Goal: Task Accomplishment & Management: Complete application form

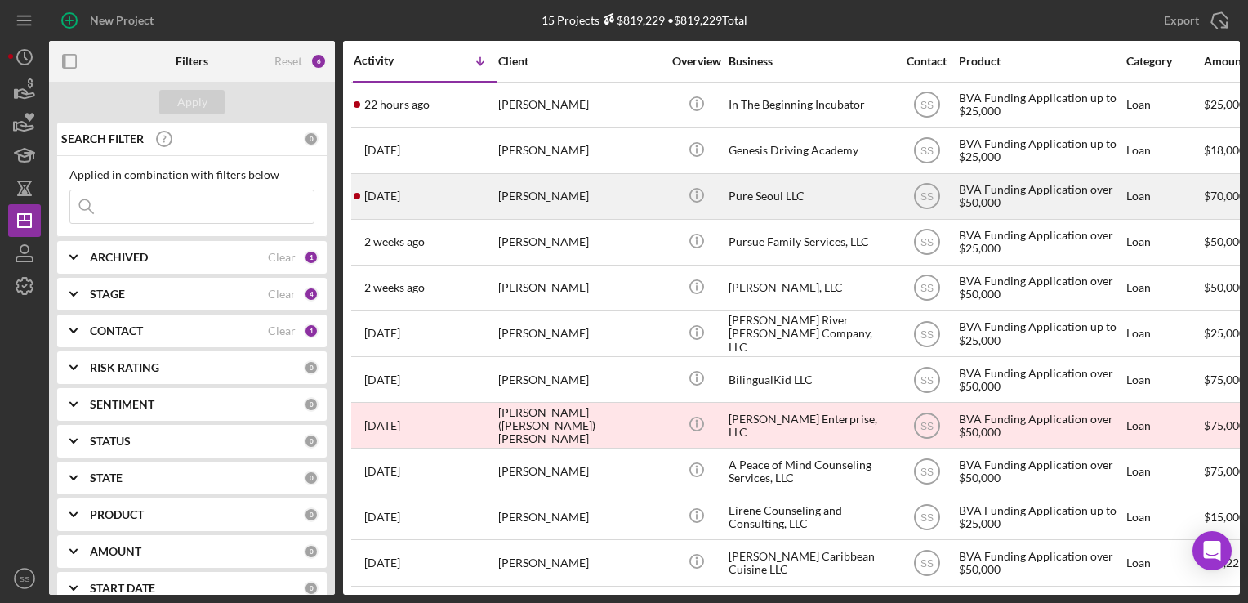
click at [475, 181] on div "4 days ago Jason Song" at bounding box center [425, 196] width 143 height 43
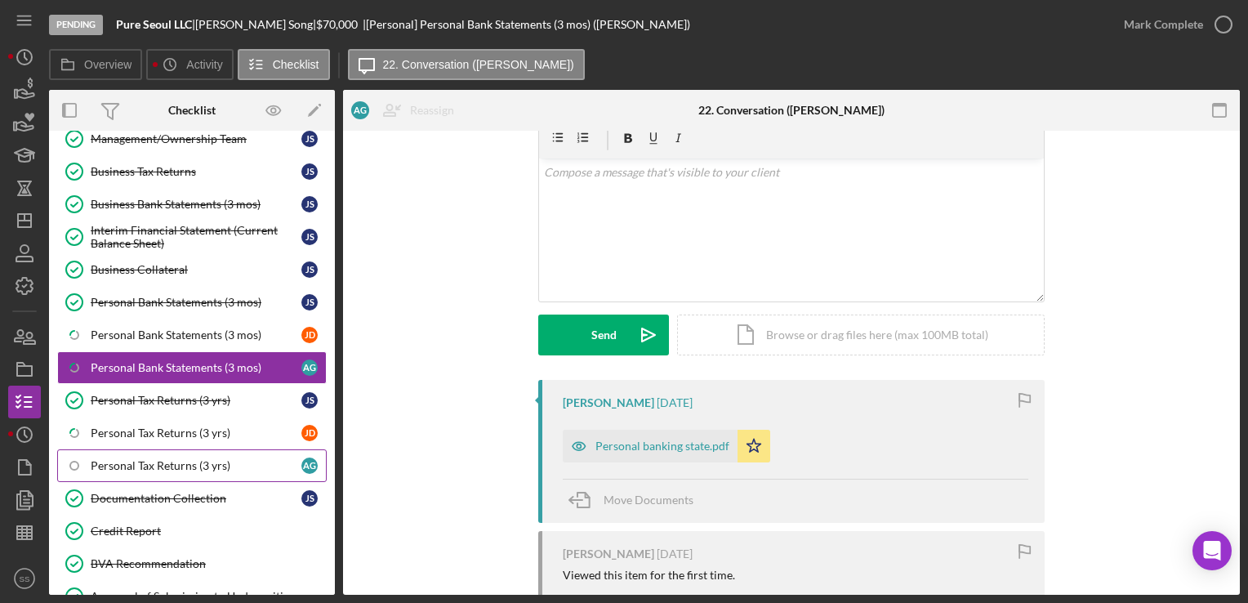
scroll to position [376, 0]
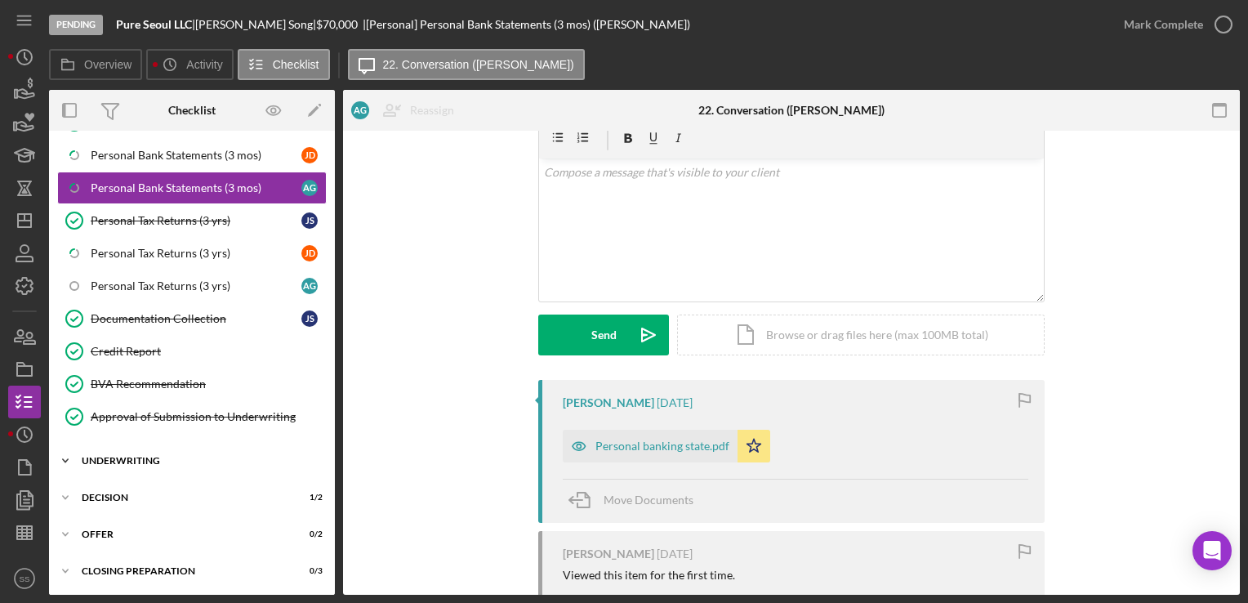
click at [145, 469] on div "Icon/Expander Underwriting 2 / 3" at bounding box center [192, 460] width 286 height 33
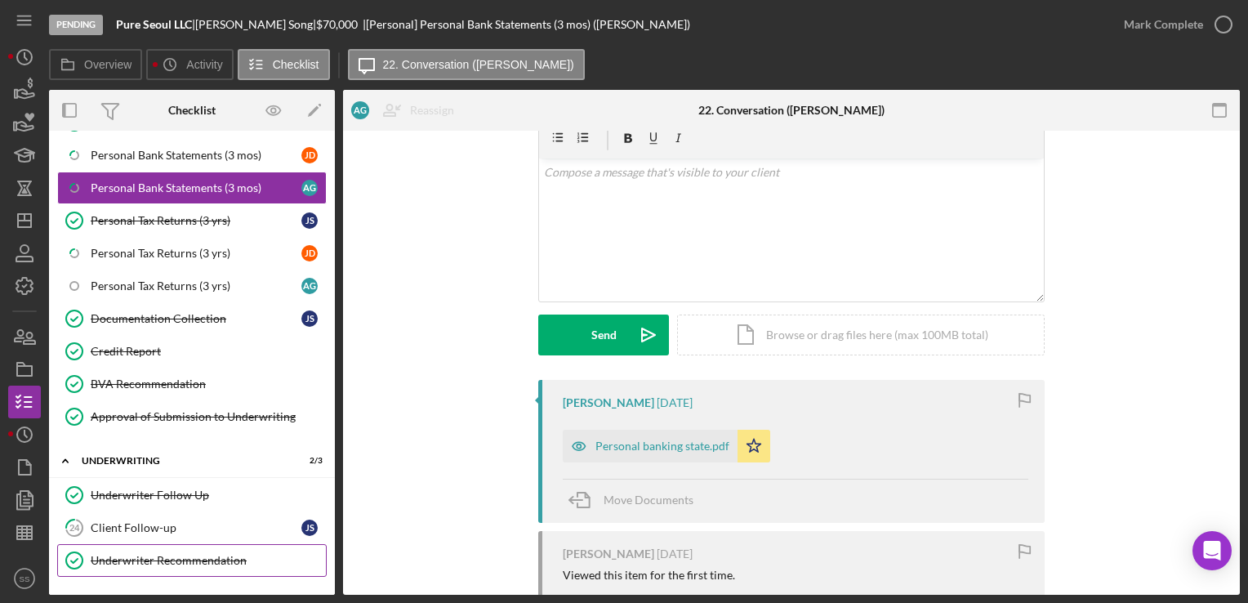
click at [130, 554] on div "Underwriter Recommendation" at bounding box center [208, 560] width 235 height 13
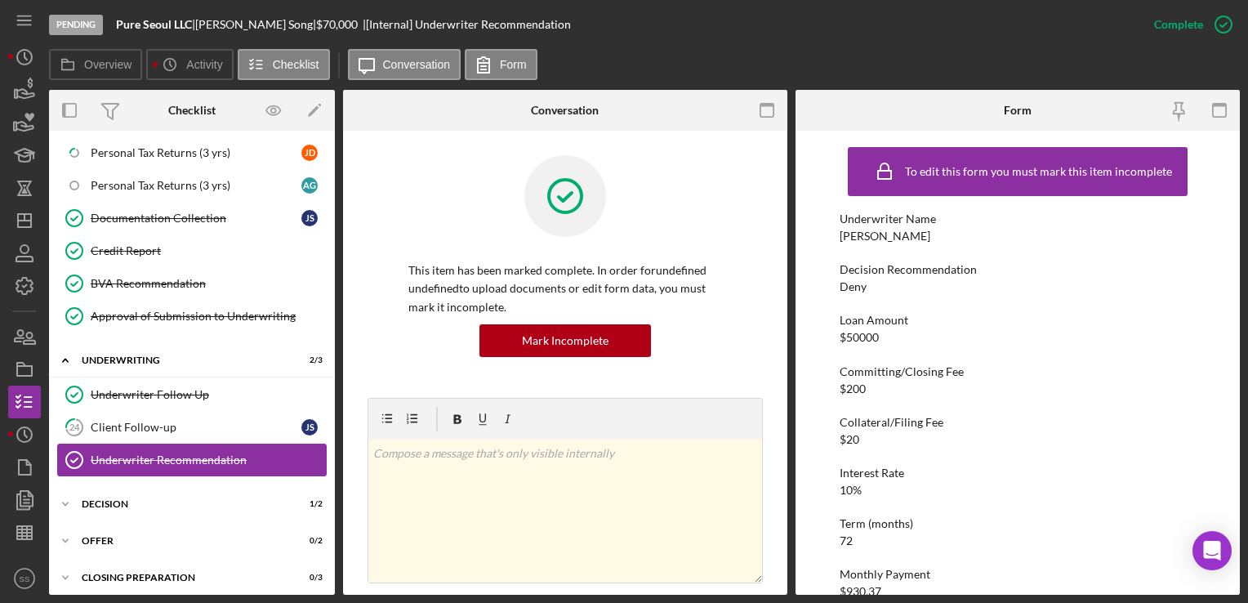
scroll to position [536, 0]
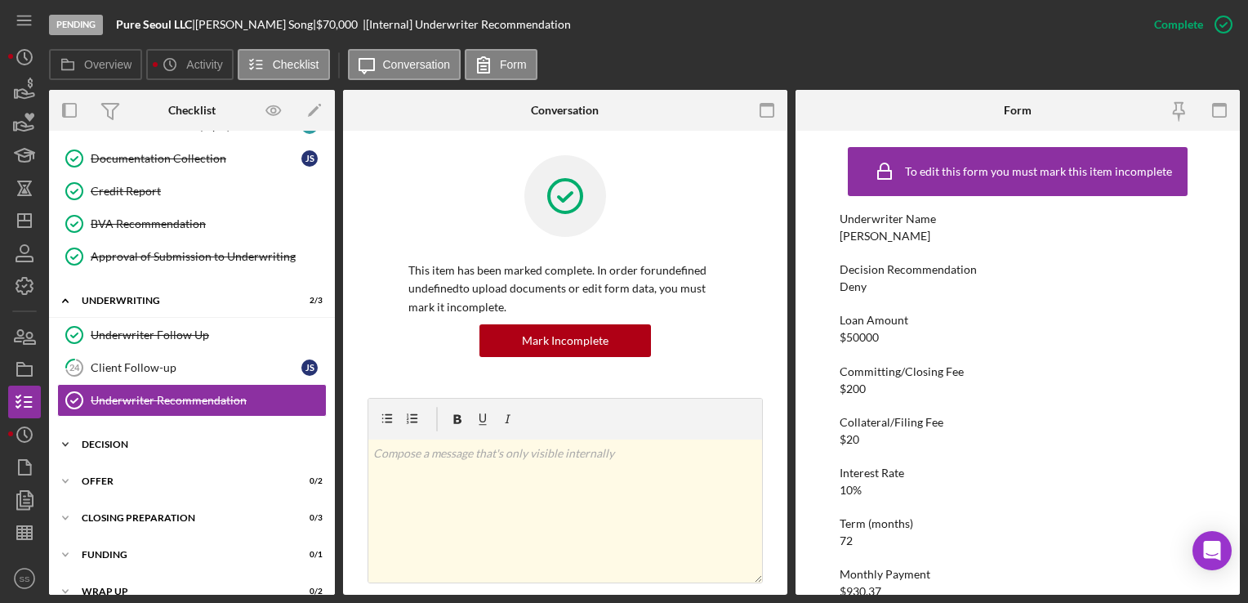
click at [145, 440] on div "Decision" at bounding box center [198, 445] width 233 height 10
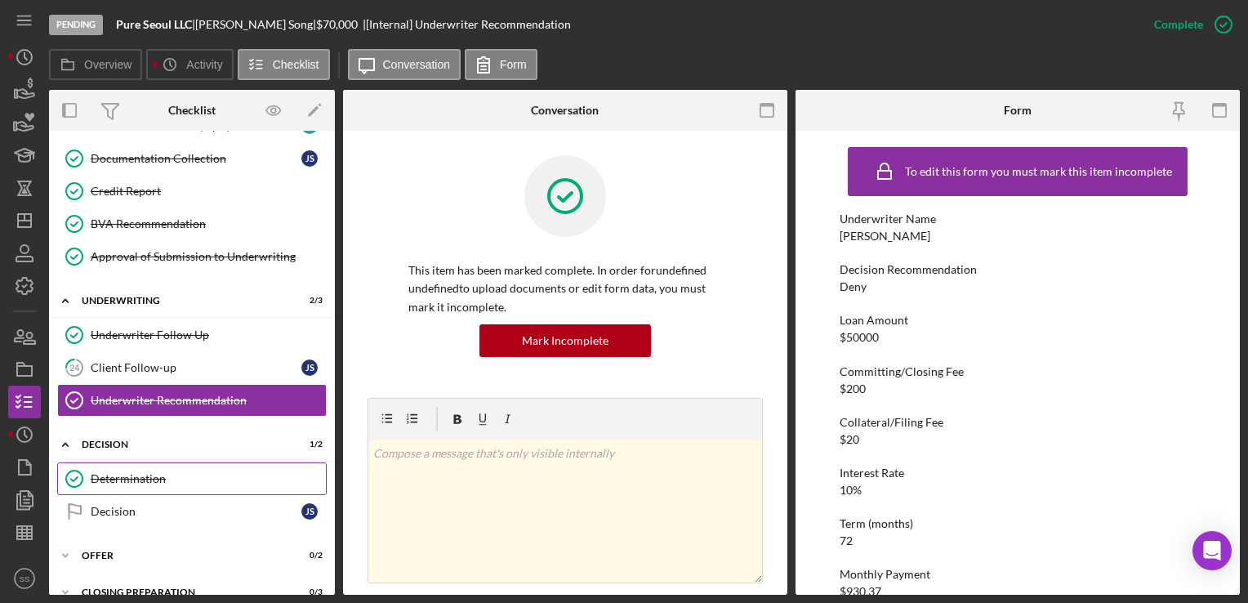
click at [170, 472] on div "Determination" at bounding box center [208, 478] width 235 height 13
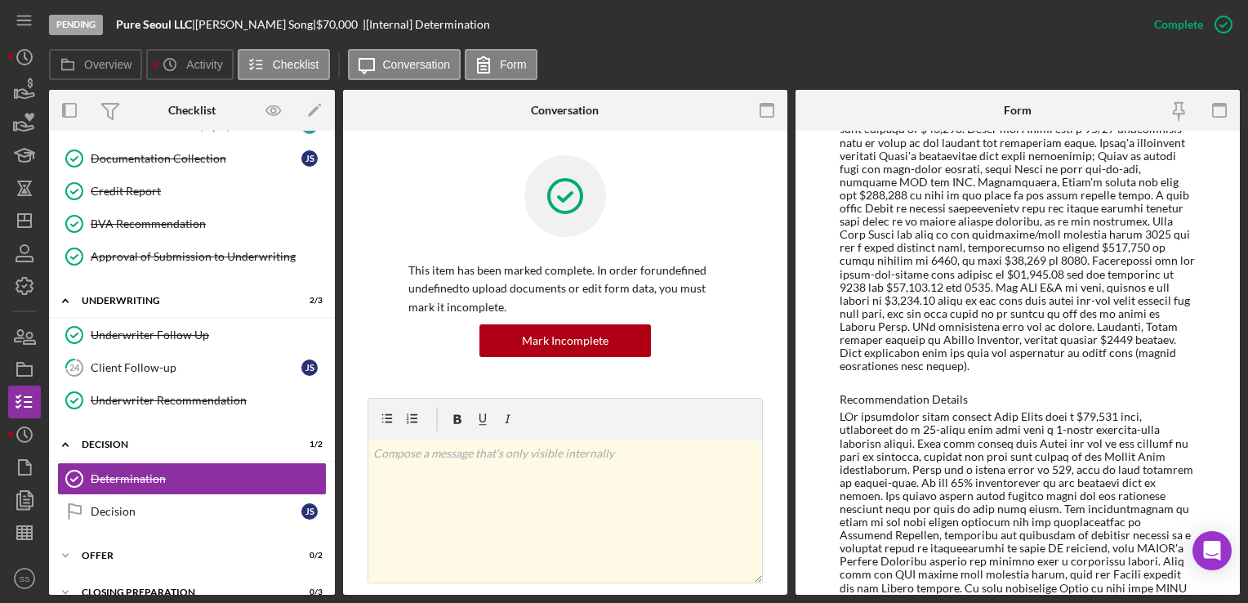
scroll to position [945, 0]
click at [1216, 19] on icon "button" at bounding box center [1224, 24] width 41 height 41
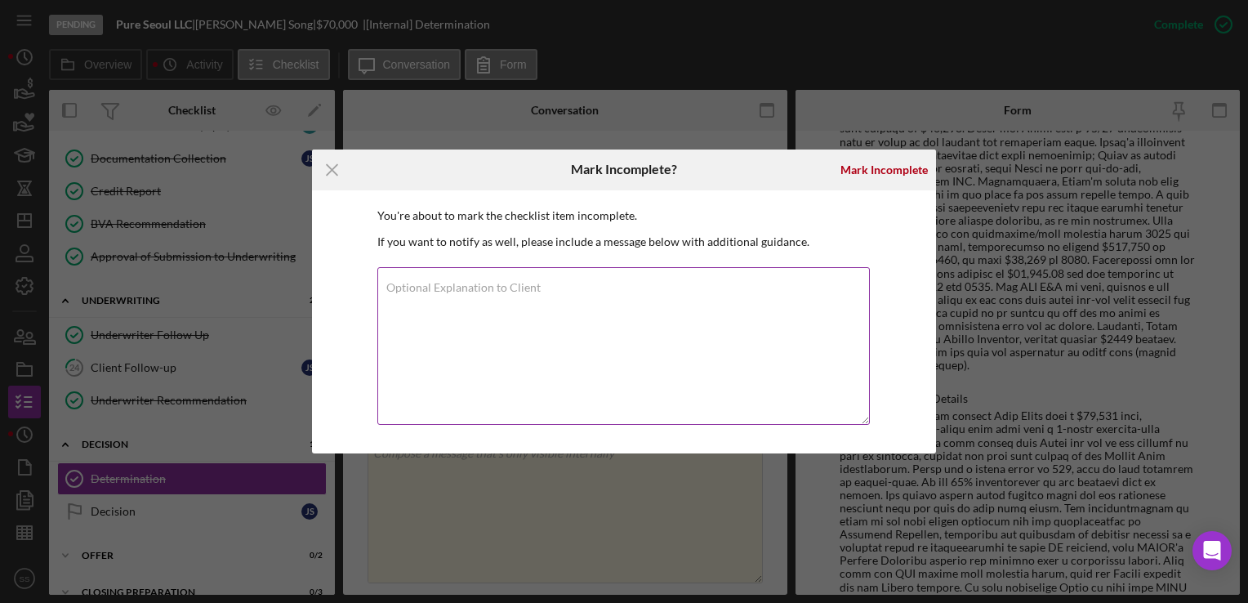
click at [628, 337] on textarea "Optional Explanation to Client" at bounding box center [623, 346] width 493 height 158
type textarea "Edits"
click at [886, 172] on div "Mark Incomplete" at bounding box center [884, 170] width 87 height 33
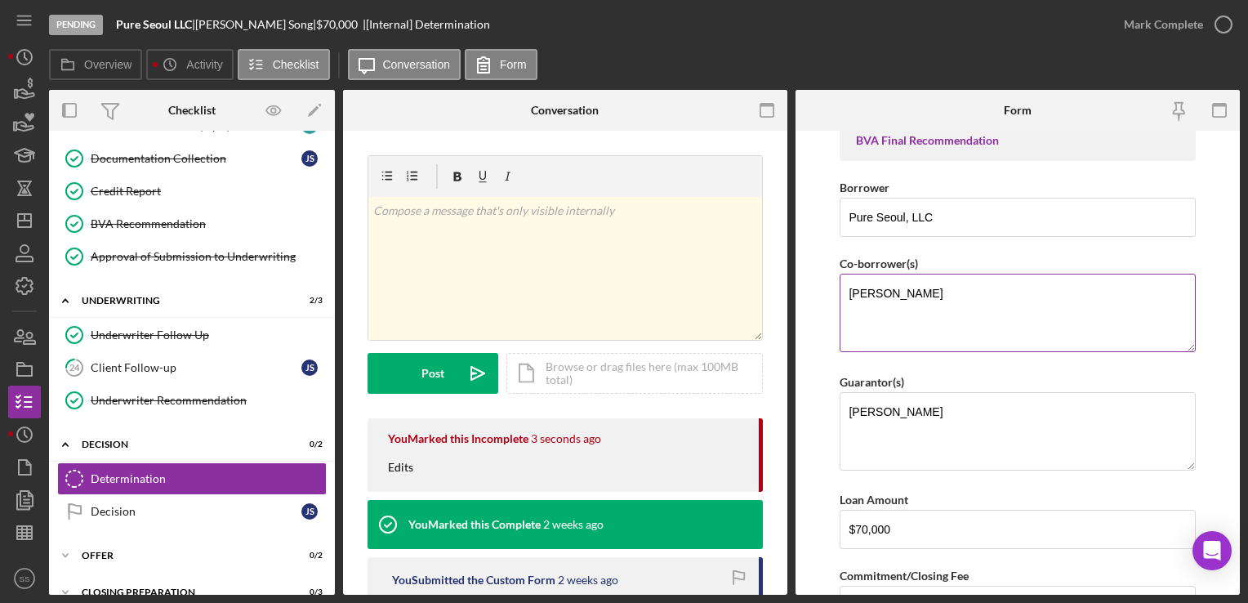
scroll to position [88, 0]
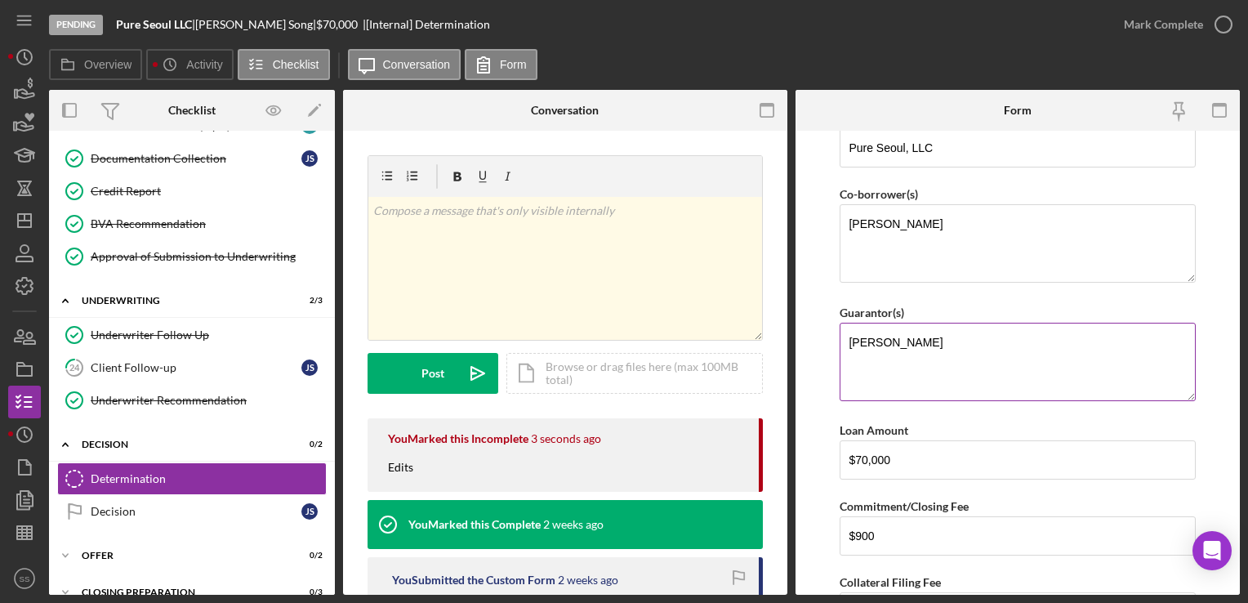
click at [917, 327] on textarea "[PERSON_NAME]" at bounding box center [1017, 362] width 355 height 78
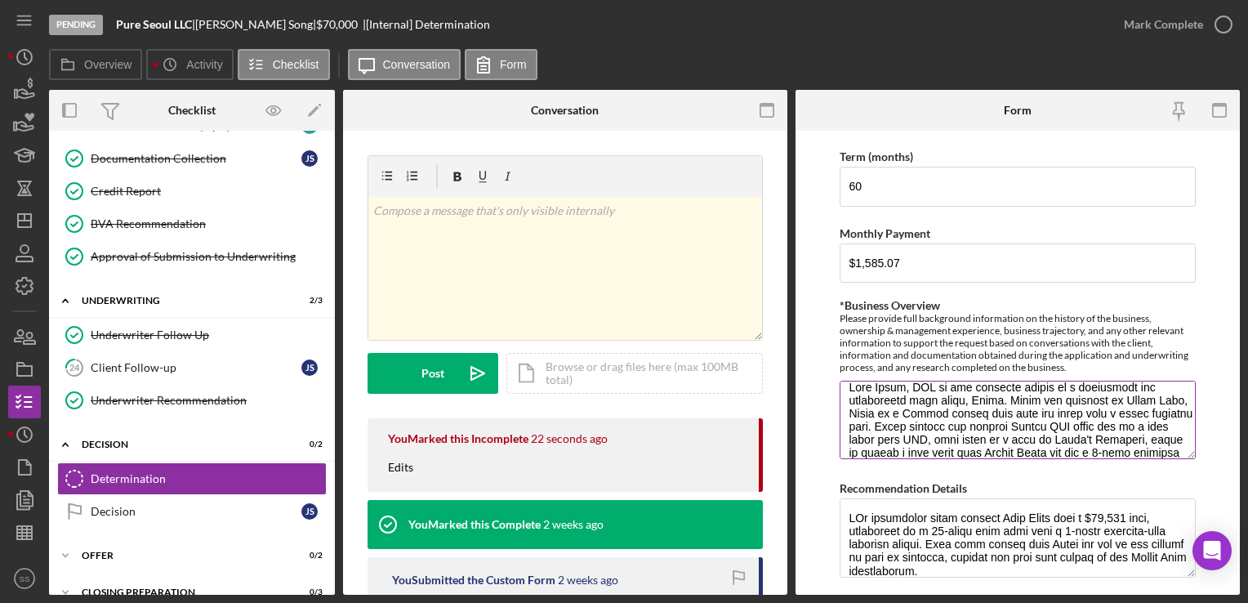
scroll to position [0, 0]
type textarea "[PERSON_NAME], [PERSON_NAME], [PERSON_NAME]"
click at [931, 396] on textarea "*Business Overview" at bounding box center [1017, 420] width 355 height 78
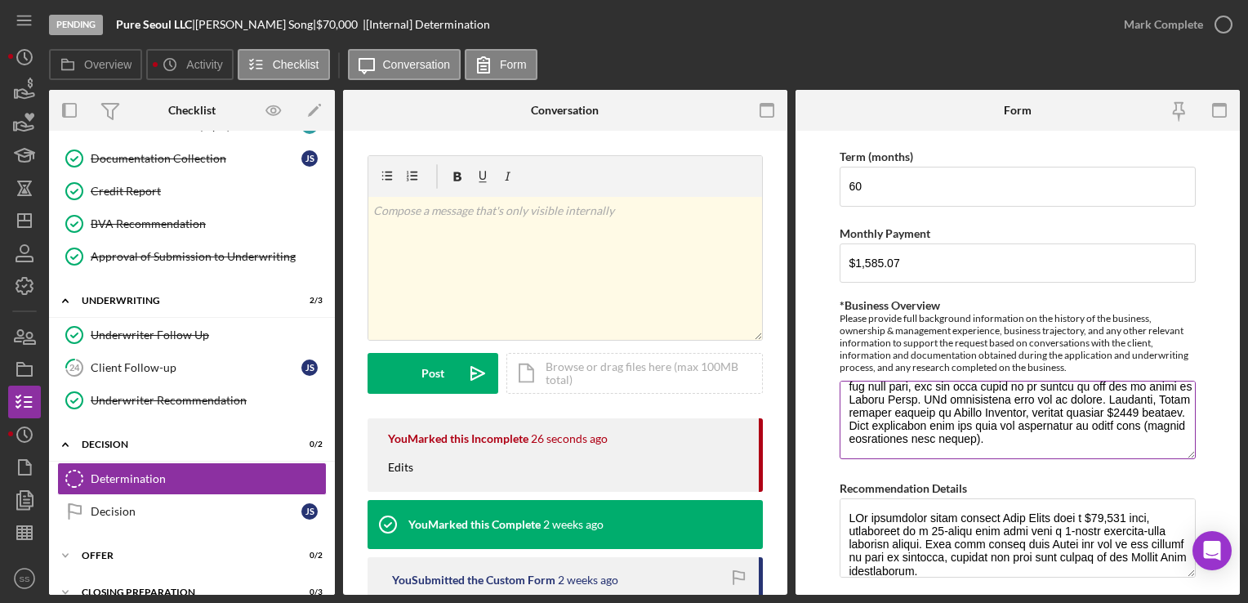
scroll to position [696, 0]
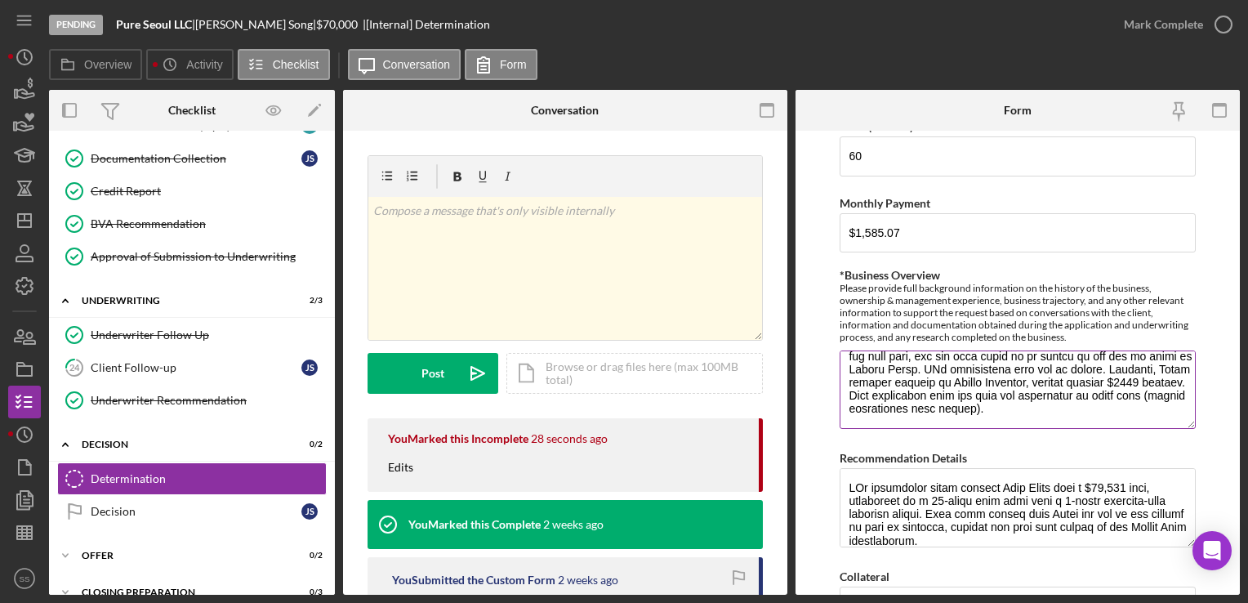
click at [909, 396] on textarea "*Business Overview" at bounding box center [1017, 390] width 355 height 78
click at [904, 415] on textarea "*Business Overview" at bounding box center [1017, 390] width 355 height 78
click at [994, 413] on textarea "*Business Overview" at bounding box center [1017, 390] width 355 height 78
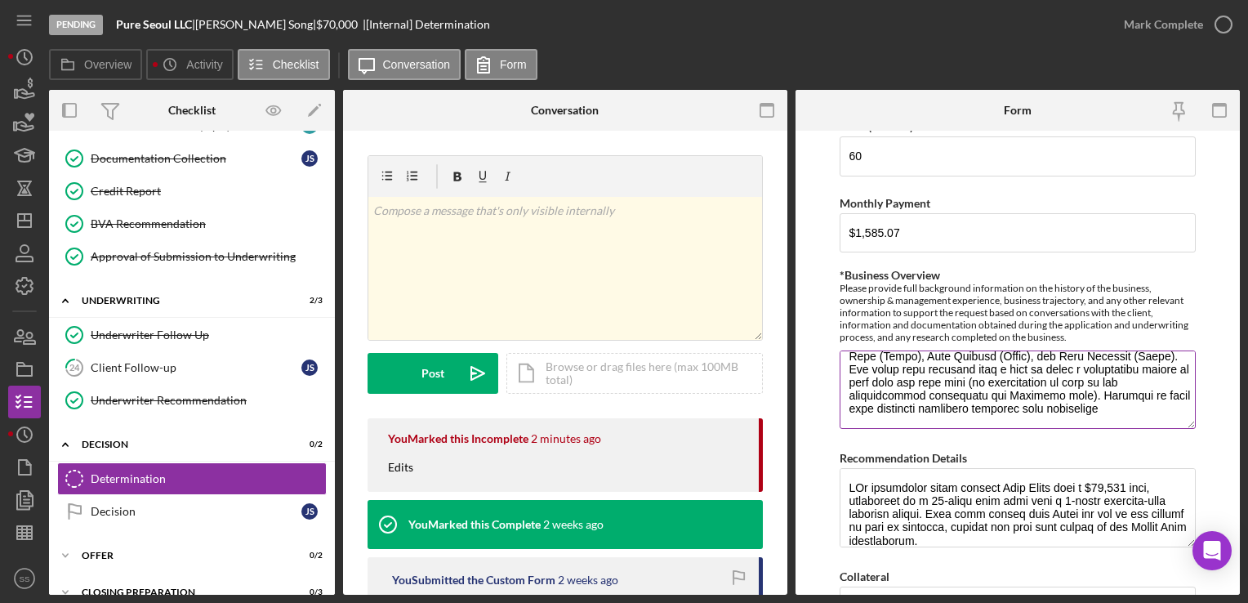
click at [1126, 418] on textarea "*Business Overview" at bounding box center [1017, 390] width 355 height 78
click at [950, 413] on textarea "*Business Overview" at bounding box center [1017, 390] width 355 height 78
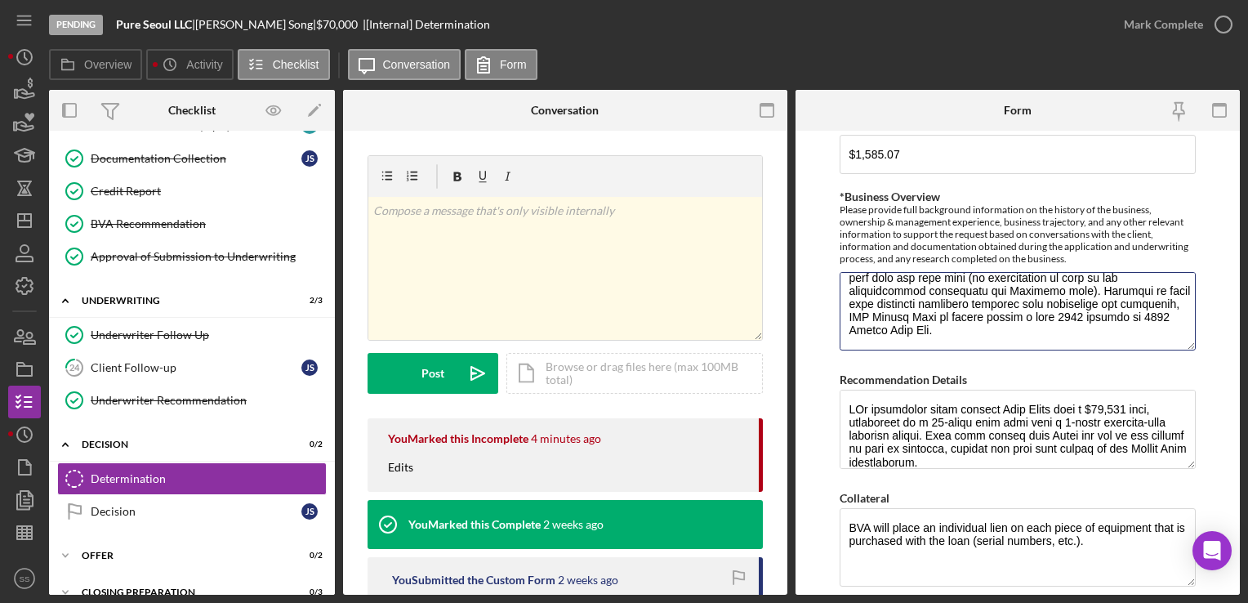
scroll to position [775, 0]
type textarea "Pure Seoul, LLC is the business entity of a successful and established food tru…"
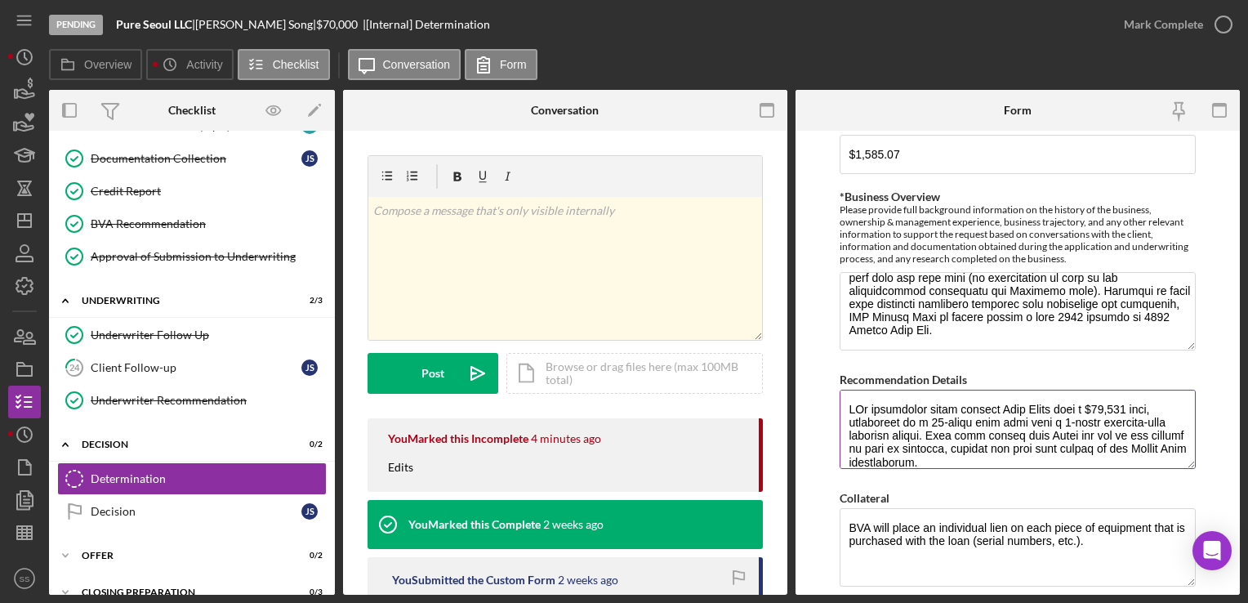
drag, startPoint x: 1007, startPoint y: 407, endPoint x: 1059, endPoint y: 404, distance: 52.4
click at [1059, 404] on textarea "Recommendation Details" at bounding box center [1017, 429] width 355 height 78
click at [1040, 407] on textarea "Recommendation Details" at bounding box center [1017, 429] width 355 height 78
click at [869, 417] on textarea "Recommendation Details" at bounding box center [1017, 429] width 355 height 78
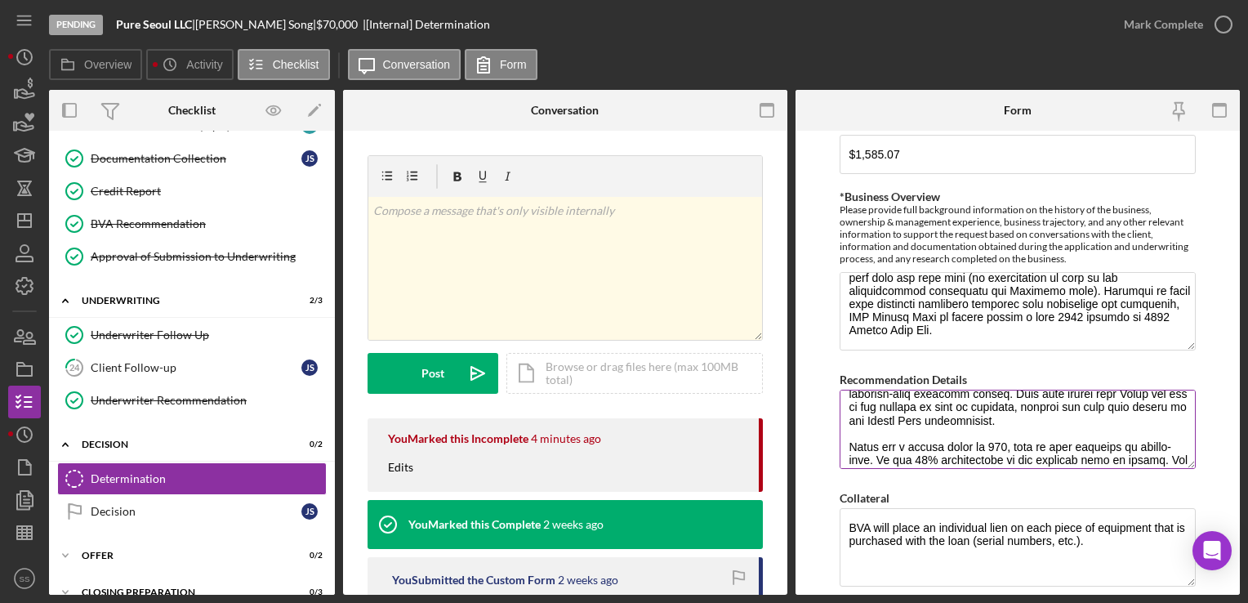
scroll to position [41, 0]
click at [1056, 414] on textarea "Recommendation Details" at bounding box center [1017, 429] width 355 height 78
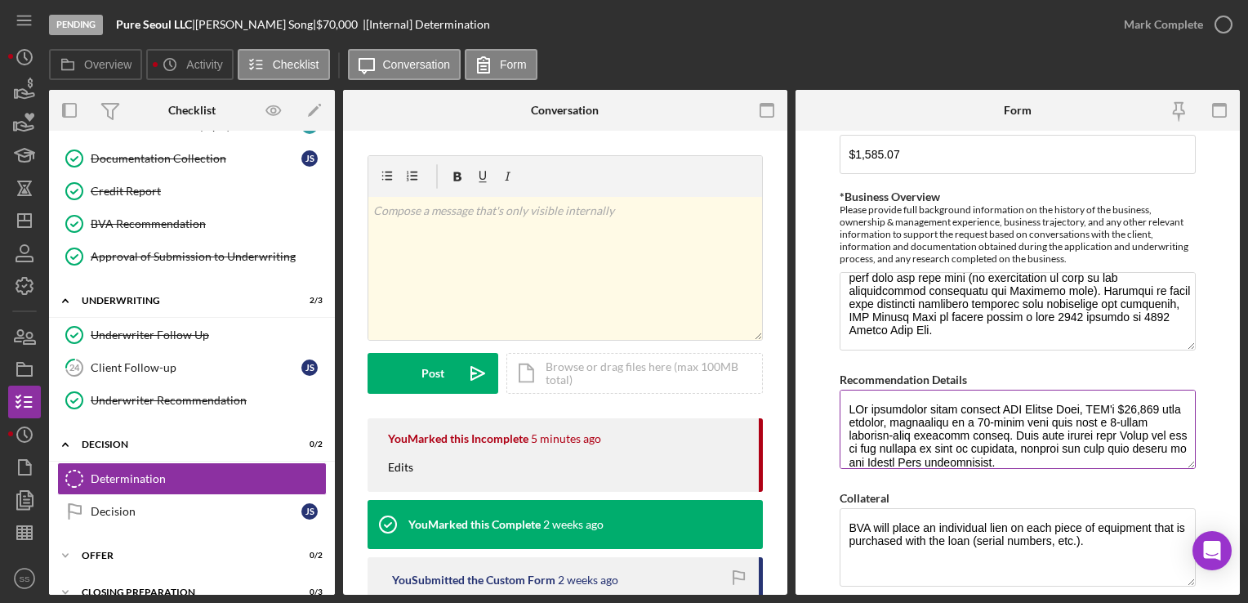
scroll to position [0, 0]
drag, startPoint x: 1056, startPoint y: 414, endPoint x: 1013, endPoint y: 428, distance: 44.7
click at [1013, 428] on textarea "Recommendation Details" at bounding box center [1017, 429] width 355 height 78
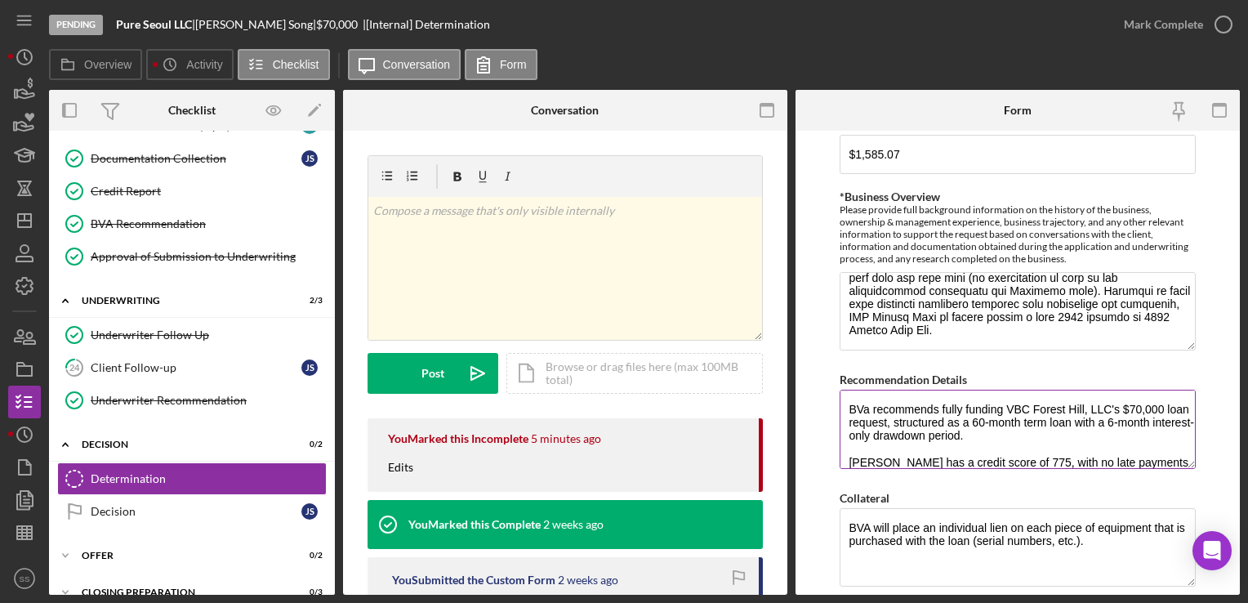
scroll to position [40, 0]
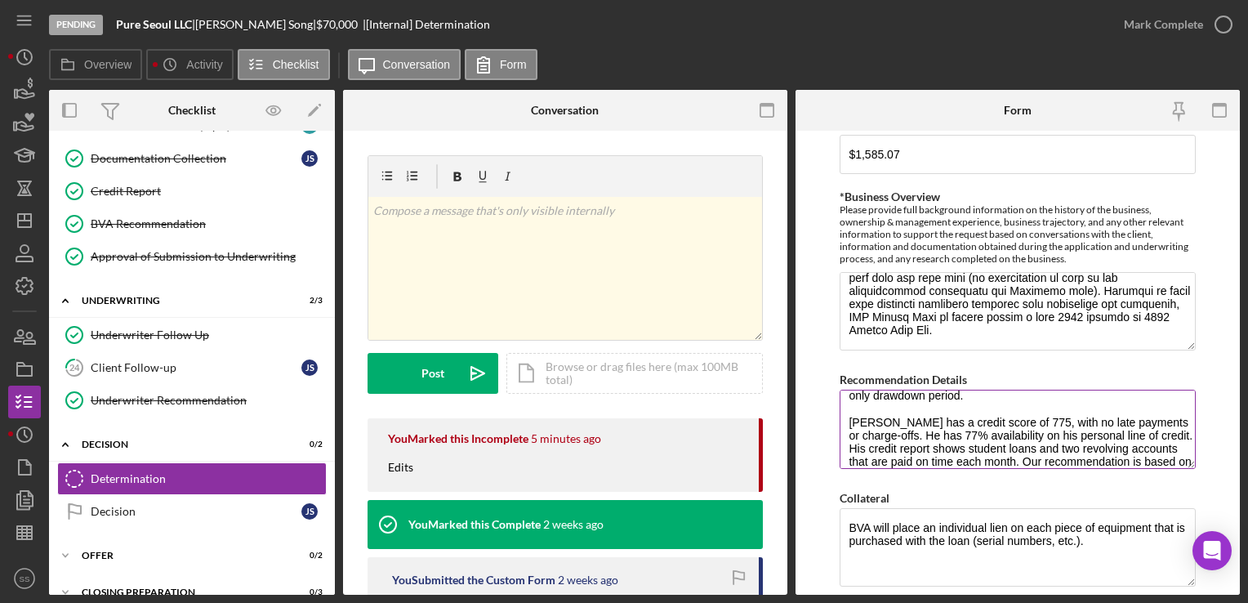
click at [878, 418] on textarea "BVa recommends fully funding VBC Forest Hill, LLC's $70,000 loan request, struc…" at bounding box center [1017, 429] width 355 height 78
click at [902, 418] on textarea "BVa recommends fully funding VBC Forest Hill, LLC's $70,000 loan request, struc…" at bounding box center [1017, 429] width 355 height 78
click at [1074, 414] on textarea "BVa recommends fully funding VBC Forest Hill, LLC's $70,000 loan request, struc…" at bounding box center [1017, 429] width 355 height 78
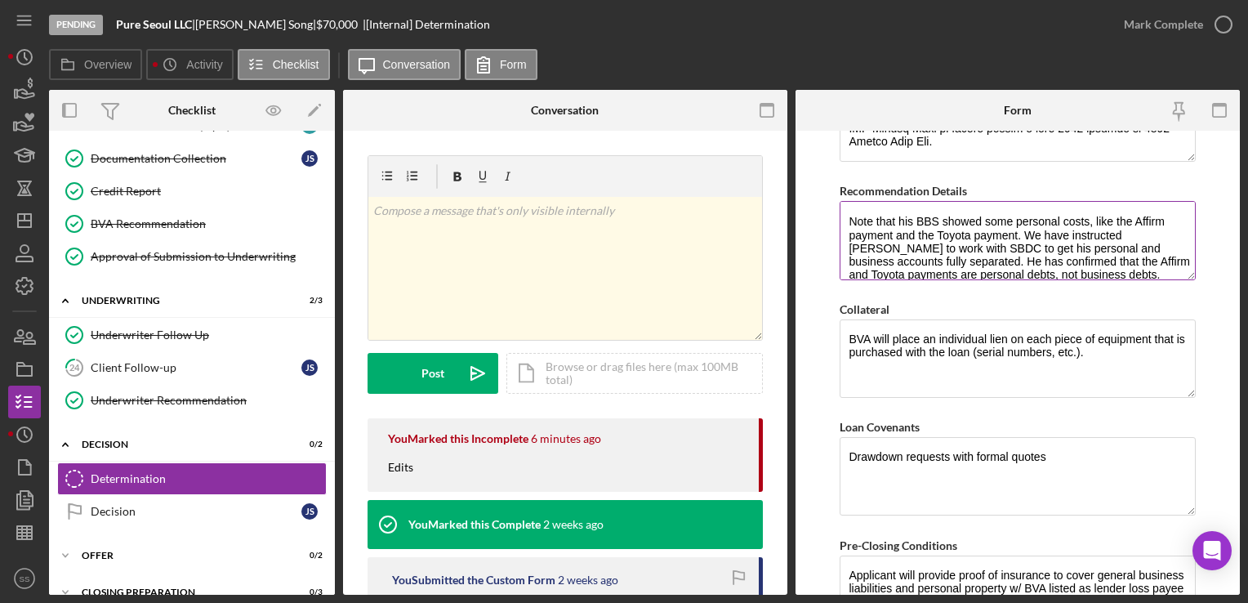
scroll to position [197, 0]
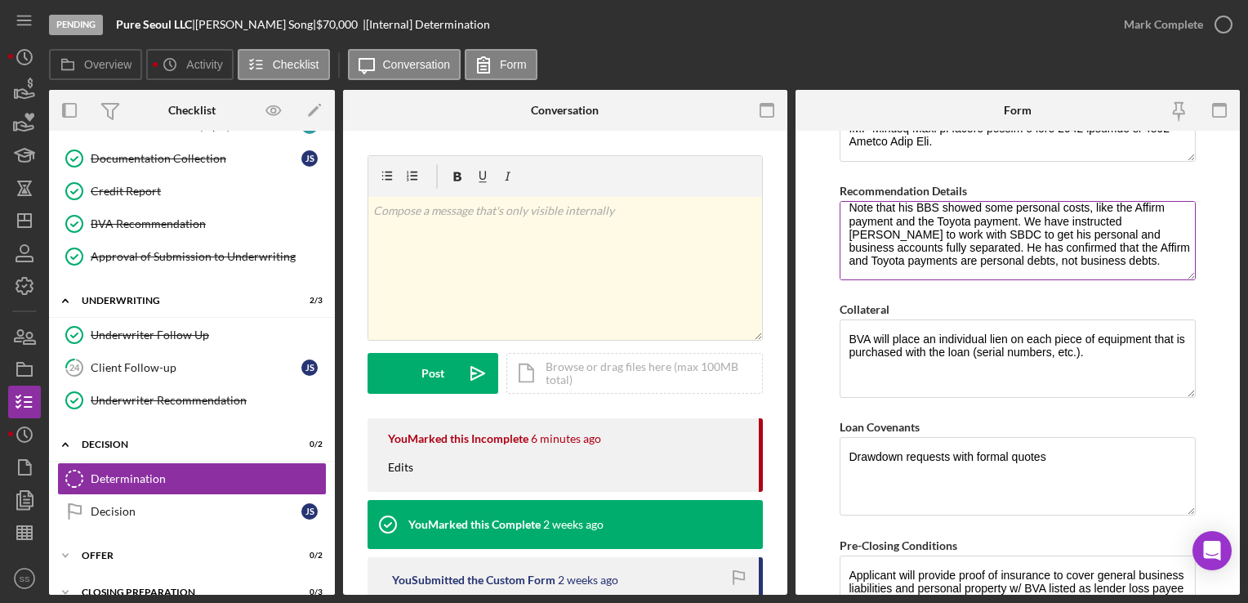
click at [1120, 259] on textarea "BVa recommends fully funding VBC Forest Hill, LLC's $70,000 loan request, struc…" at bounding box center [1017, 240] width 355 height 78
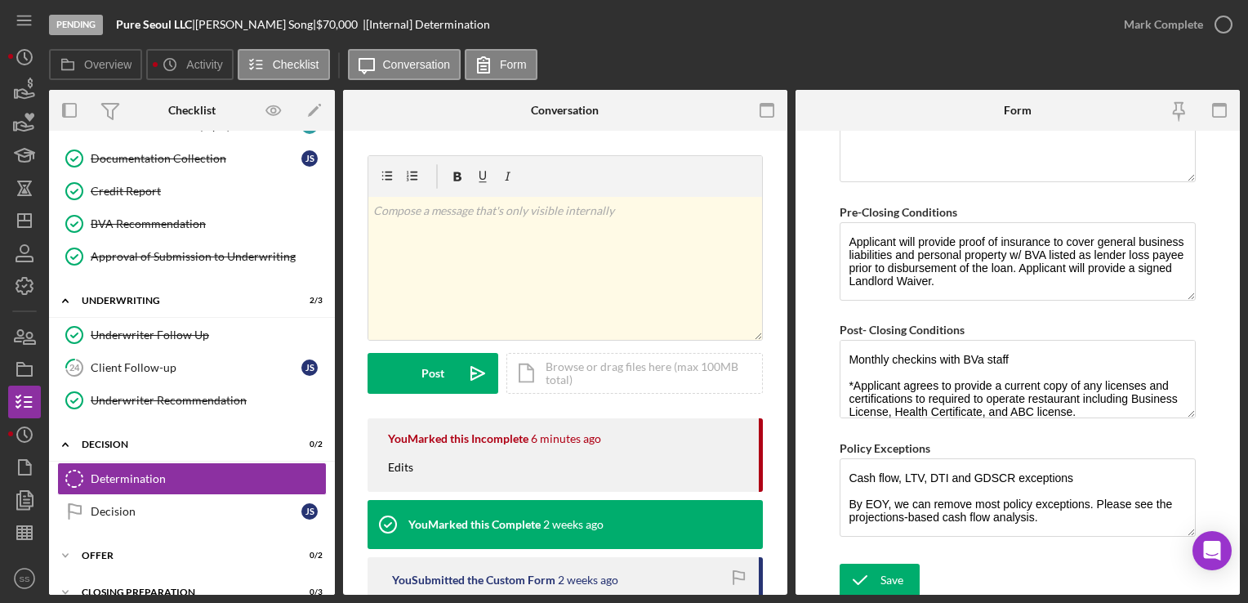
scroll to position [1296, 0]
type textarea "BVa recommends fully funding VBC Forest Hill, LLC's $70,000 loan request, struc…"
click at [903, 476] on textarea "Cash flow, LTV, DTI and GDSCR exceptions By EOY, we can remove most policy exce…" at bounding box center [1017, 498] width 355 height 78
click at [931, 477] on textarea "Cash flow, LTV, DTI and GDSCR exceptions By EOY, we can remove most policy exce…" at bounding box center [1017, 498] width 355 height 78
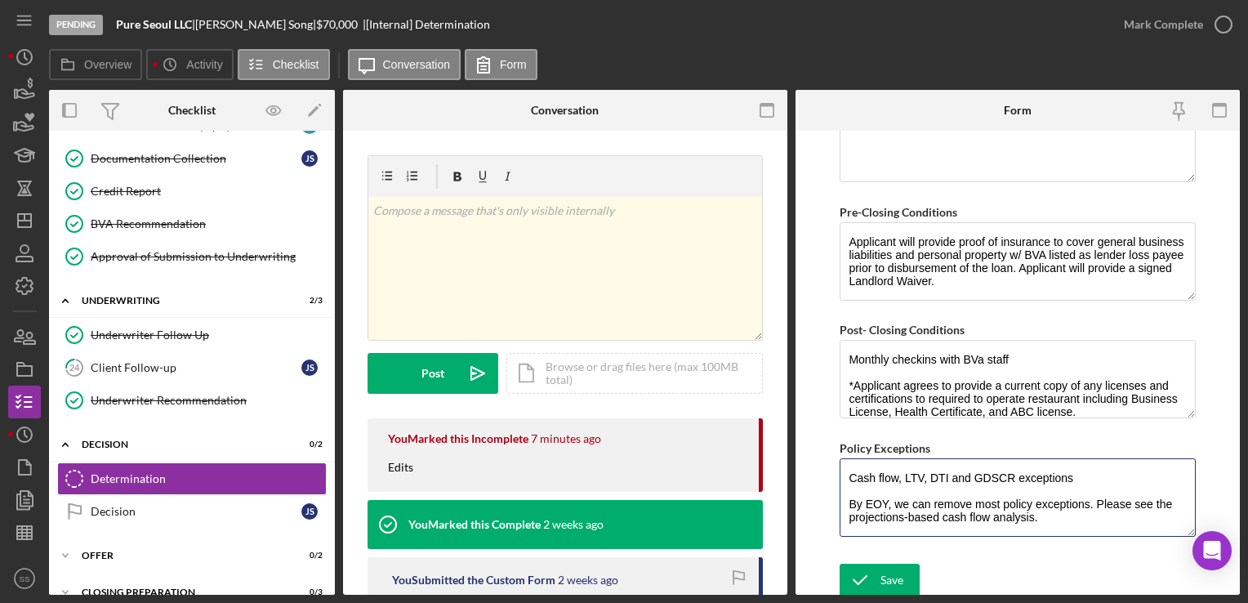
drag, startPoint x: 1075, startPoint y: 507, endPoint x: 811, endPoint y: 494, distance: 264.2
click at [811, 494] on form "BVA Final Recommendation Borrower Pure Seoul, LLC Co-borrower(s) Jason Song Gua…" at bounding box center [1018, 363] width 444 height 464
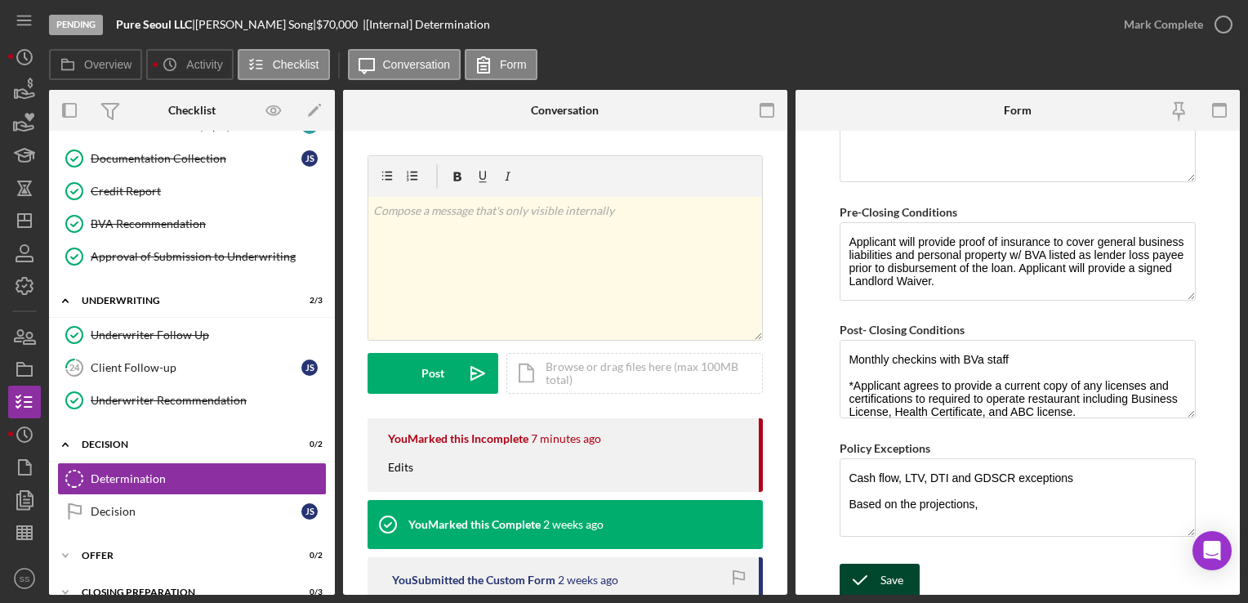
click at [876, 568] on icon "submit" at bounding box center [860, 580] width 41 height 41
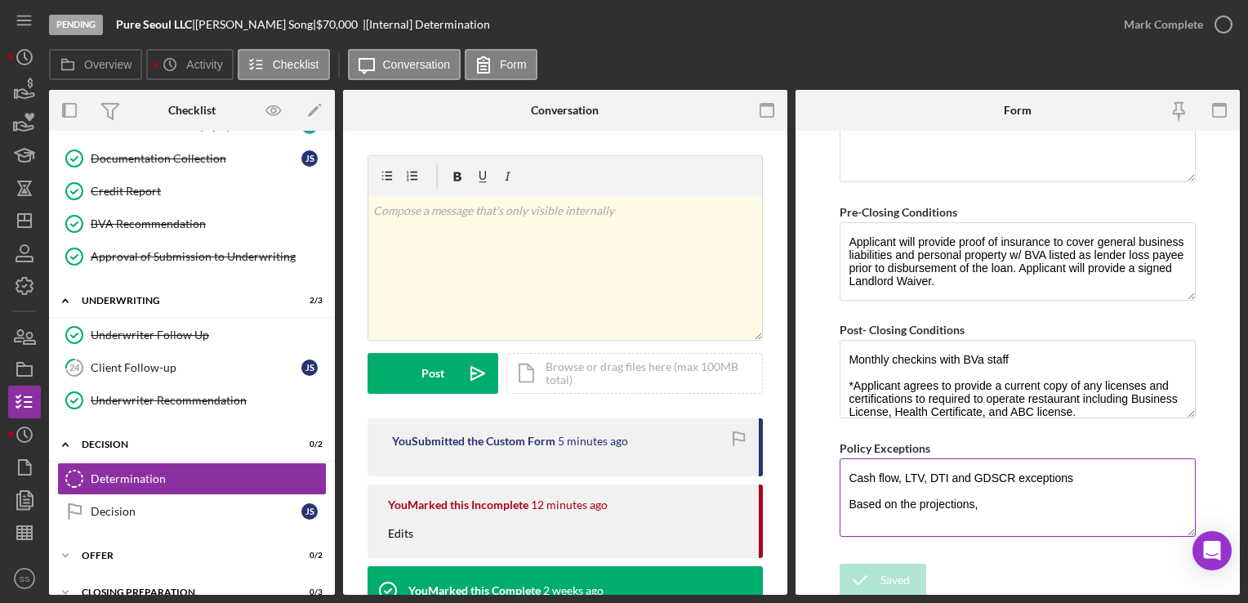
click at [1009, 508] on textarea "Cash flow, LTV, DTI and GDSCR exceptions Based on the projections," at bounding box center [1017, 497] width 355 height 78
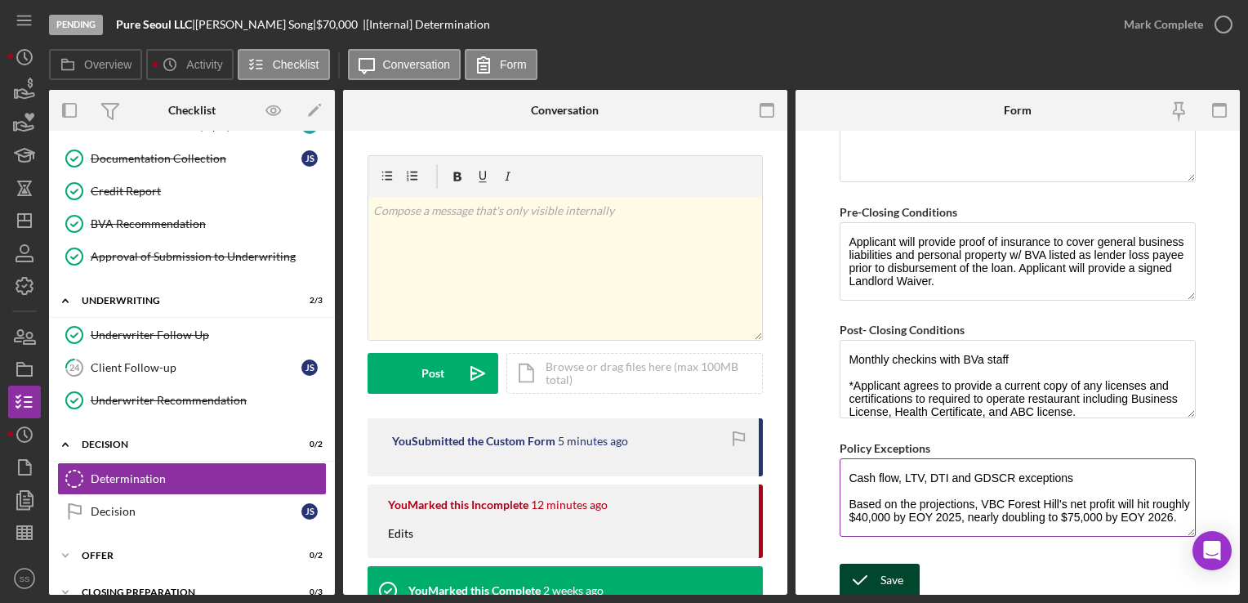
drag, startPoint x: 1180, startPoint y: 516, endPoint x: 840, endPoint y: 498, distance: 340.4
click at [840, 498] on textarea "Cash flow, LTV, DTI and GDSCR exceptions Based on the projections, VBC Forest H…" at bounding box center [1017, 497] width 355 height 78
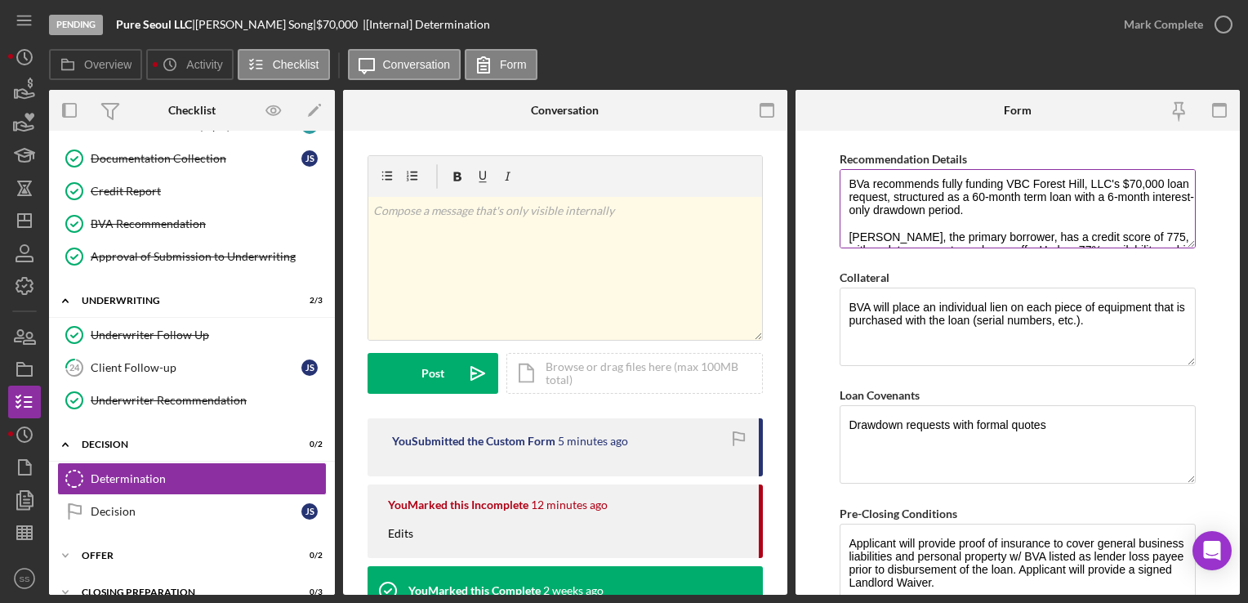
scroll to position [0, 0]
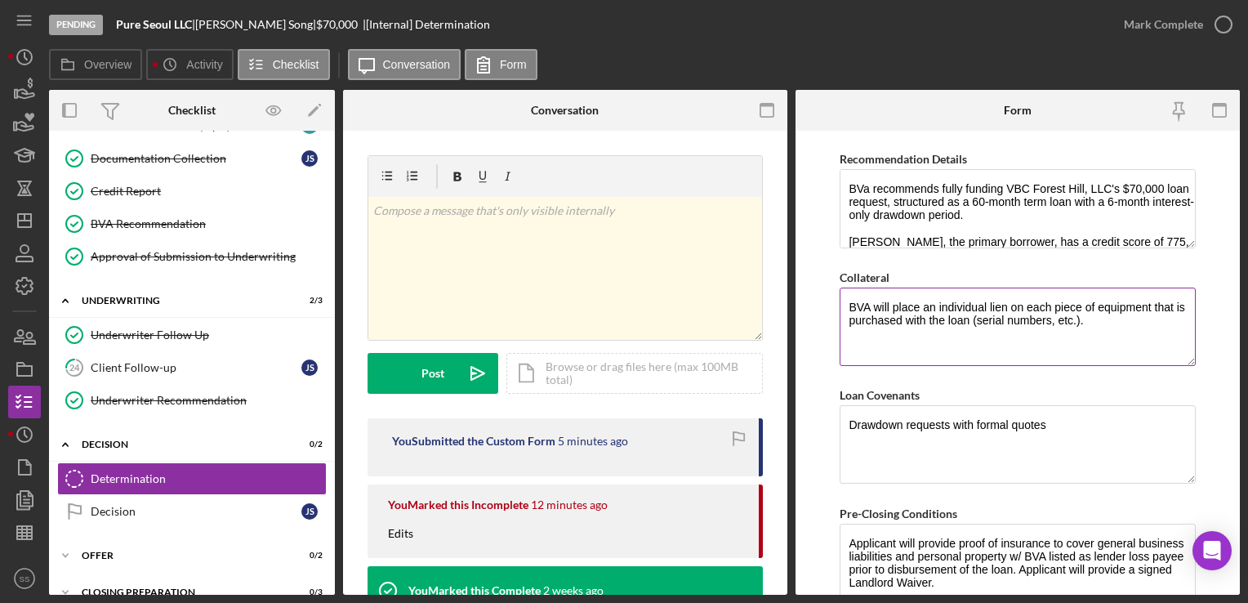
type textarea "Cash flow, LTV, DTI and GDSCR exceptions"
click at [1128, 322] on textarea "BVA will place an individual lien on each piece of equipment that is purchased …" at bounding box center [1017, 327] width 355 height 78
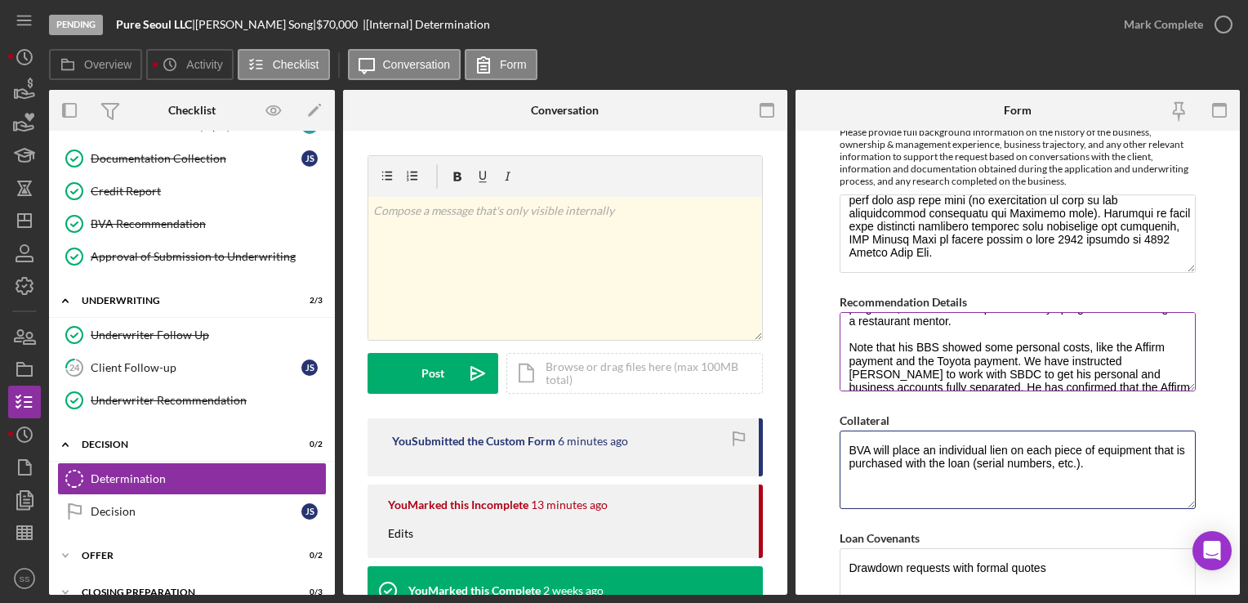
scroll to position [167, 0]
click at [1028, 328] on textarea "BVa recommends fully funding VBC Forest Hill, LLC's $70,000 loan request, struc…" at bounding box center [1017, 351] width 355 height 78
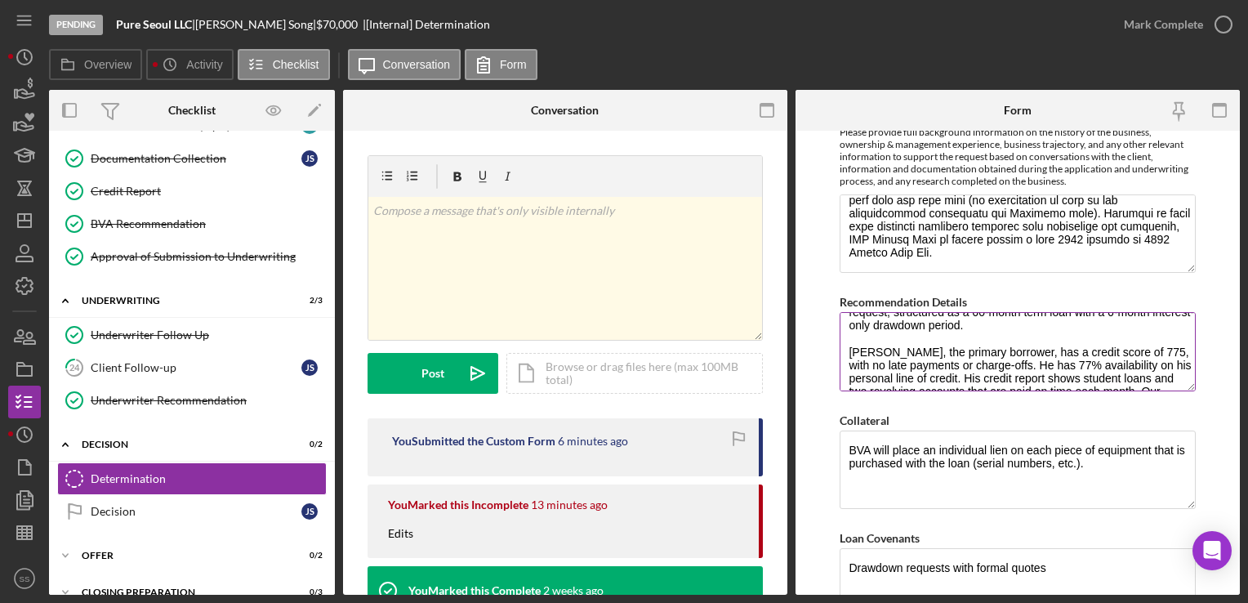
scroll to position [33, 0]
click at [1012, 326] on textarea "BVa recommends fully funding VBC Forest Hill, LLC's $70,000 loan request, struc…" at bounding box center [1017, 351] width 355 height 78
paste textarea "Based on the projections, VBC Forest Hill's net profit will hit roughly $40,000…"
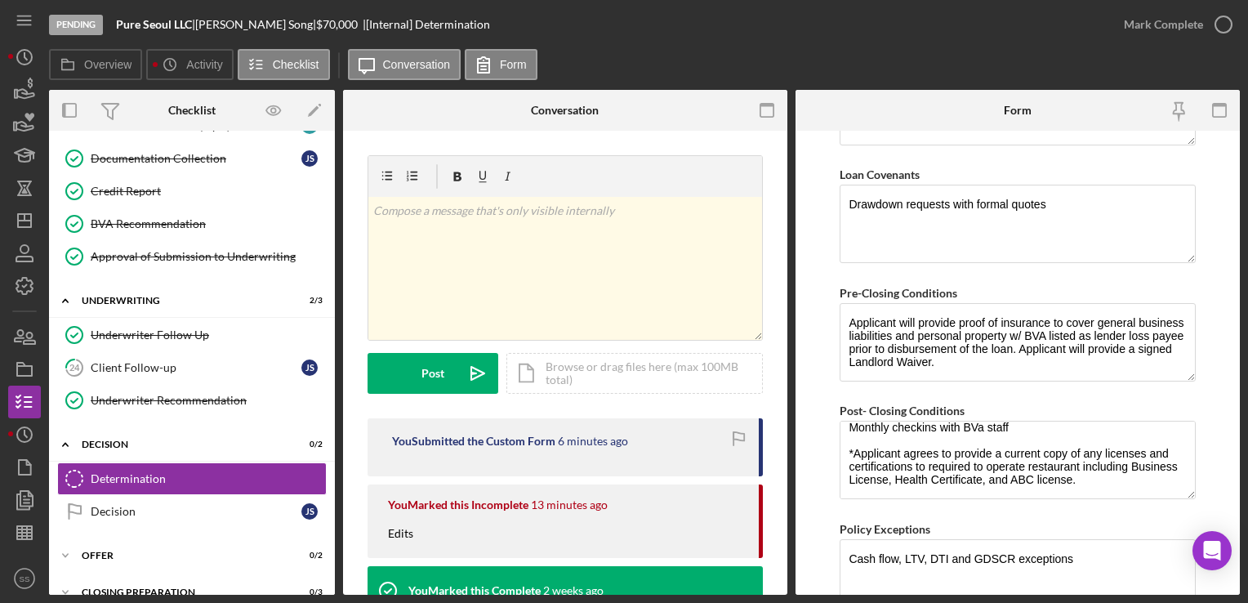
scroll to position [1297, 0]
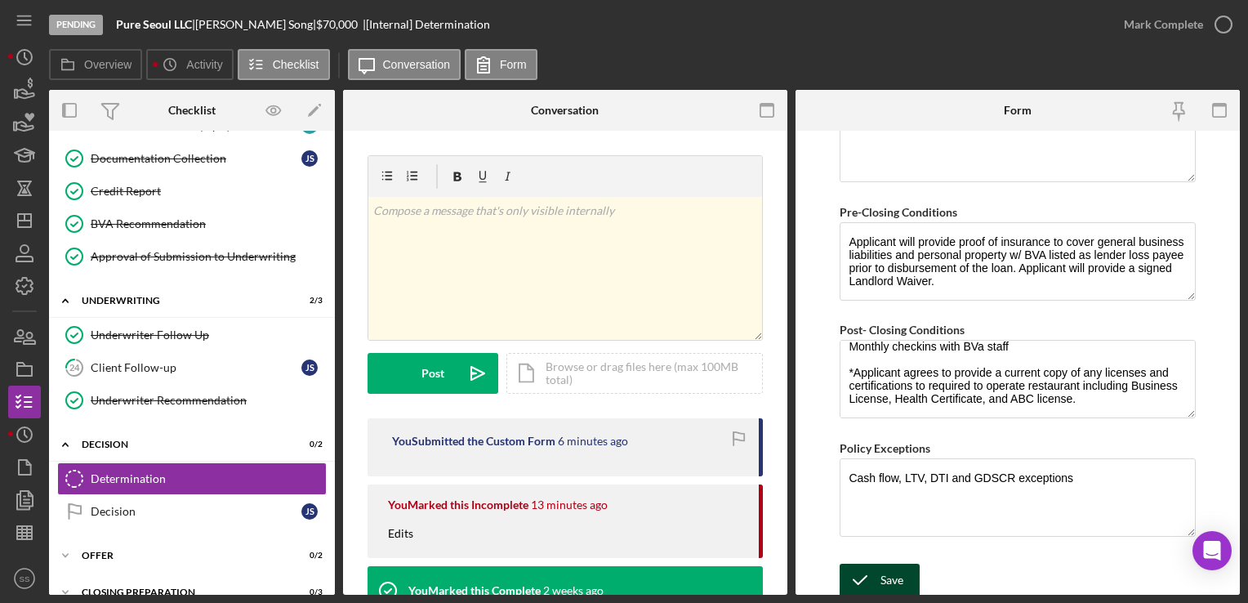
type textarea "BVa recommends fully funding VBC Forest Hill, LLC's $70,000 loan request, struc…"
click at [853, 586] on icon "submit" at bounding box center [860, 580] width 41 height 41
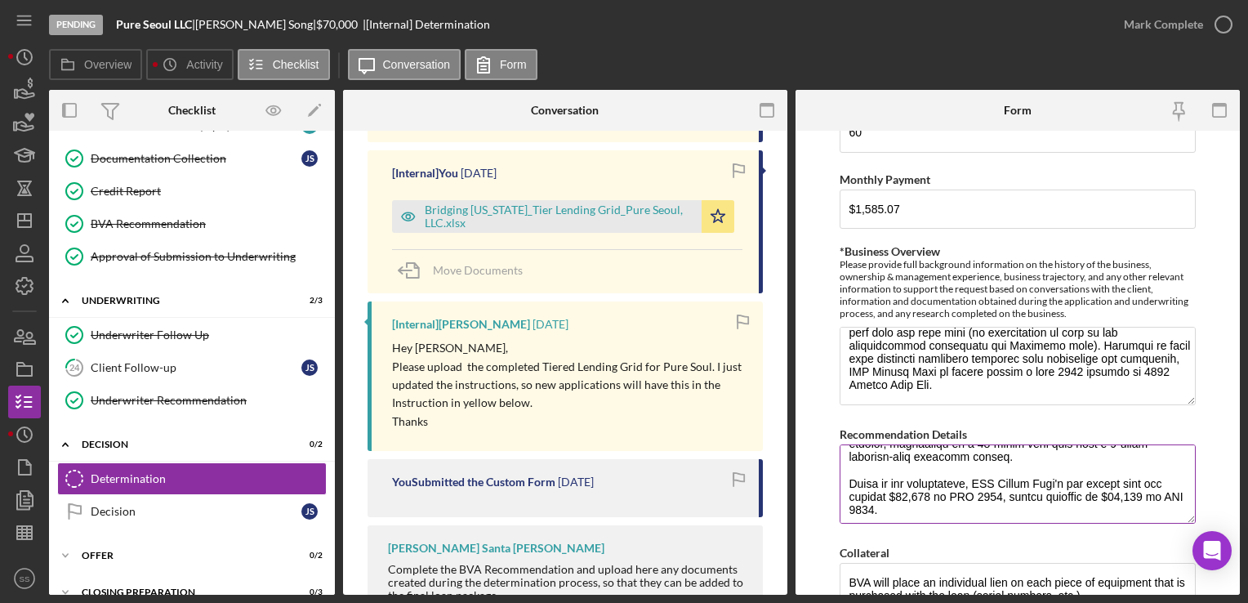
scroll to position [0, 0]
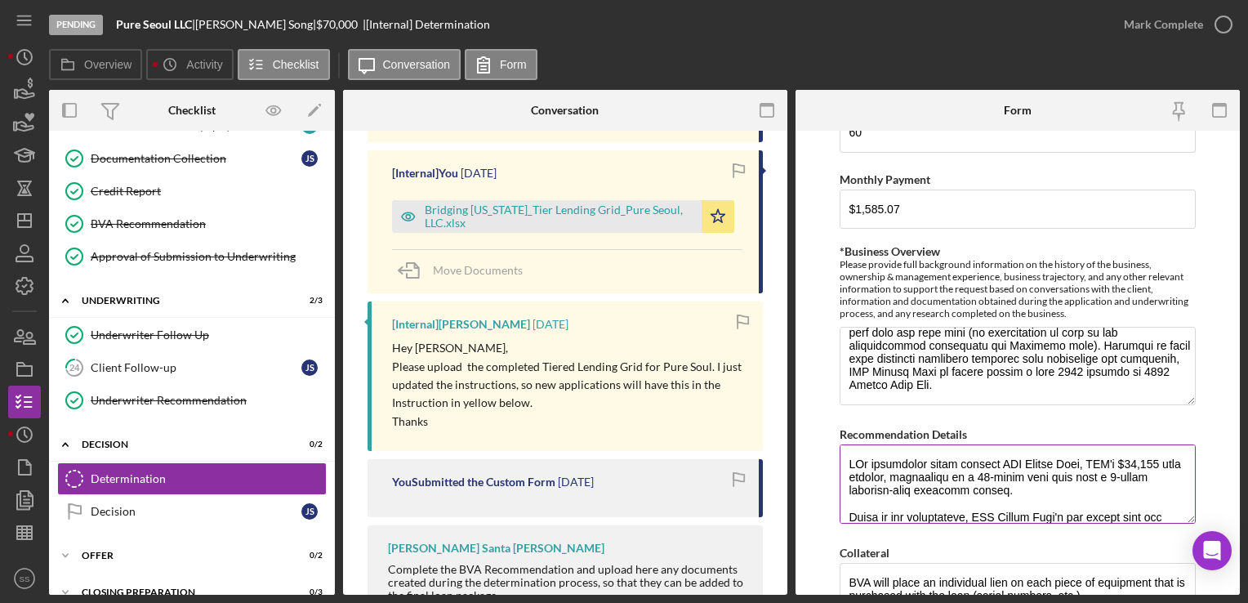
click at [1030, 489] on textarea "Recommendation Details" at bounding box center [1017, 483] width 355 height 78
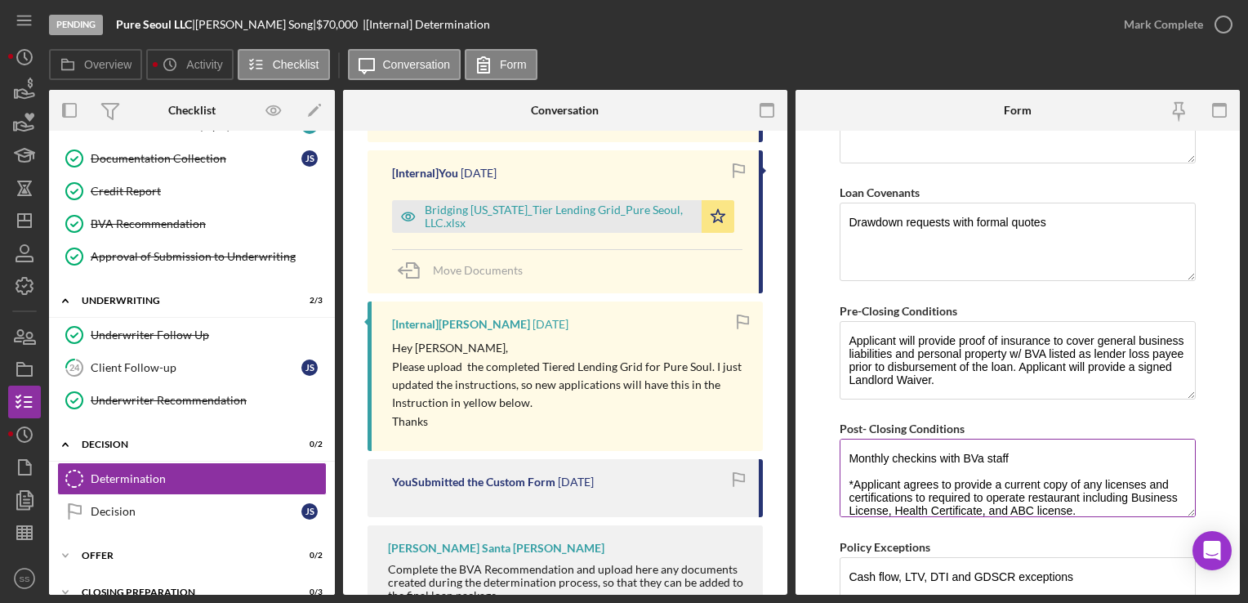
scroll to position [13, 0]
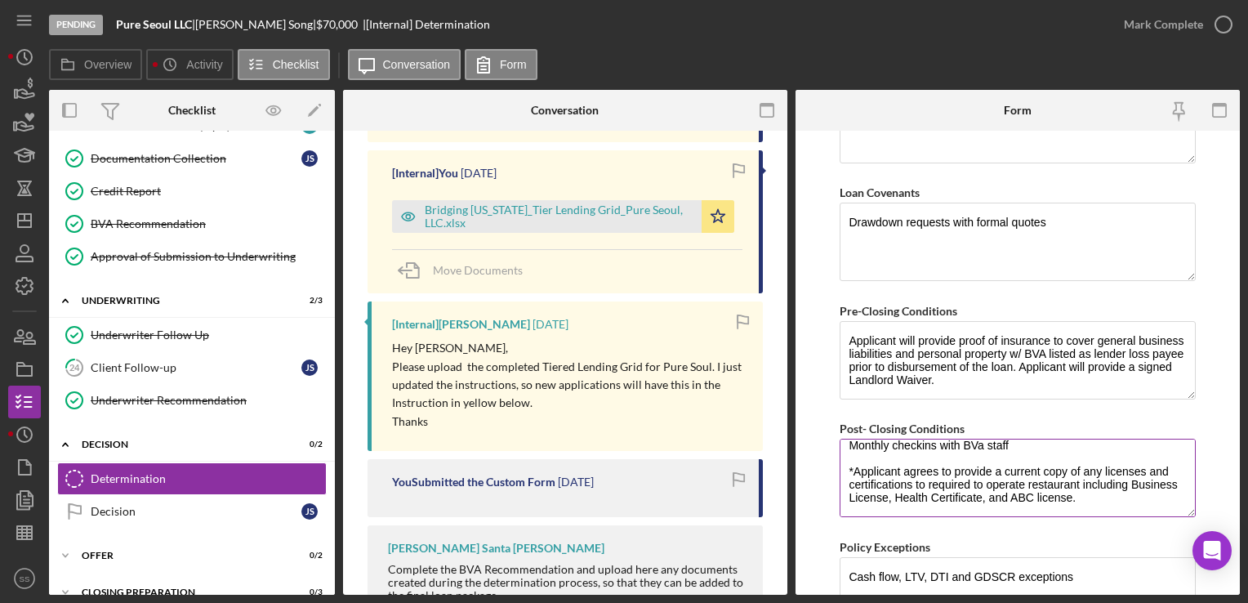
click at [1098, 485] on textarea "Monthly checkins with BVa staff *Applicant agrees to provide a current copy of …" at bounding box center [1017, 478] width 355 height 78
click at [1083, 504] on textarea "Monthly checkins with BVa staff *Applicant agrees to provide a current copy of …" at bounding box center [1017, 478] width 355 height 78
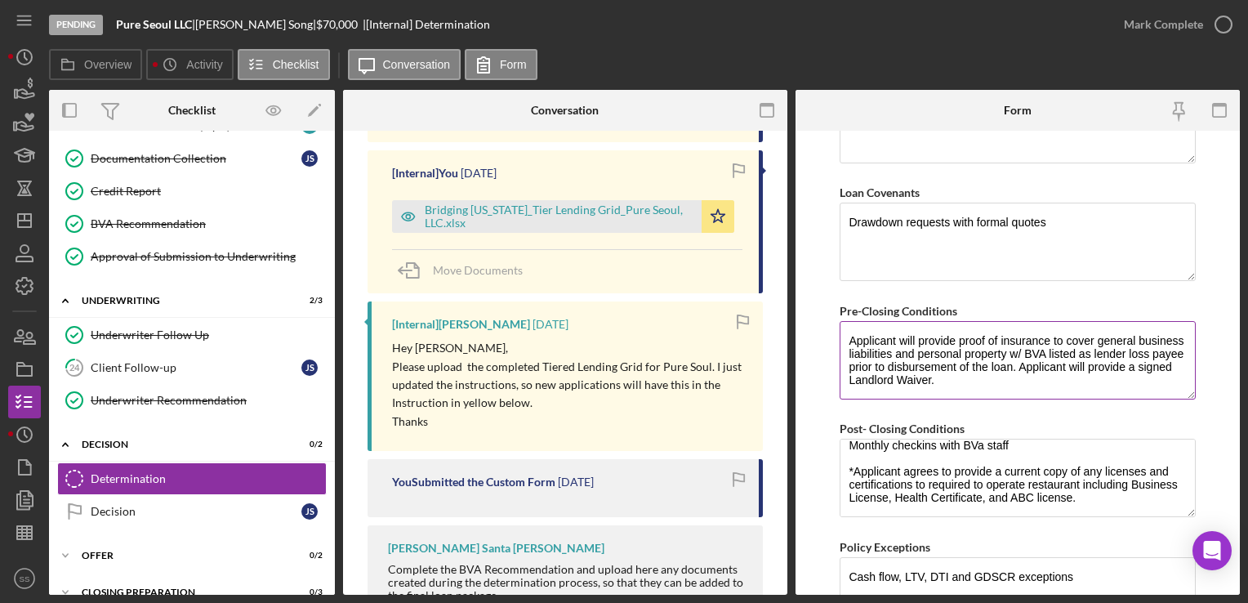
click at [1075, 358] on textarea "Applicant will provide proof of insurance to cover general business liabilities…" at bounding box center [1017, 360] width 355 height 78
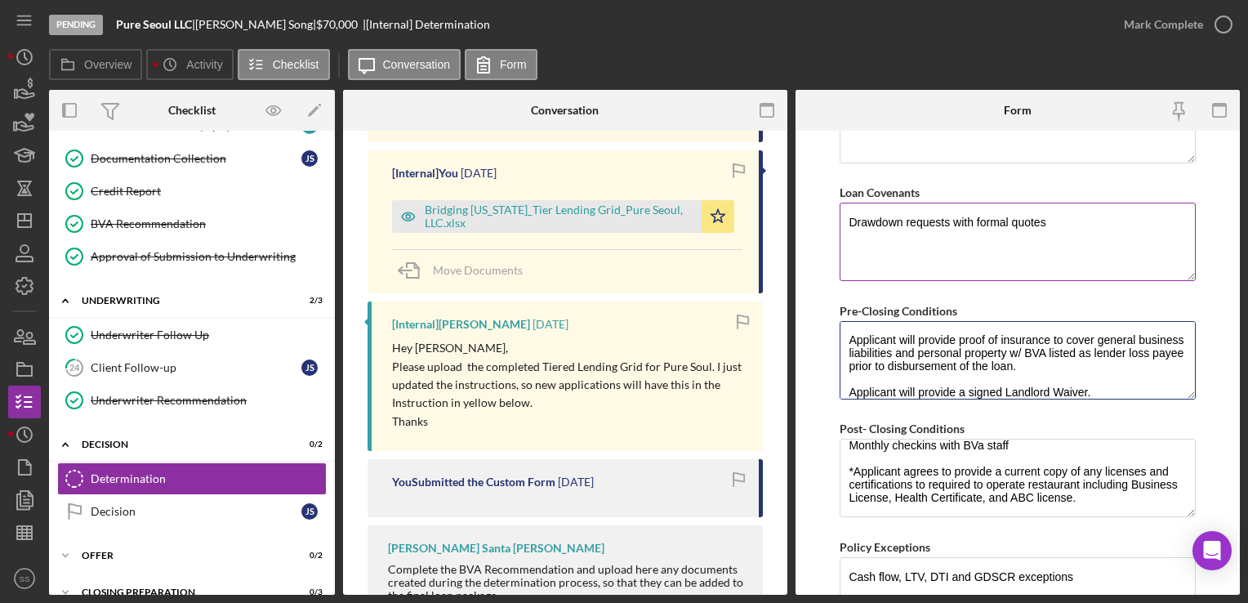
type textarea "Applicant will provide proof of insurance to cover general business liabilities…"
click at [1080, 251] on textarea "Drawdown requests with formal quotes" at bounding box center [1017, 242] width 355 height 78
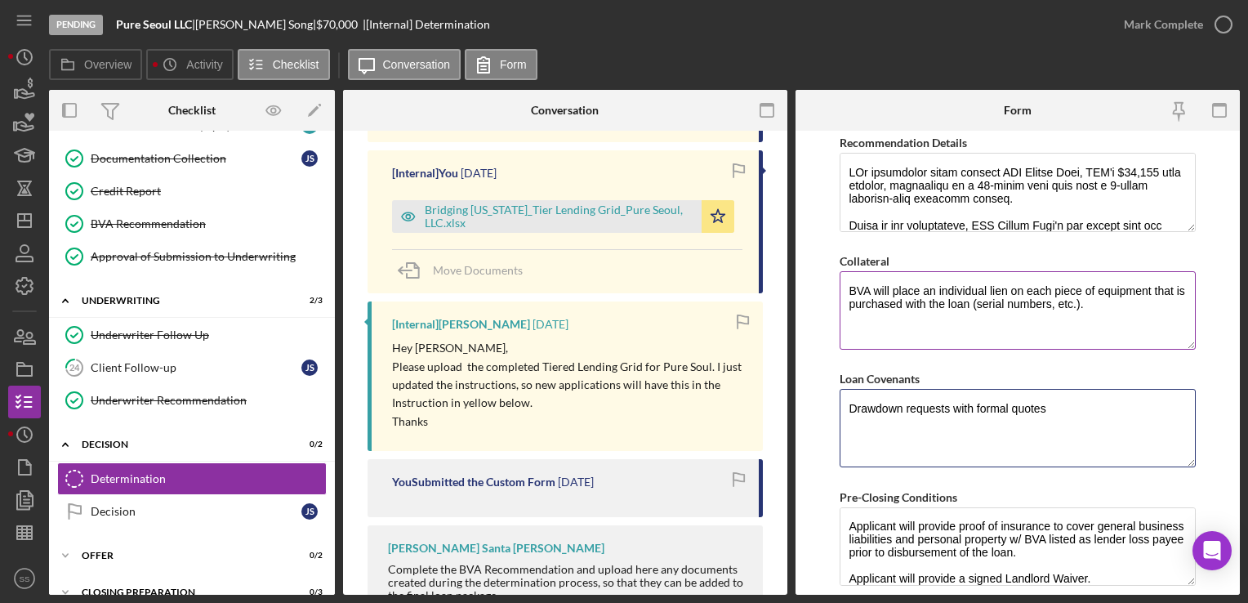
scroll to position [1297, 0]
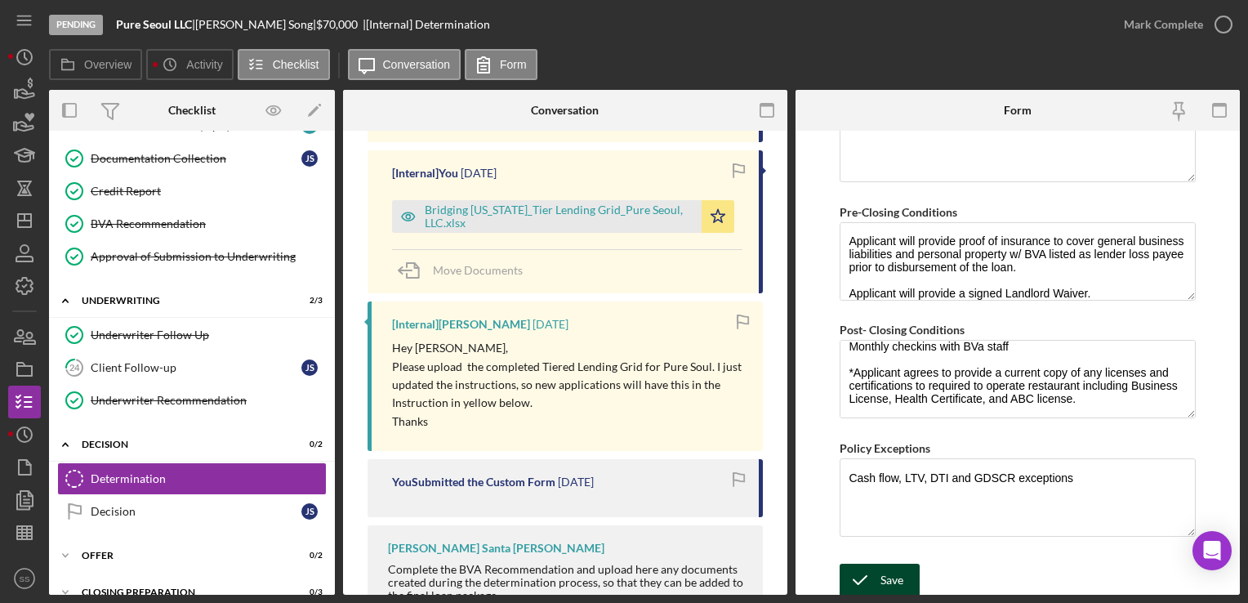
click at [863, 579] on icon "submit" at bounding box center [860, 580] width 41 height 41
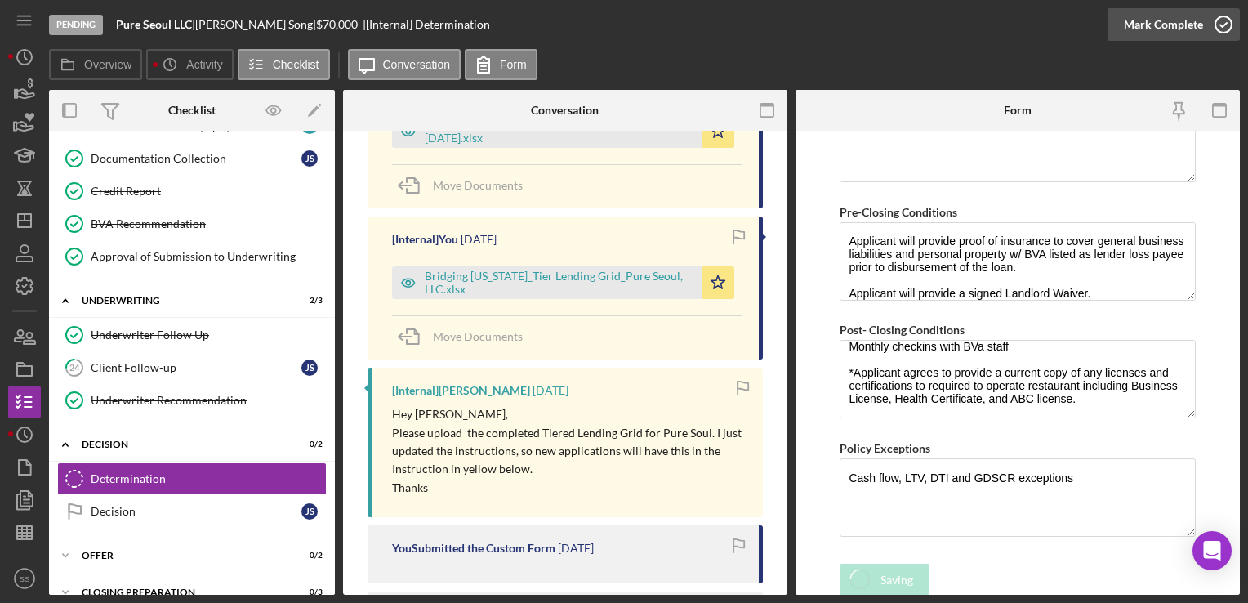
scroll to position [1222, 0]
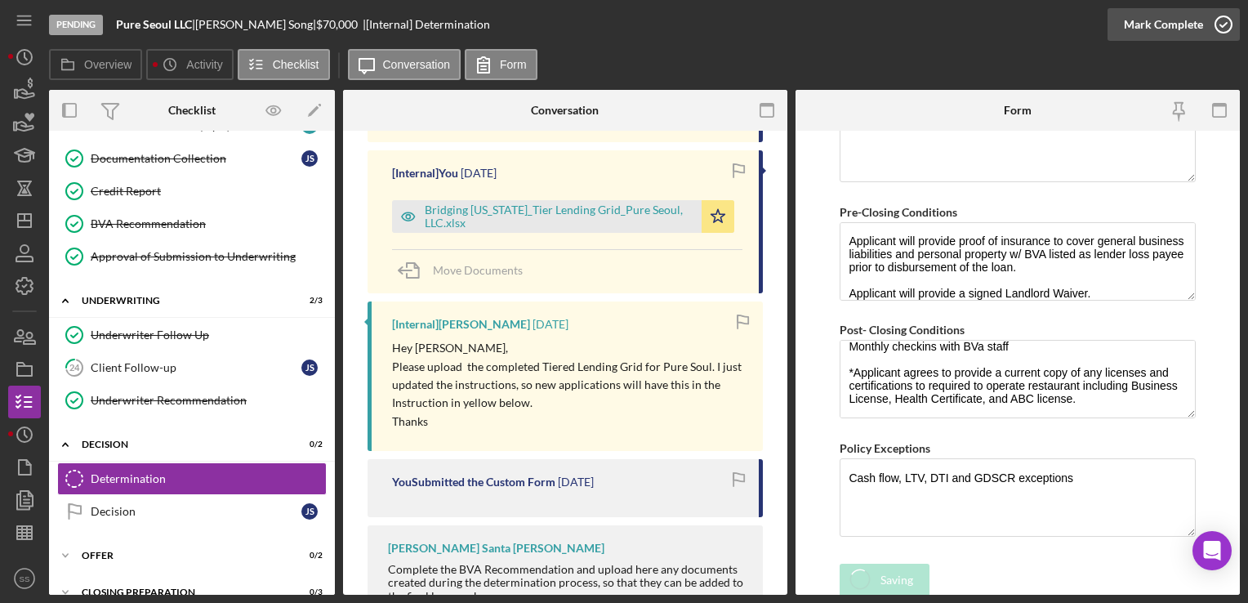
click at [1217, 27] on icon "button" at bounding box center [1224, 24] width 41 height 41
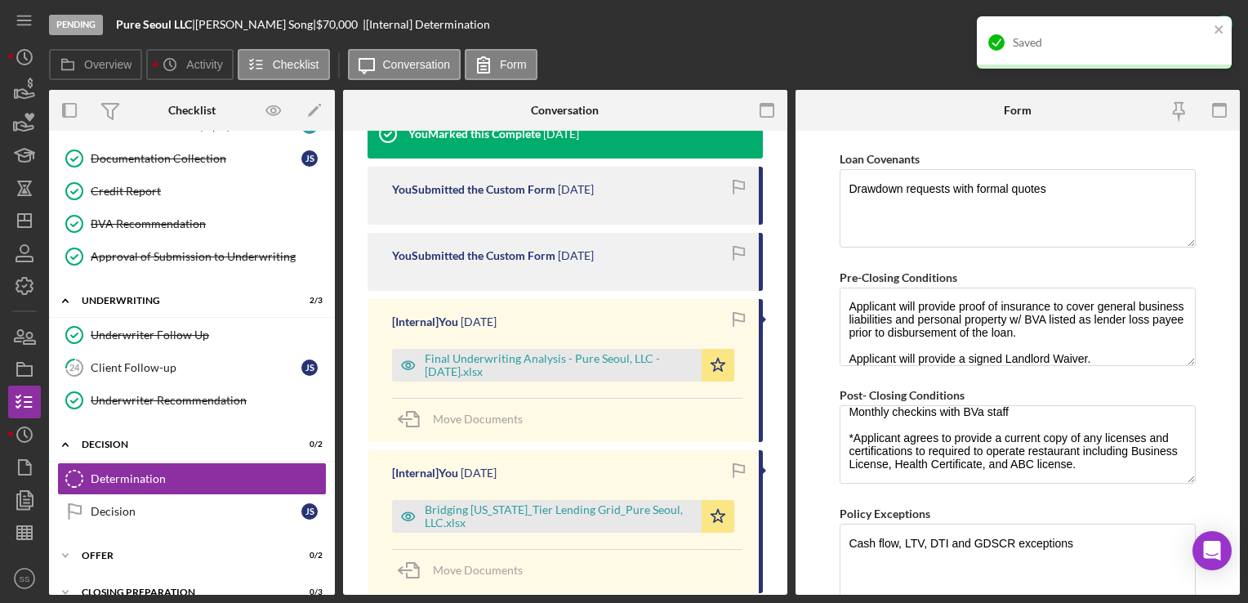
scroll to position [1362, 0]
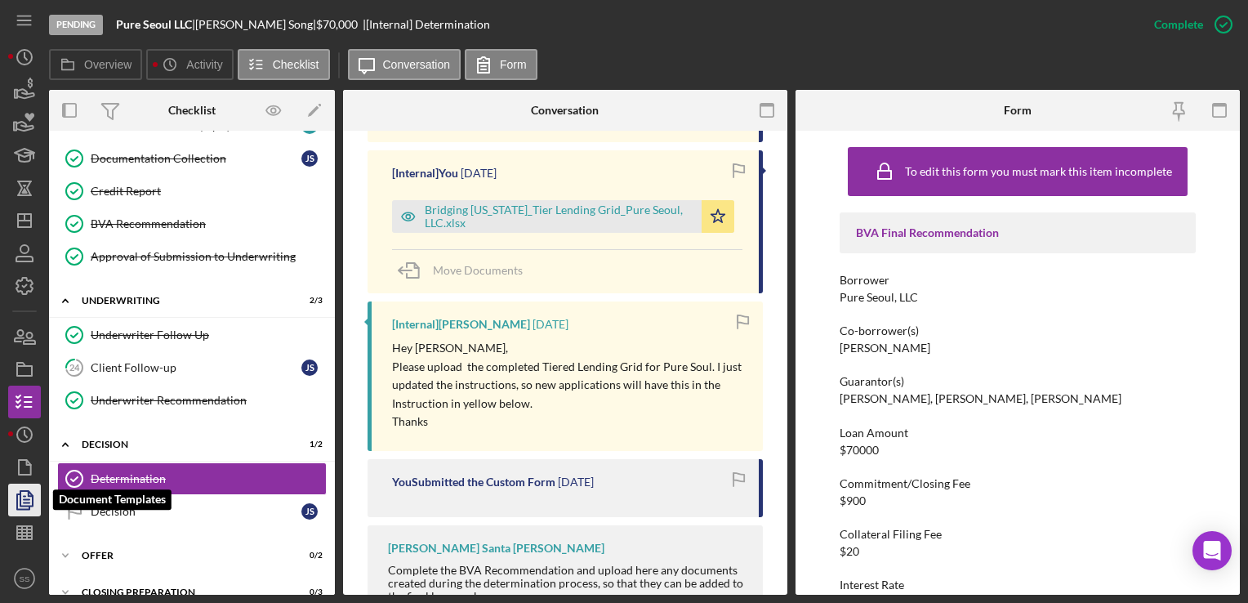
click at [12, 507] on icon "button" at bounding box center [24, 500] width 41 height 41
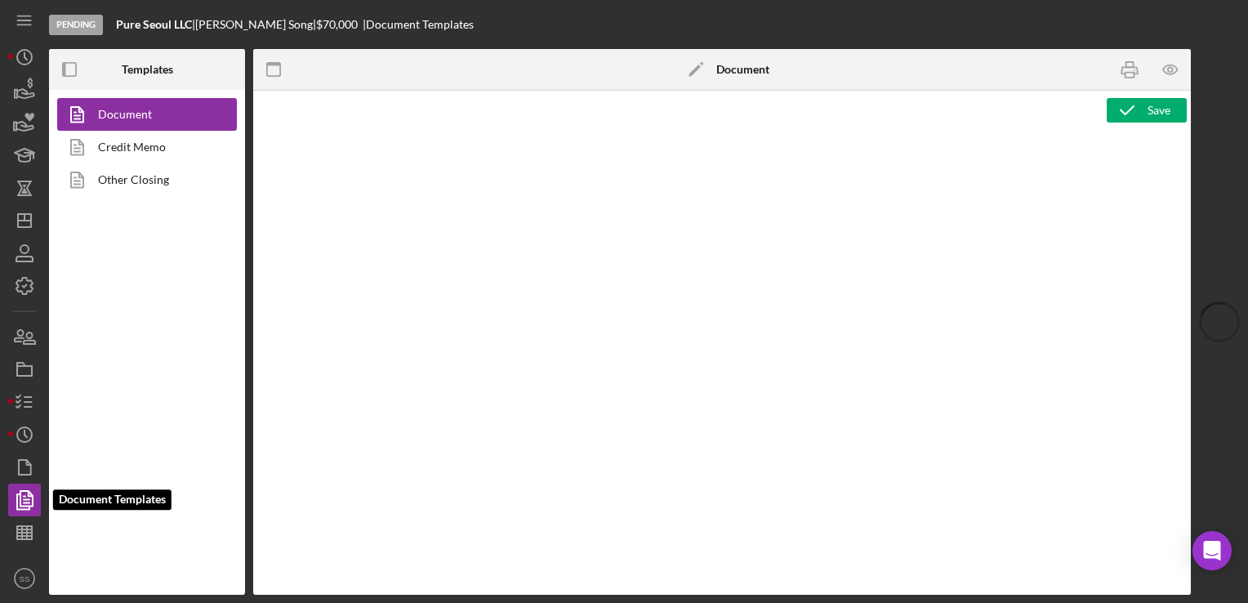
type textarea "<div style="font-family: Lato, sans-serif; font-size: 14px; margin-bottom: 20px…"
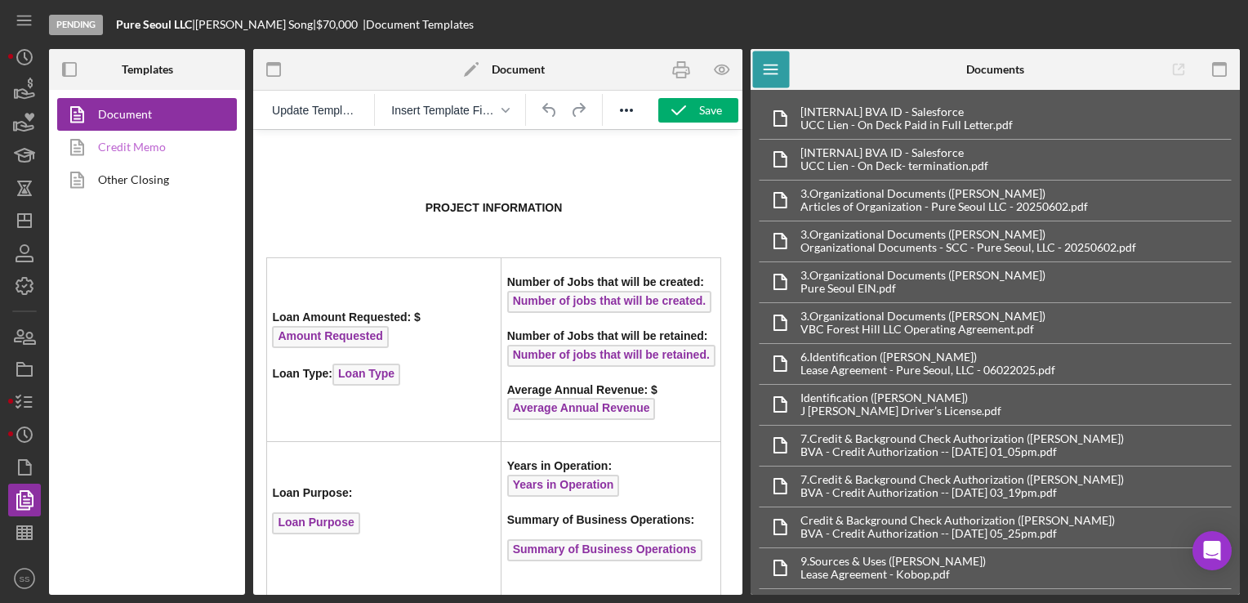
click at [183, 156] on link "Credit Memo" at bounding box center [143, 147] width 172 height 33
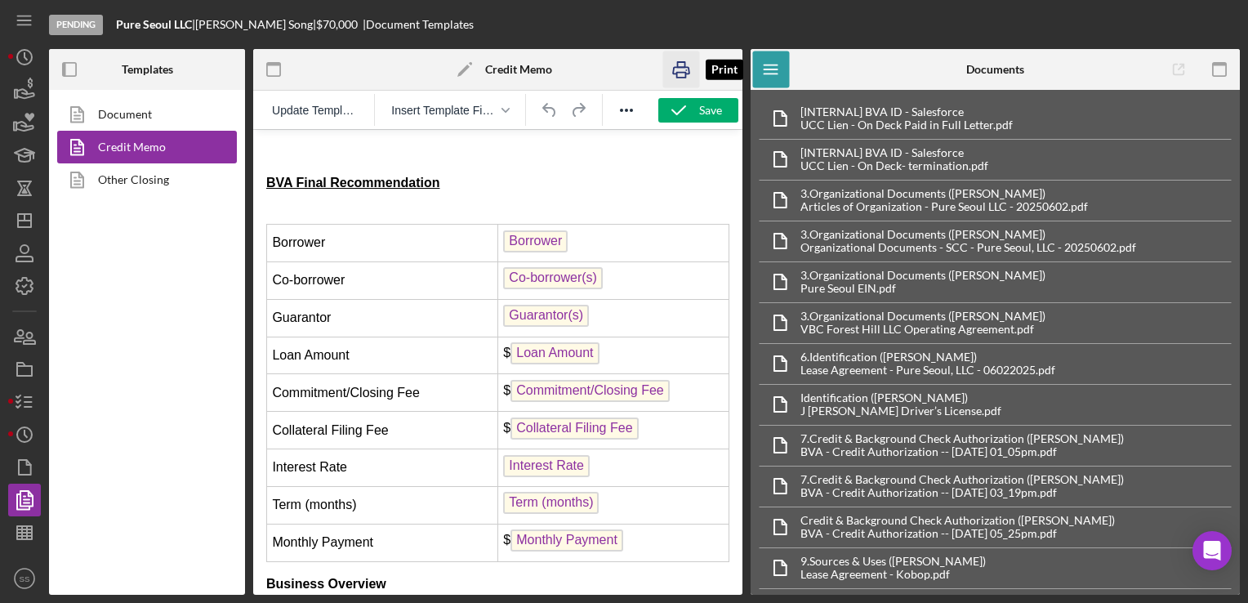
click at [673, 71] on icon "button" at bounding box center [681, 69] width 37 height 37
click at [23, 386] on icon "button" at bounding box center [24, 402] width 41 height 41
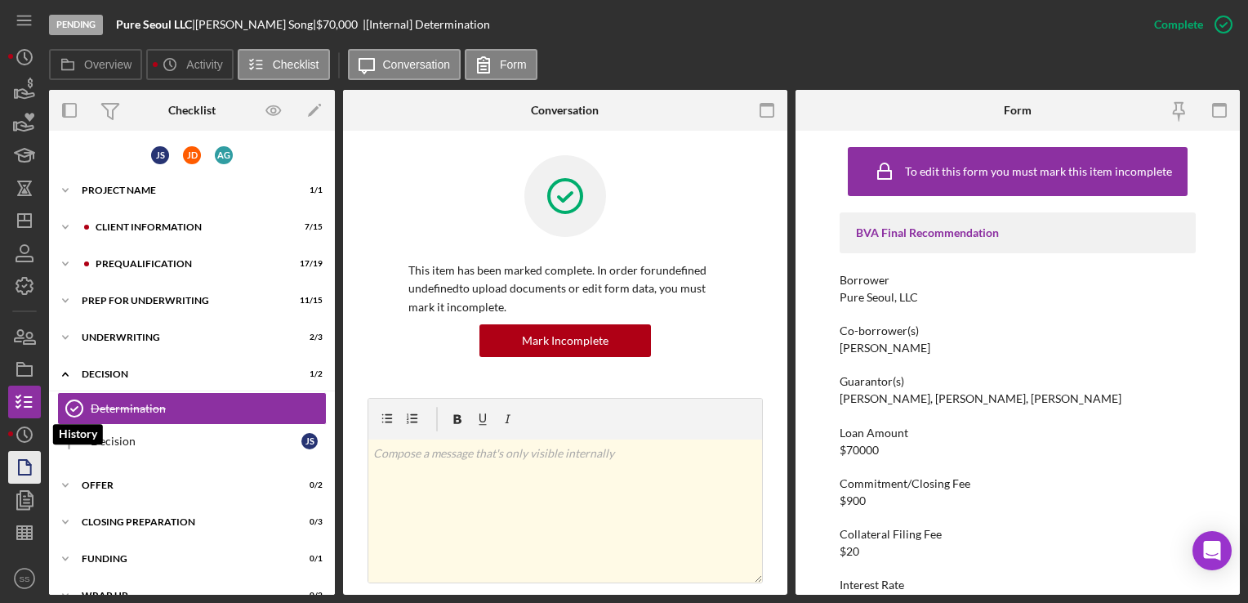
scroll to position [22, 0]
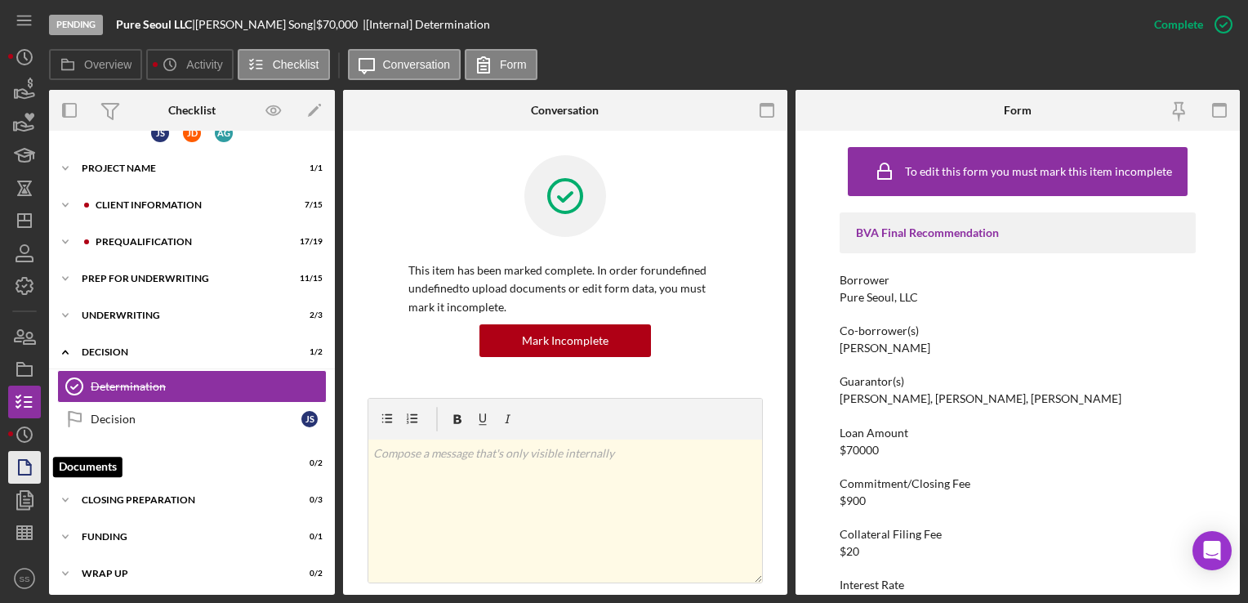
click at [20, 467] on icon "button" at bounding box center [24, 467] width 41 height 41
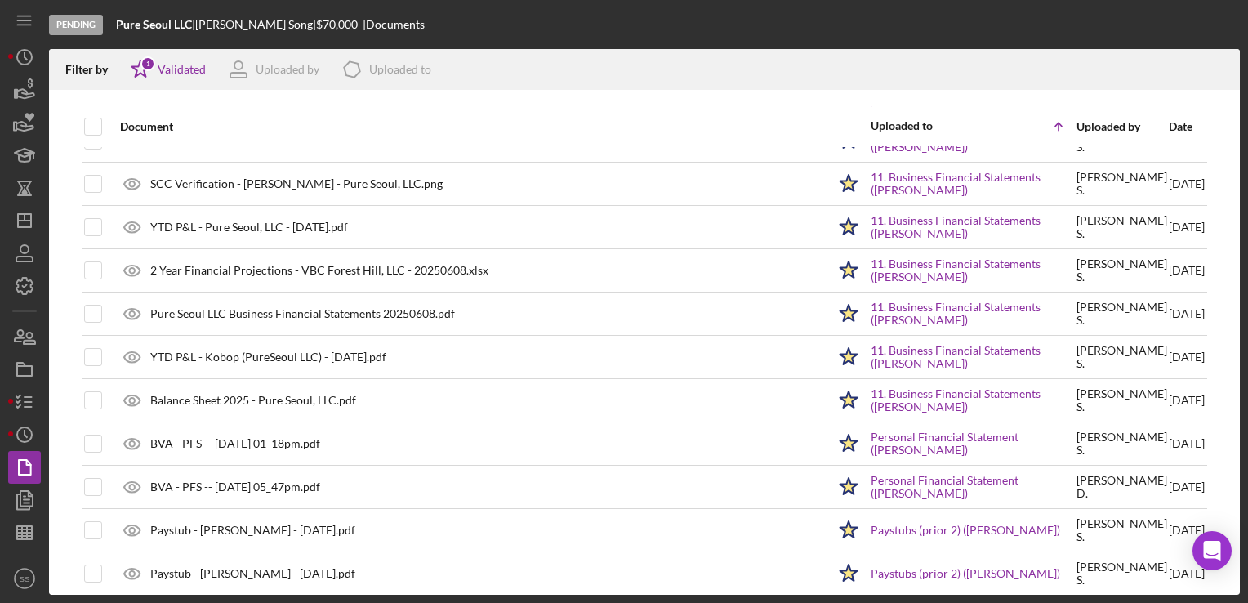
scroll to position [666, 0]
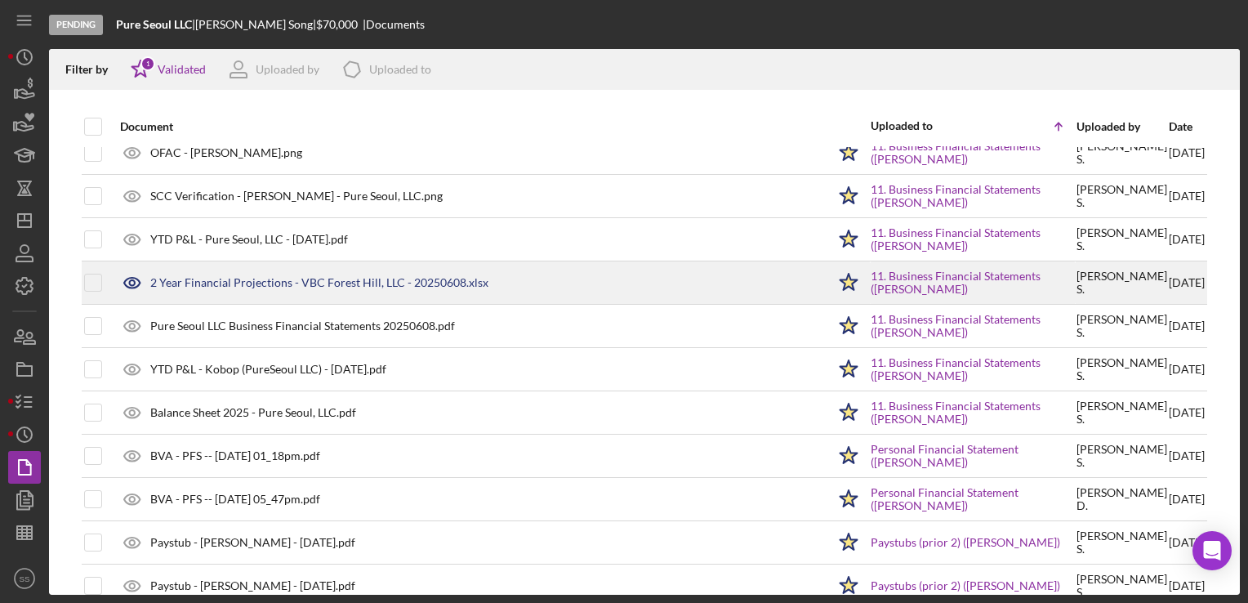
click at [249, 262] on div "2 Year Financial Projections - VBC Forest Hill, LLC - 20250608.xlsx" at bounding box center [469, 282] width 715 height 41
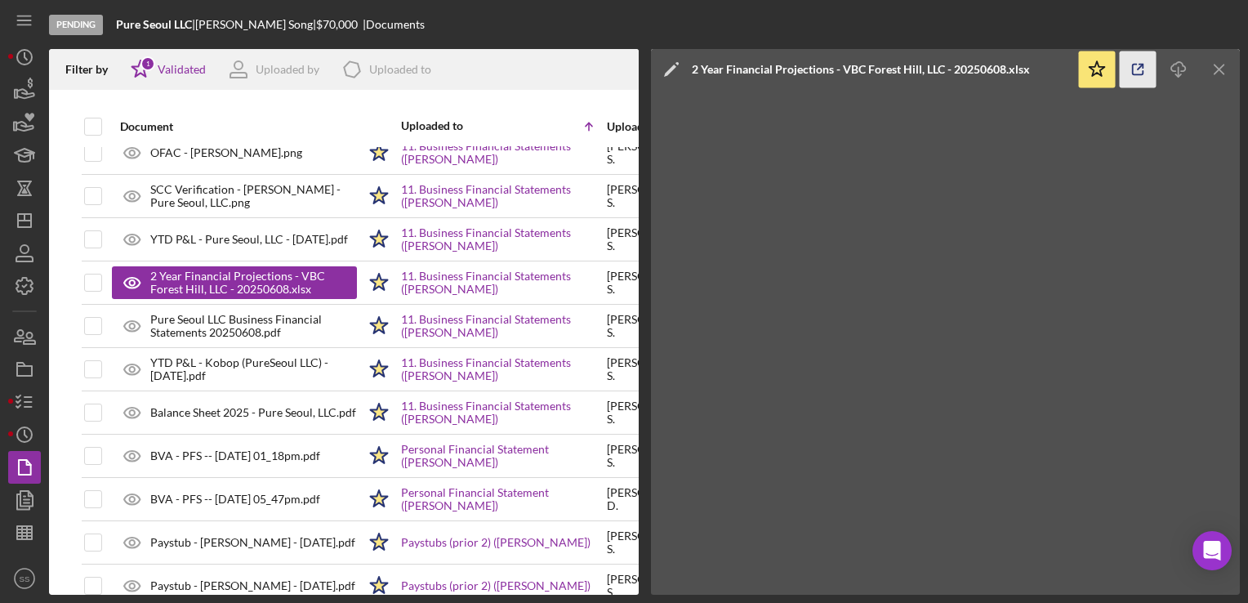
click at [1130, 74] on icon "button" at bounding box center [1138, 69] width 37 height 37
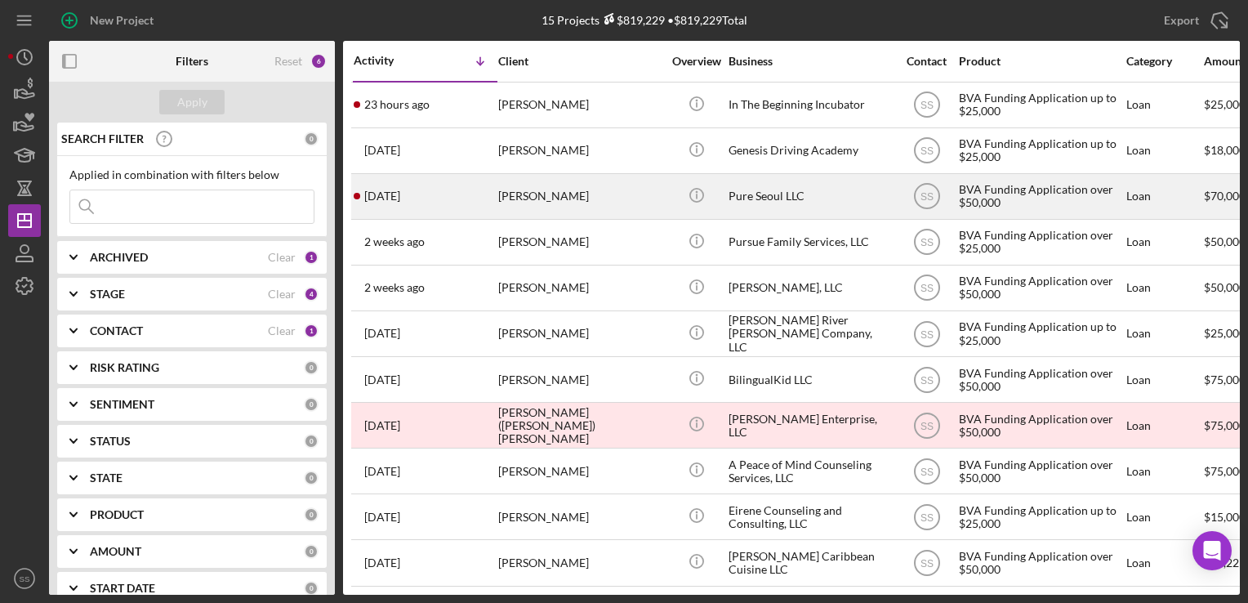
click at [621, 211] on div "[PERSON_NAME]" at bounding box center [579, 196] width 163 height 43
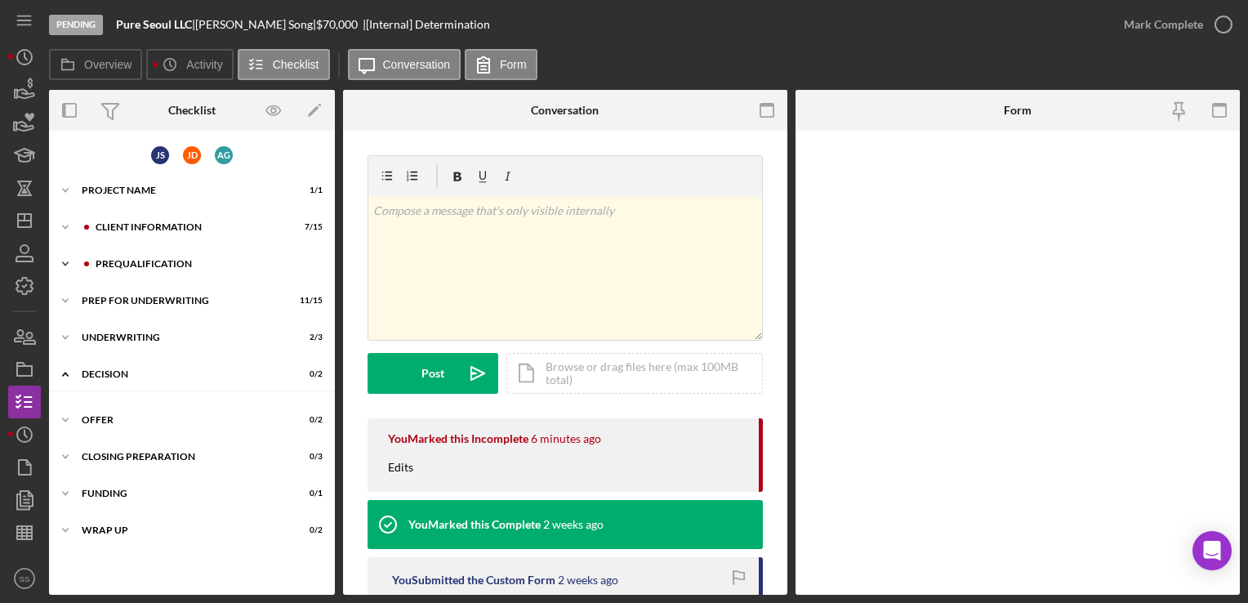
scroll to position [23, 0]
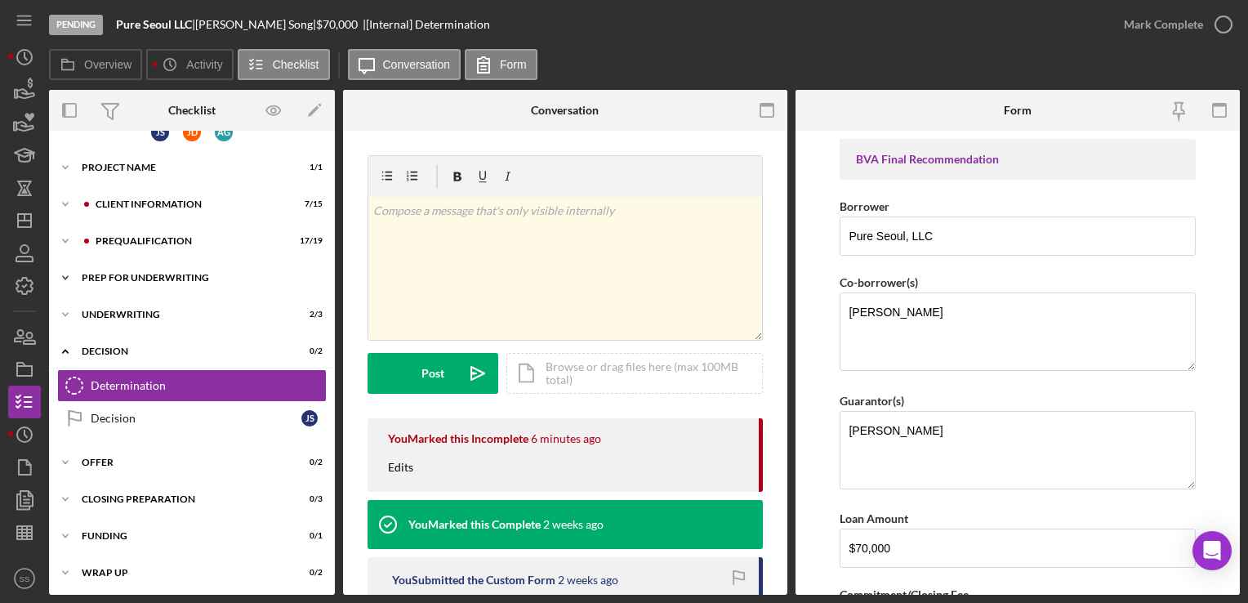
click at [109, 284] on div "Icon/Expander Prep for Underwriting 11 / 15" at bounding box center [192, 277] width 286 height 33
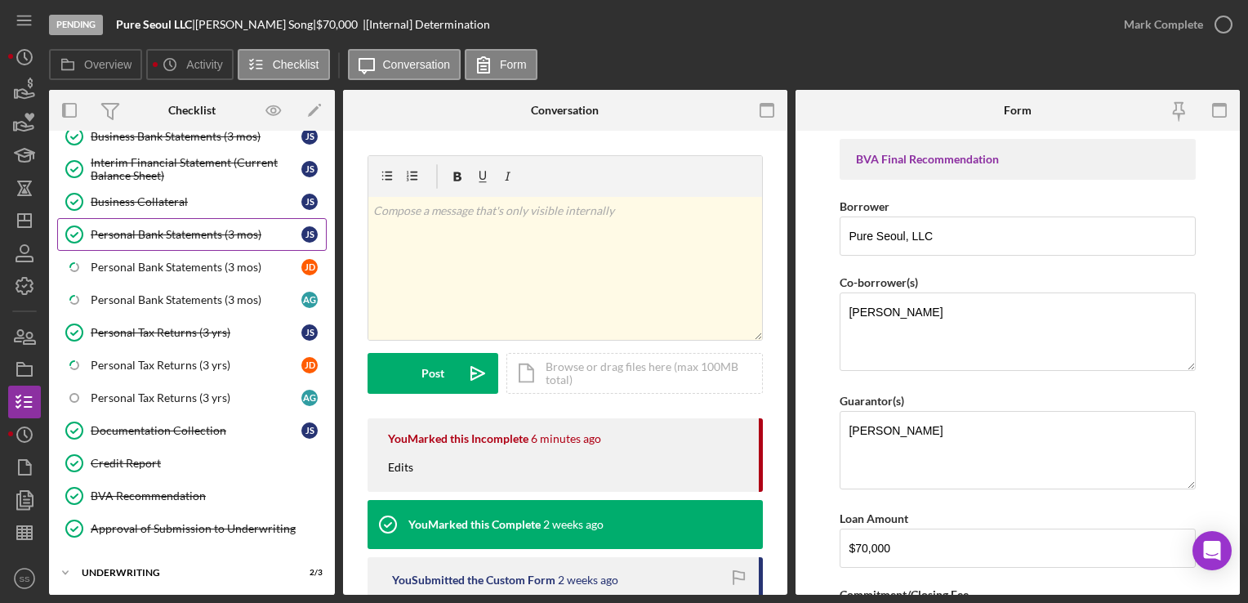
scroll to position [288, 0]
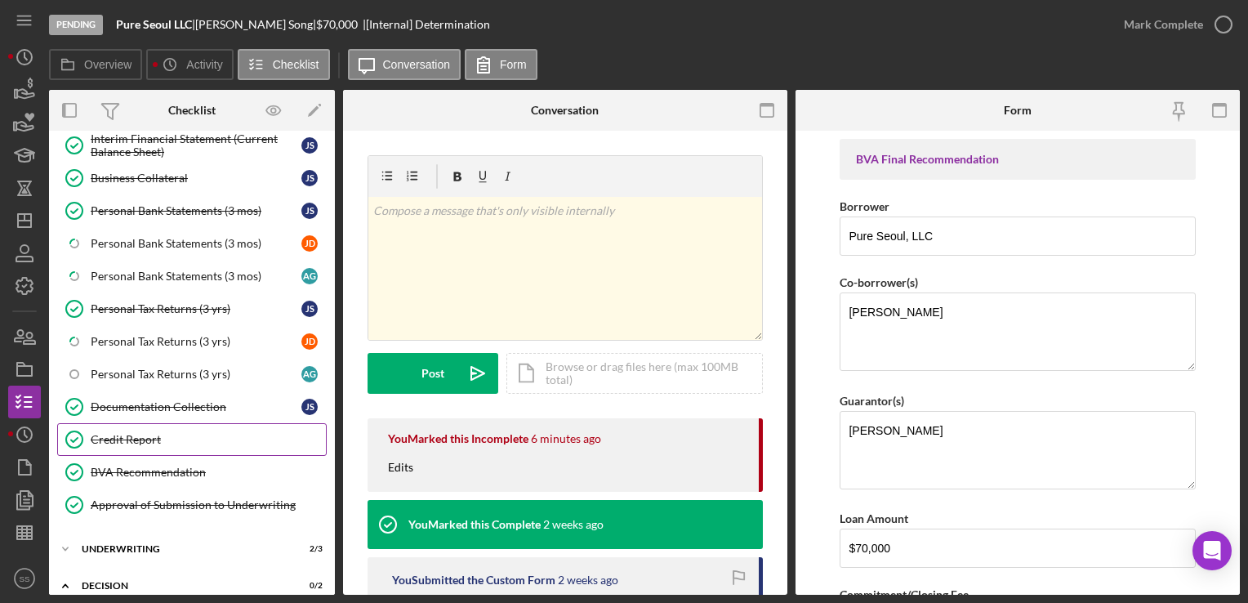
click at [137, 433] on div "Credit Report" at bounding box center [208, 439] width 235 height 13
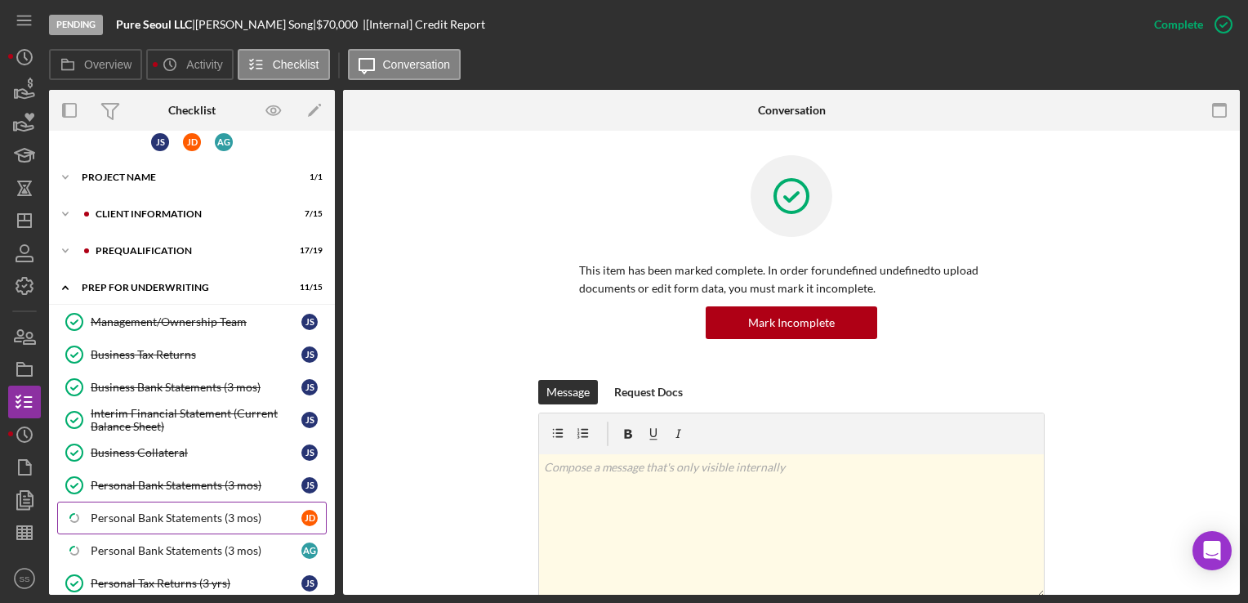
scroll to position [13, 0]
drag, startPoint x: 212, startPoint y: 248, endPoint x: 180, endPoint y: 245, distance: 32.0
click at [180, 246] on div "Prequalification" at bounding box center [205, 251] width 219 height 10
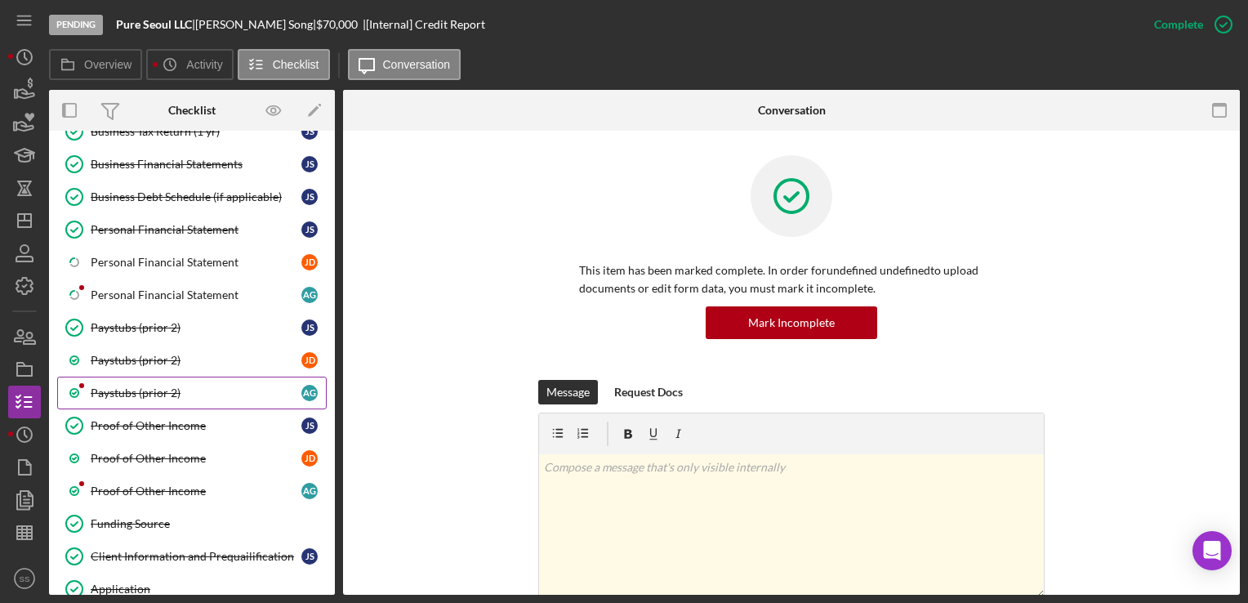
scroll to position [415, 0]
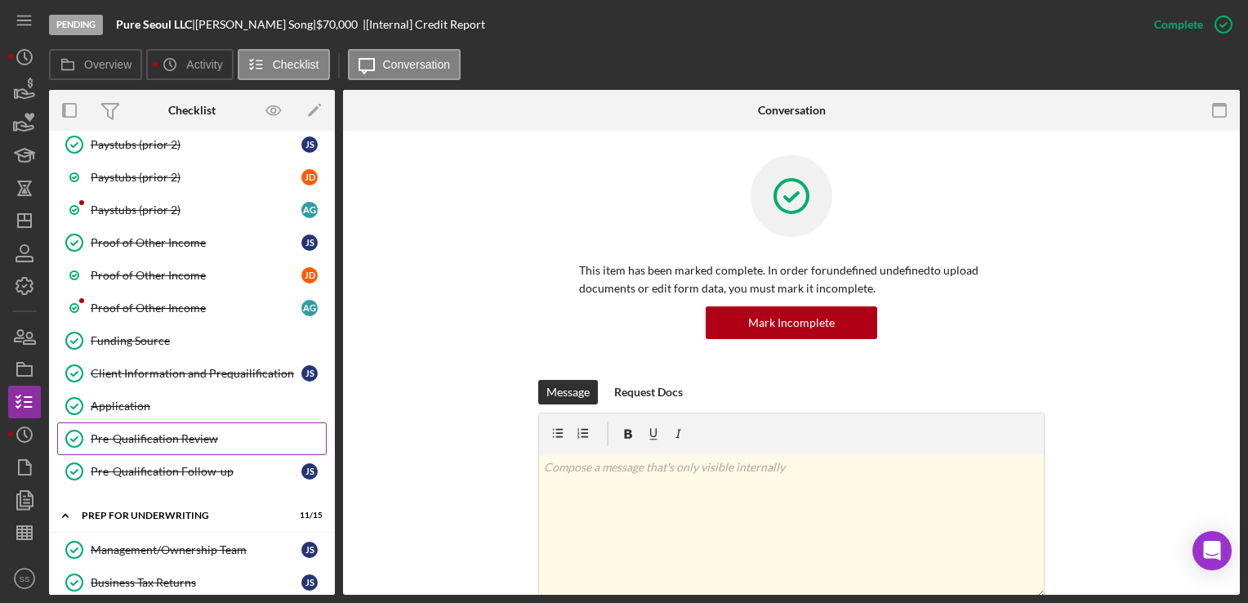
click at [183, 432] on div "Pre-Qualification Review" at bounding box center [208, 438] width 235 height 13
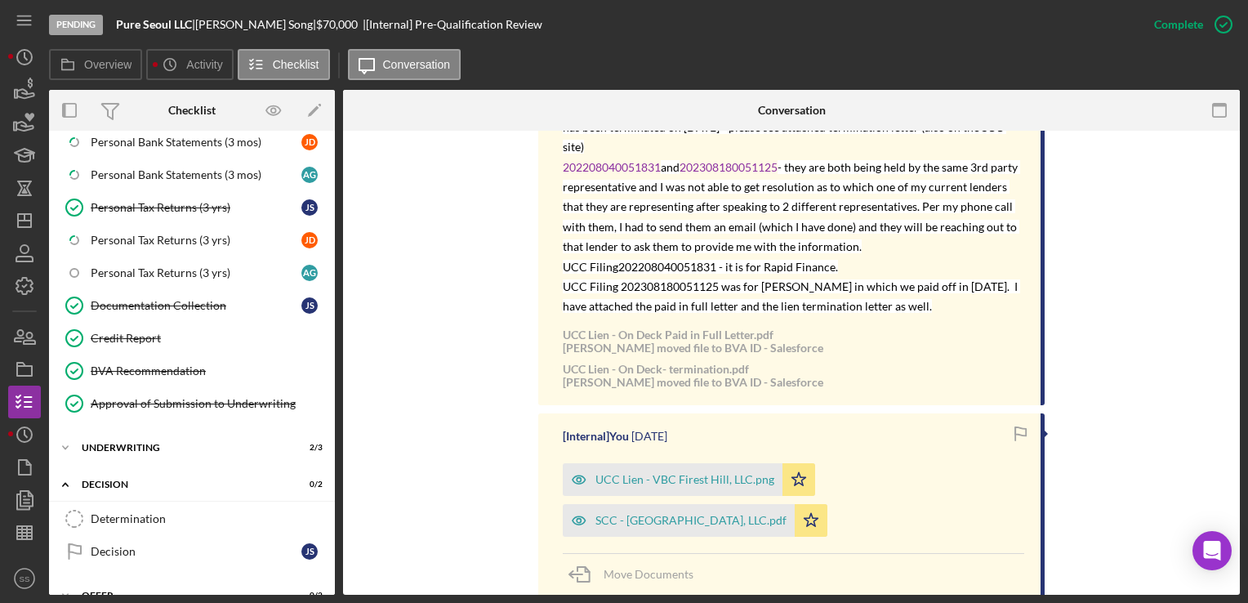
scroll to position [1138, 0]
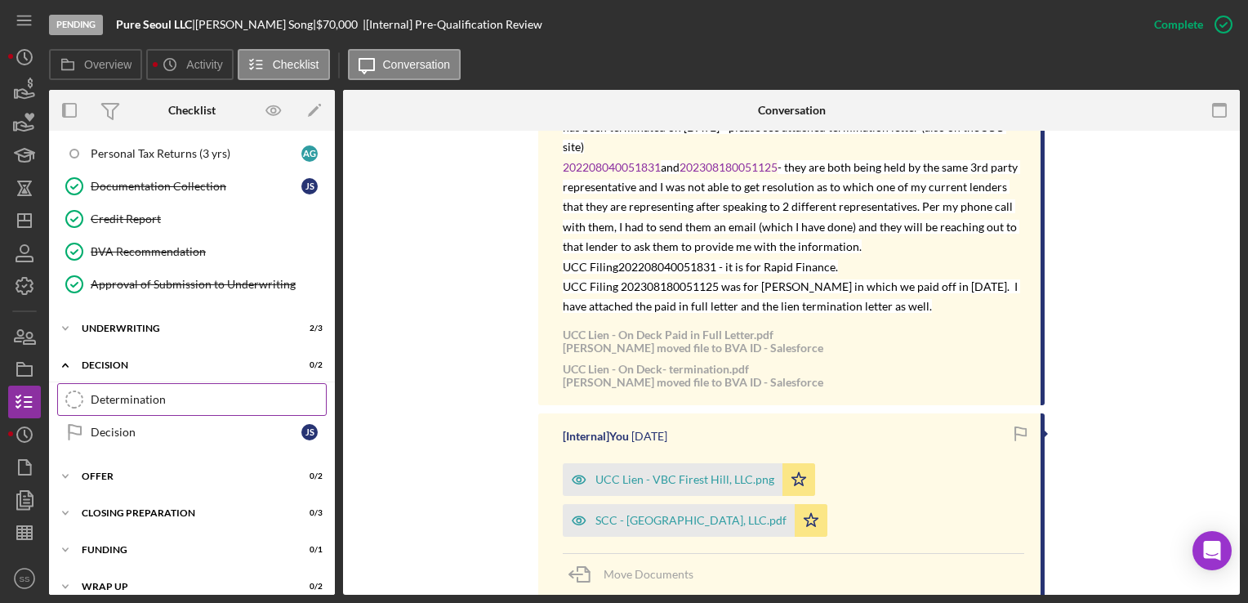
click at [132, 393] on div "Determination" at bounding box center [208, 399] width 235 height 13
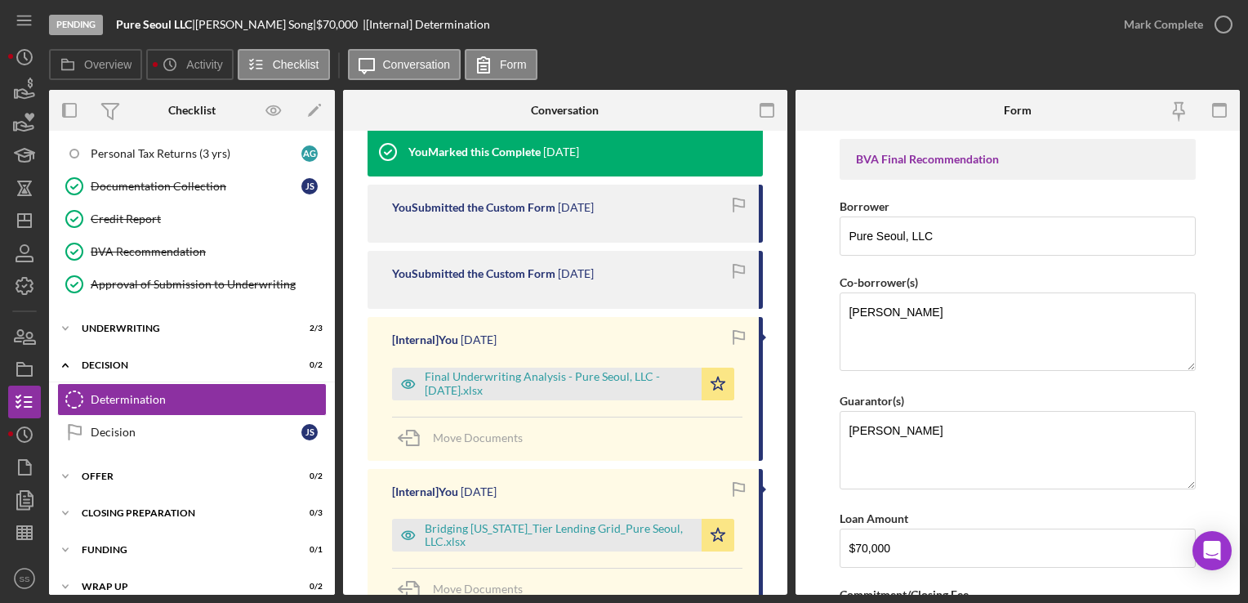
scroll to position [833, 0]
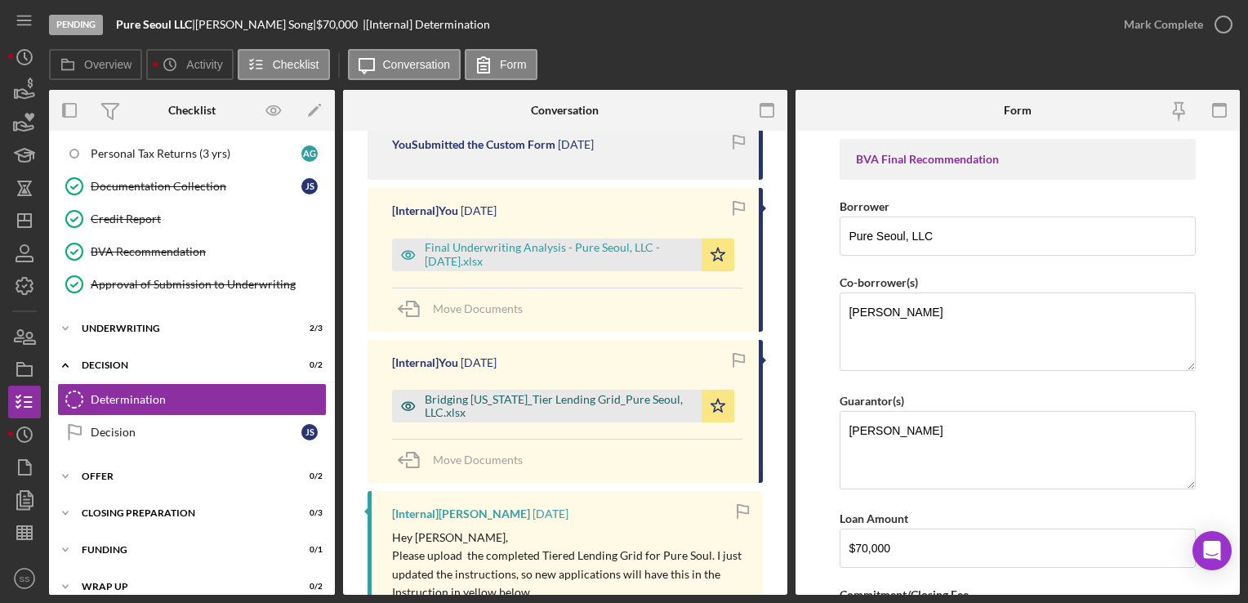
click at [552, 402] on div "Bridging [US_STATE]_Tier Lending Grid_Pure Seoul, LLC.xlsx" at bounding box center [559, 406] width 269 height 26
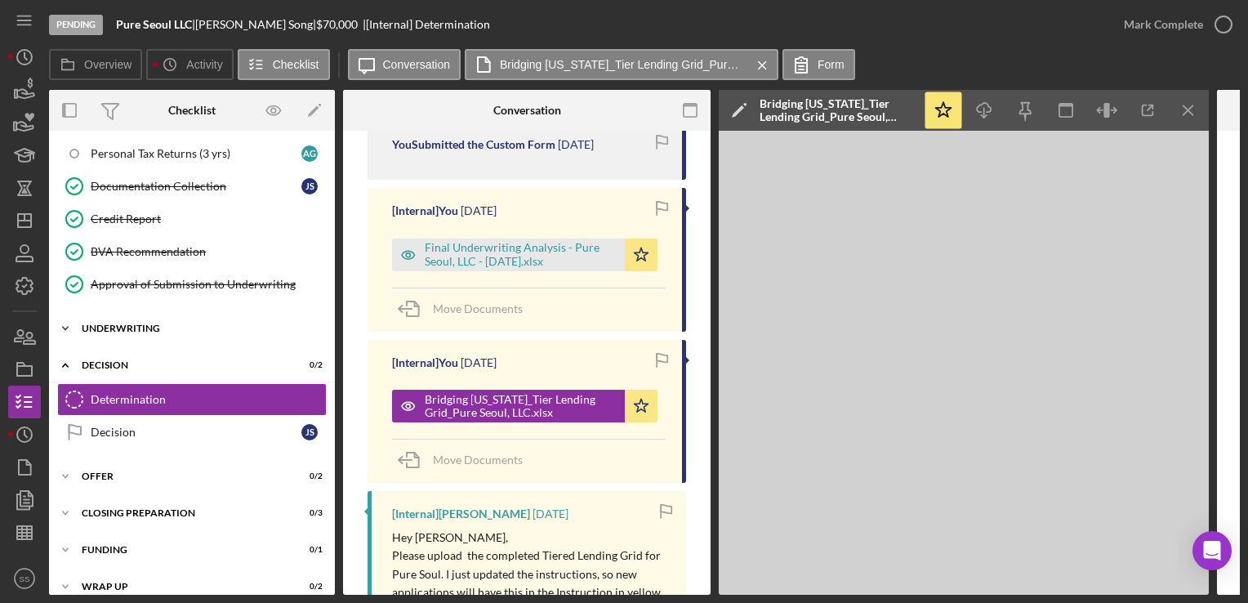
click at [106, 312] on div "Icon/Expander Underwriting 2 / 3" at bounding box center [192, 328] width 286 height 33
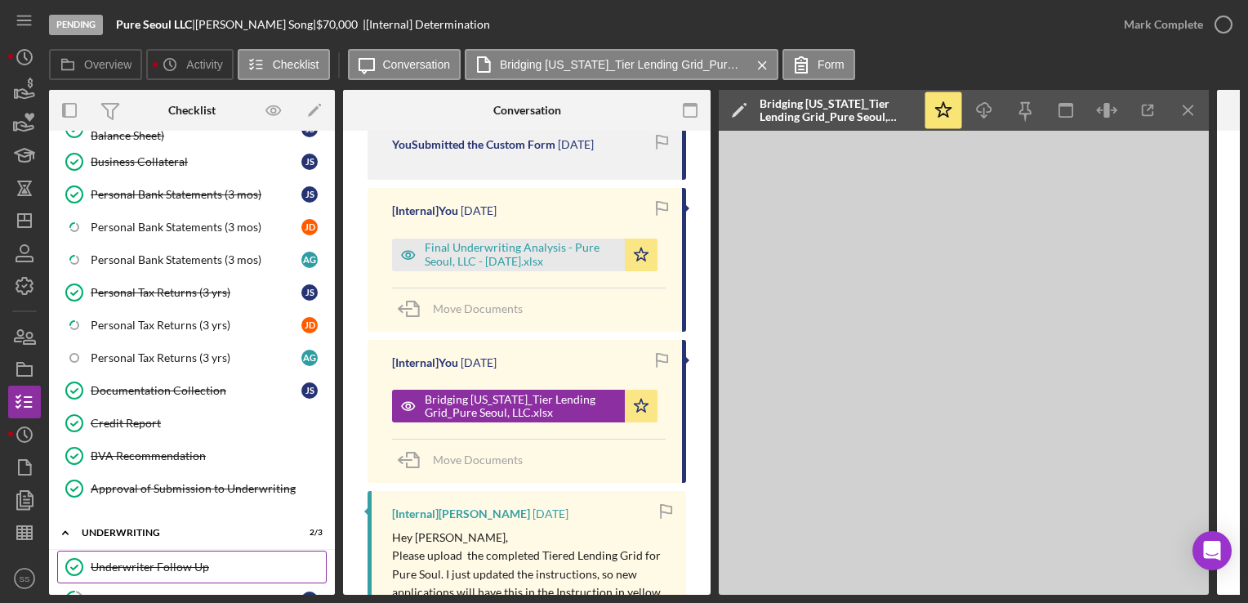
scroll to position [932, 0]
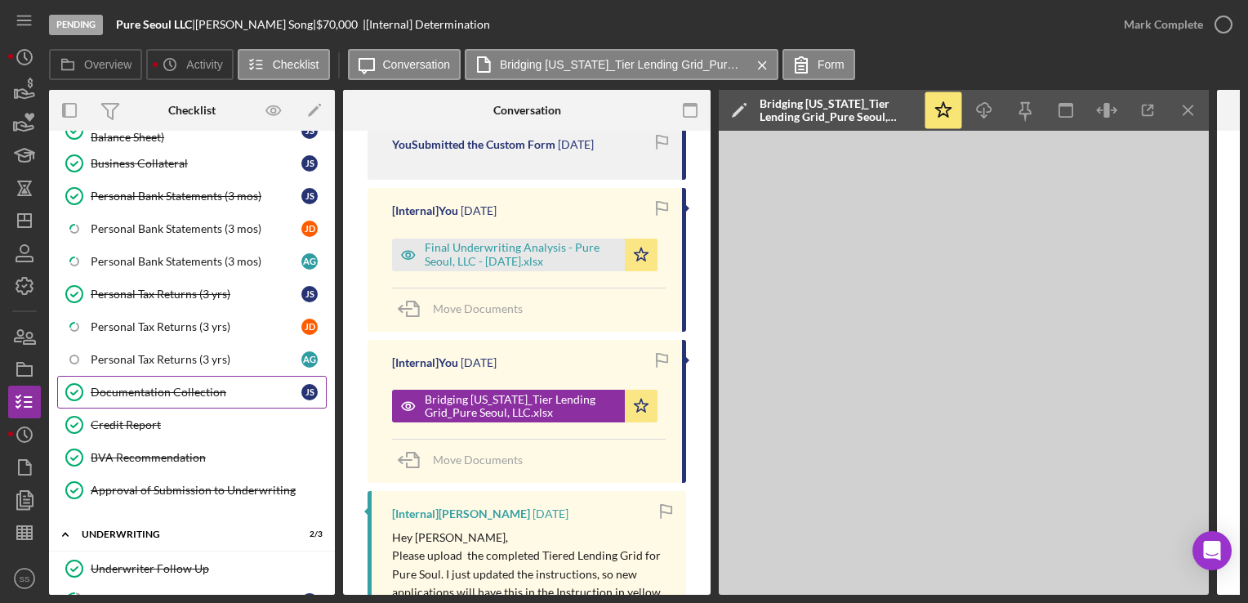
click at [169, 376] on link "Documentation Collection Documentation Collection J S" at bounding box center [192, 392] width 270 height 33
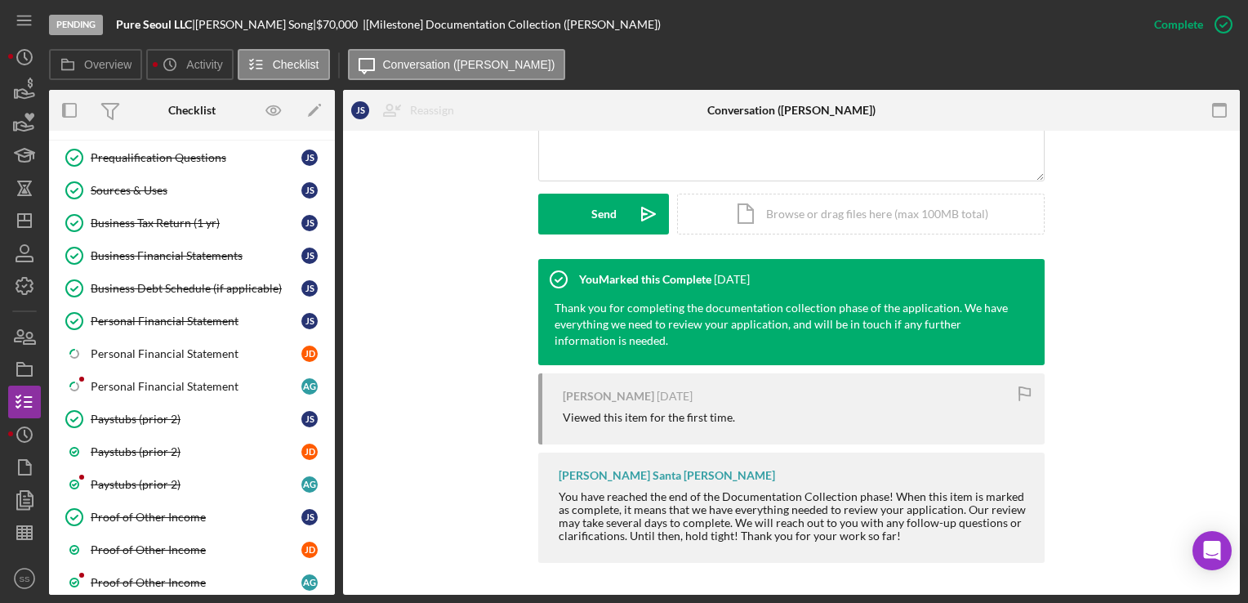
scroll to position [157, 0]
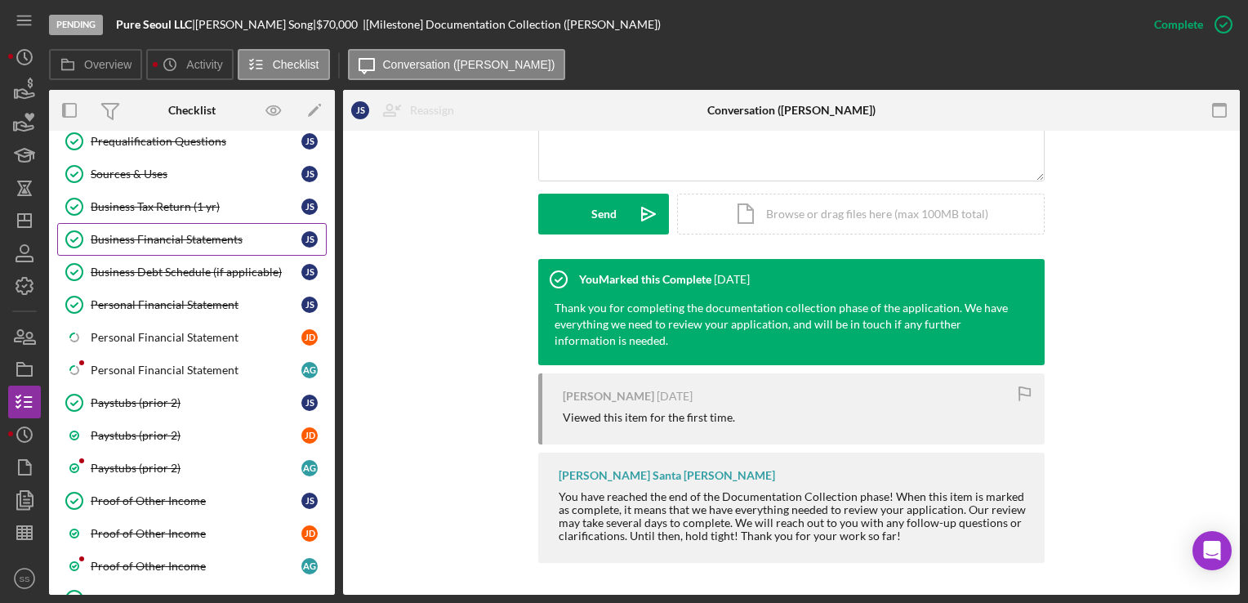
click at [165, 235] on div "Business Financial Statements" at bounding box center [196, 239] width 211 height 13
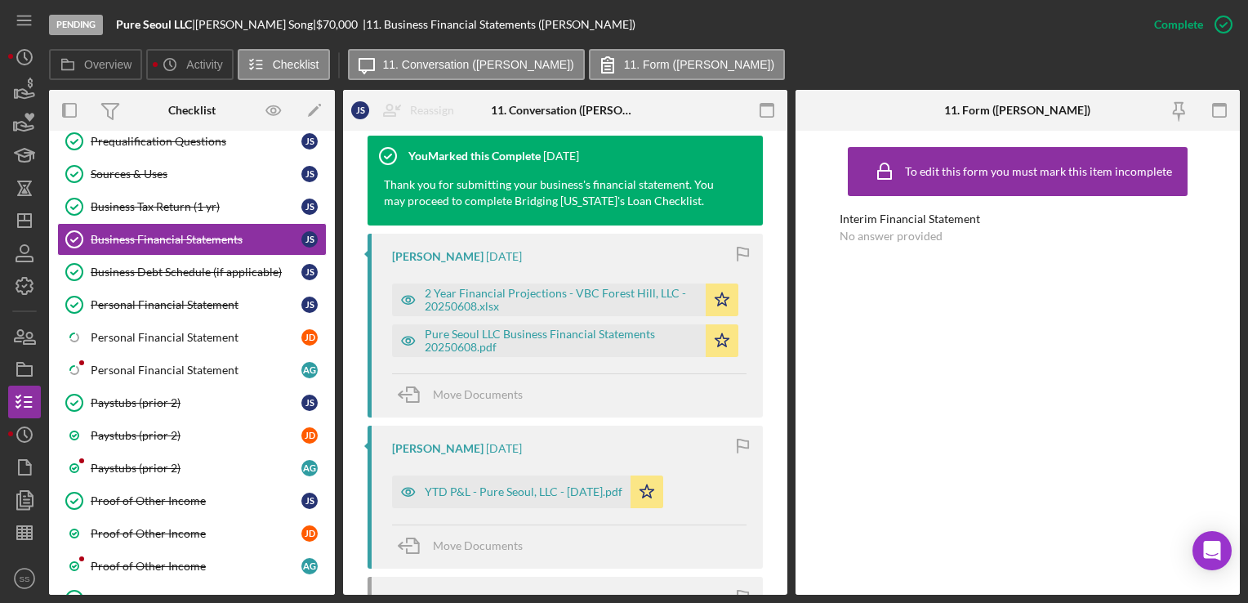
scroll to position [1359, 0]
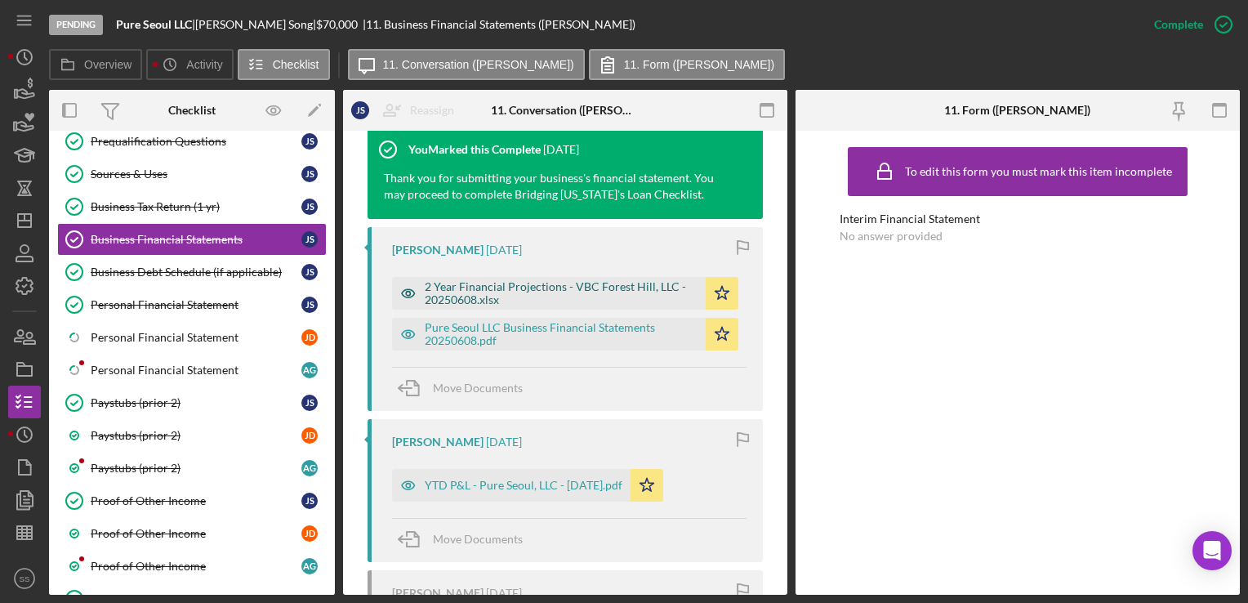
click at [523, 296] on div "2 Year Financial Projections - VBC Forest Hill, LLC - 20250608.xlsx" at bounding box center [561, 293] width 273 height 26
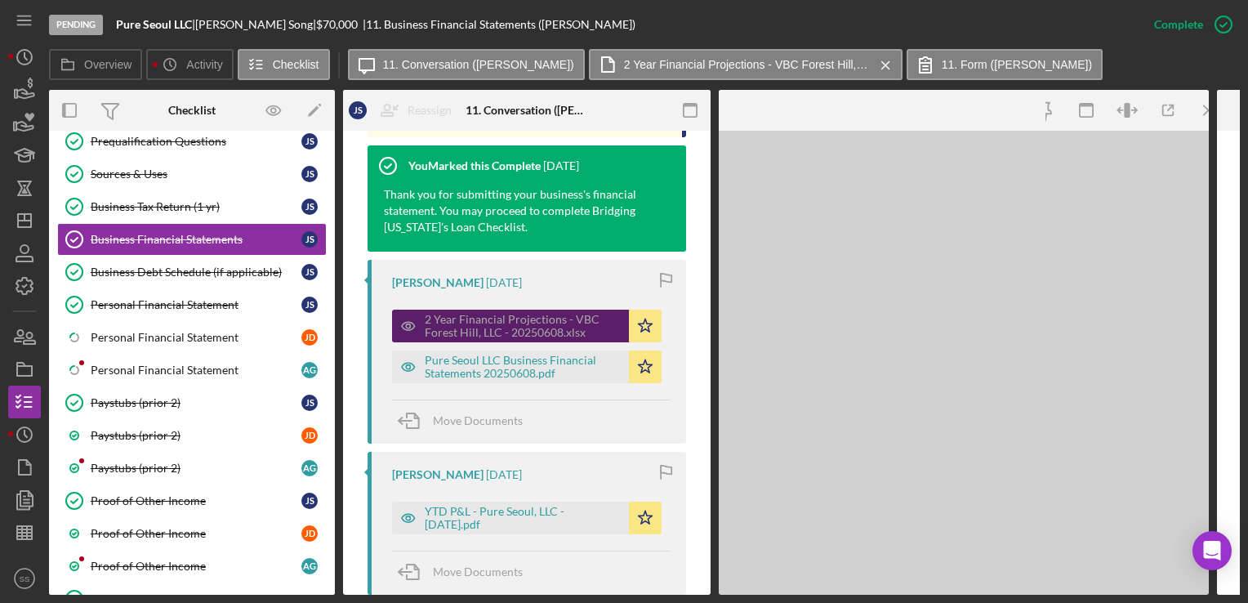
scroll to position [1375, 0]
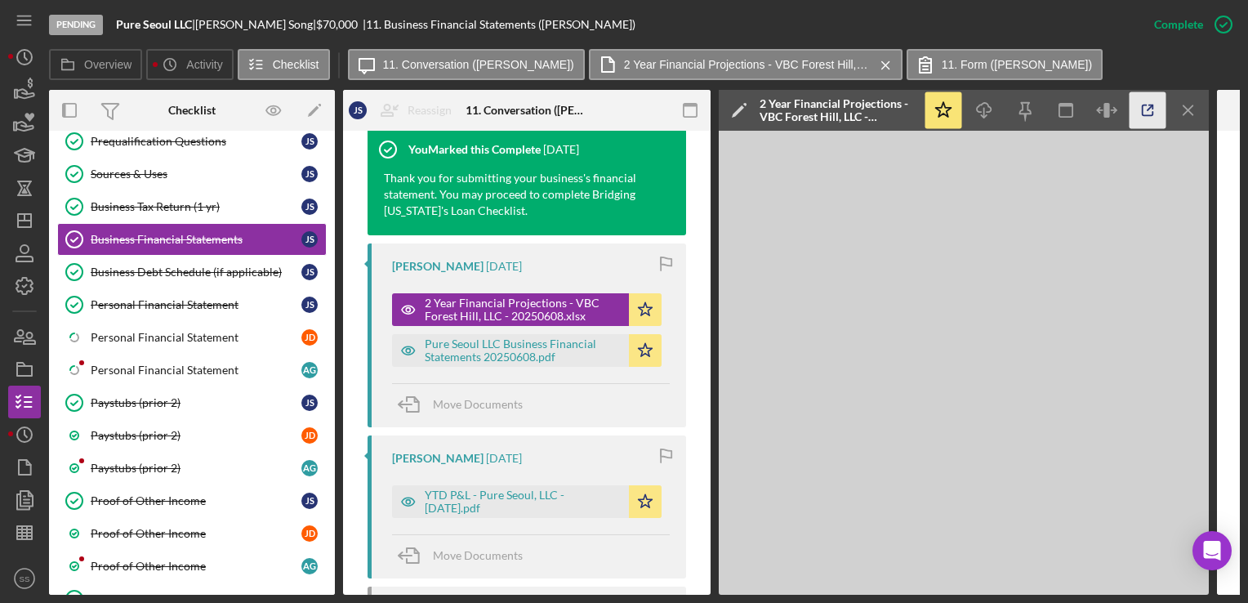
click at [1150, 96] on icon "button" at bounding box center [1148, 110] width 37 height 37
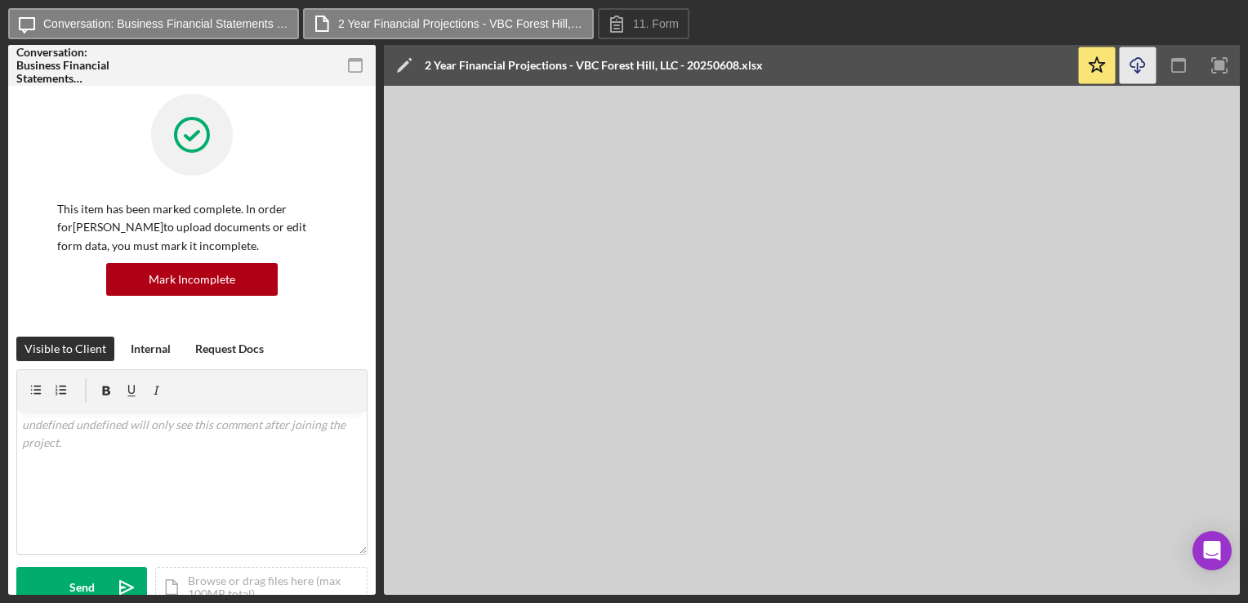
click at [1139, 57] on icon "Icon/Download" at bounding box center [1138, 65] width 37 height 37
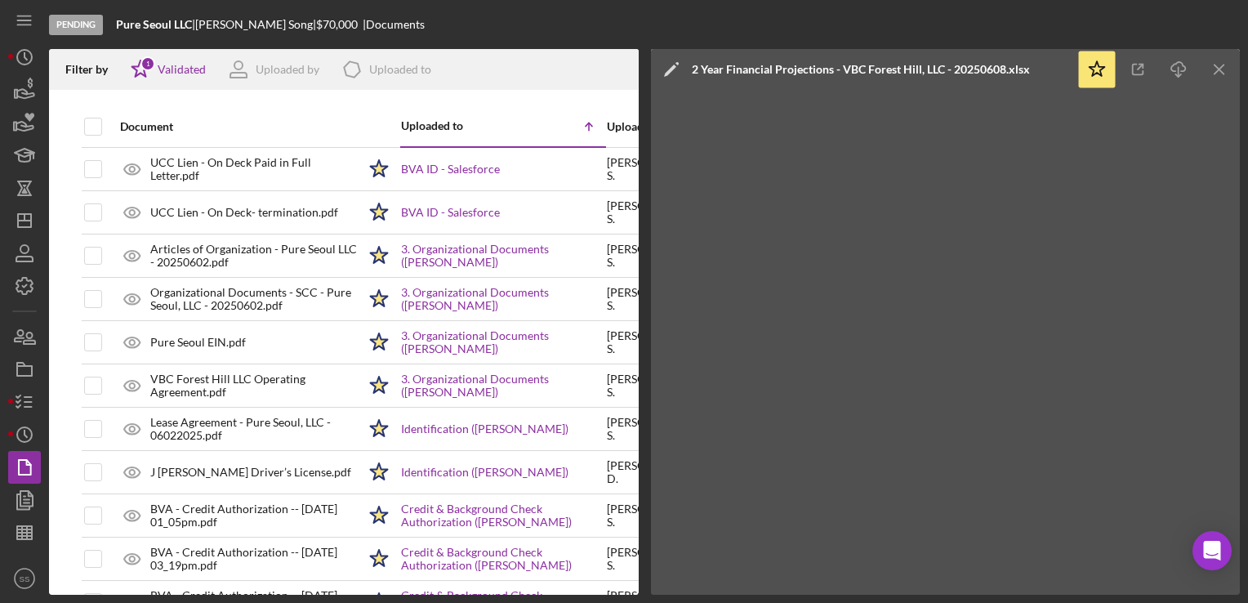
scroll to position [666, 0]
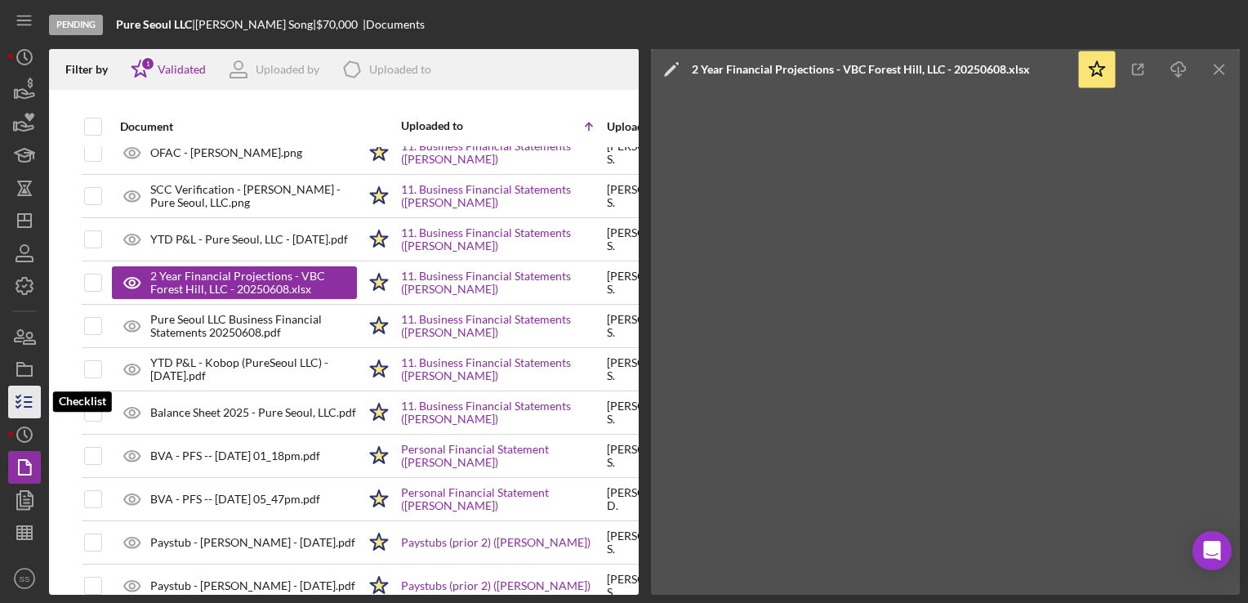
click at [24, 399] on icon "button" at bounding box center [24, 402] width 41 height 41
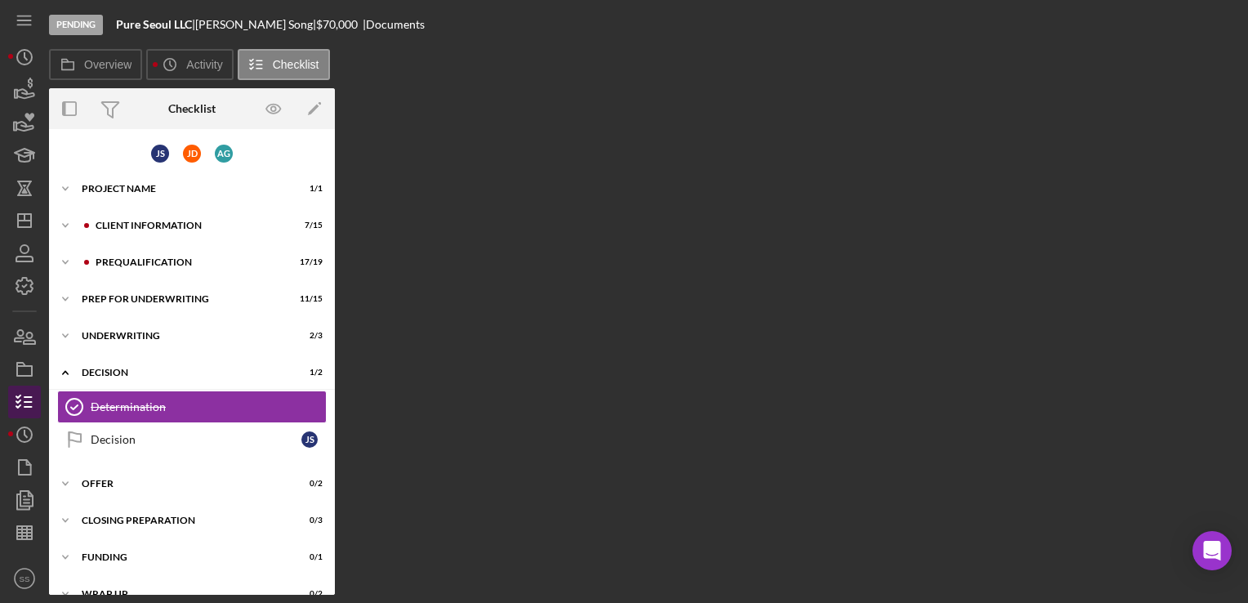
scroll to position [22, 0]
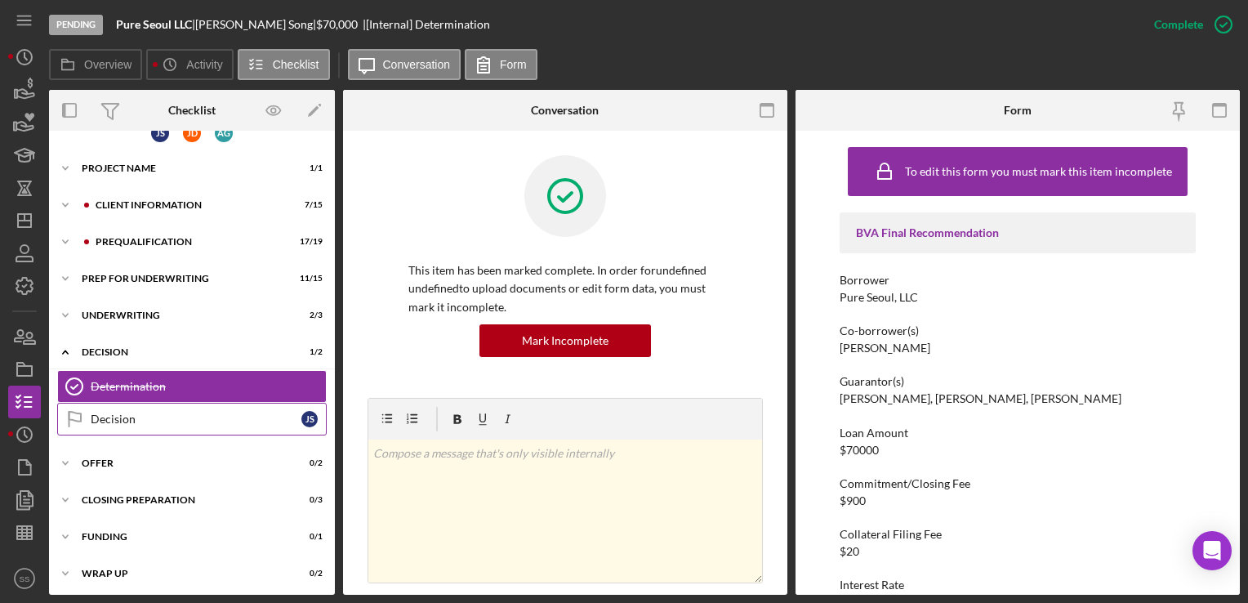
click at [204, 416] on div "Decision" at bounding box center [196, 419] width 211 height 13
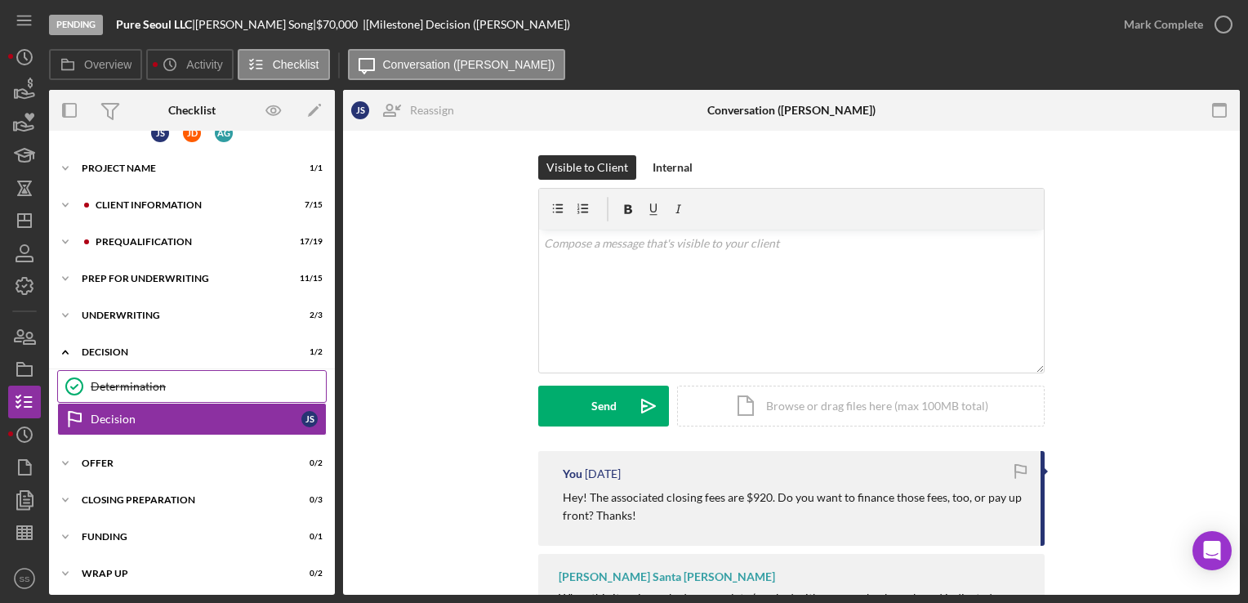
click at [205, 383] on div "Determination" at bounding box center [208, 386] width 235 height 13
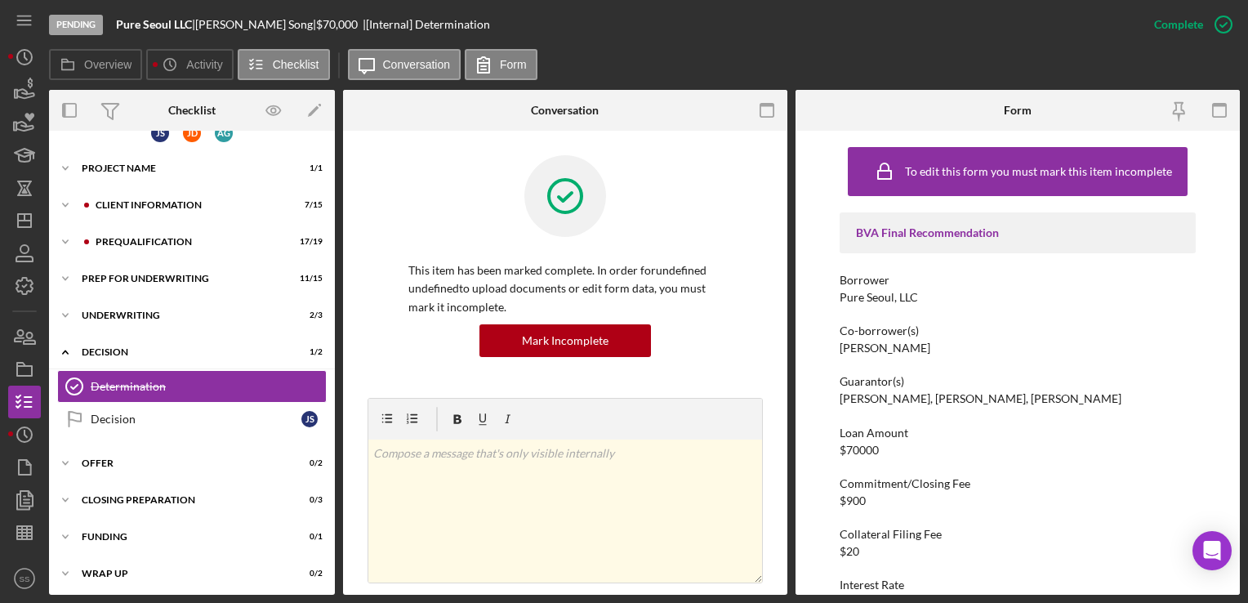
scroll to position [319, 0]
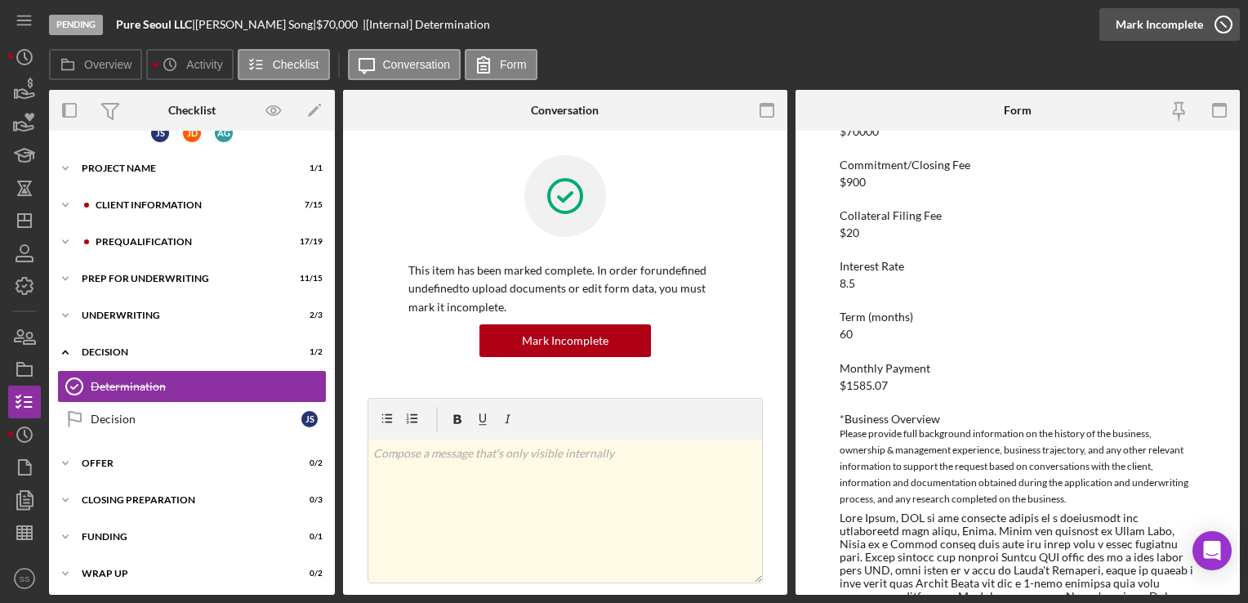
click at [1213, 28] on icon "button" at bounding box center [1224, 24] width 41 height 41
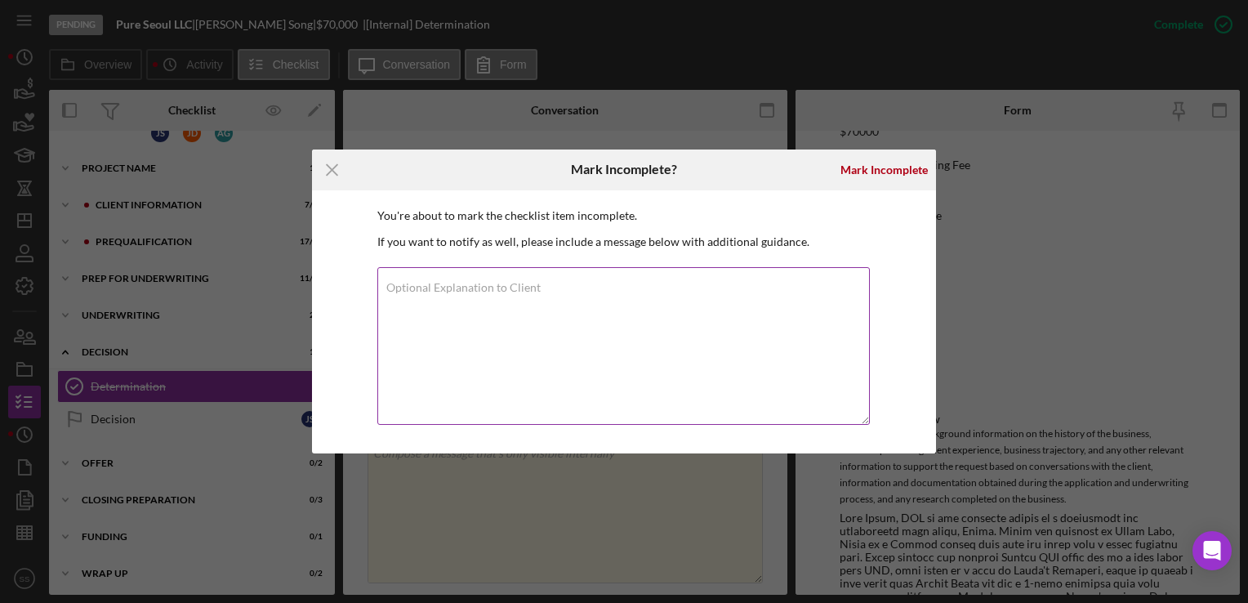
click at [732, 351] on textarea "Optional Explanation to Client" at bounding box center [623, 346] width 493 height 158
click at [881, 181] on div "Mark Incomplete" at bounding box center [884, 170] width 87 height 33
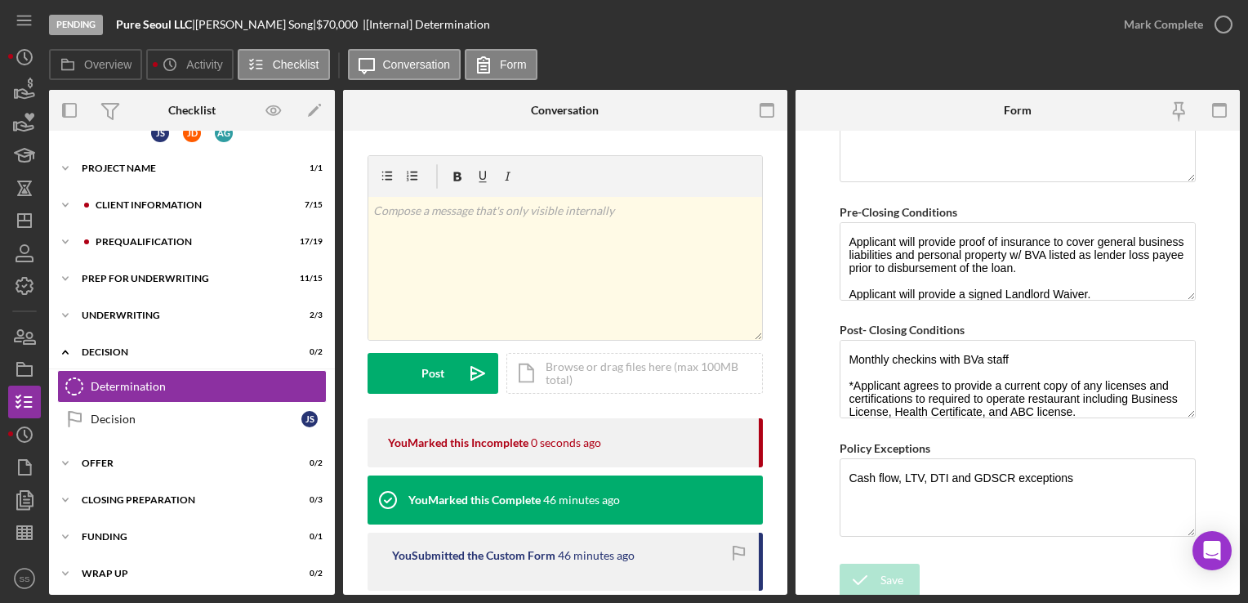
scroll to position [13, 0]
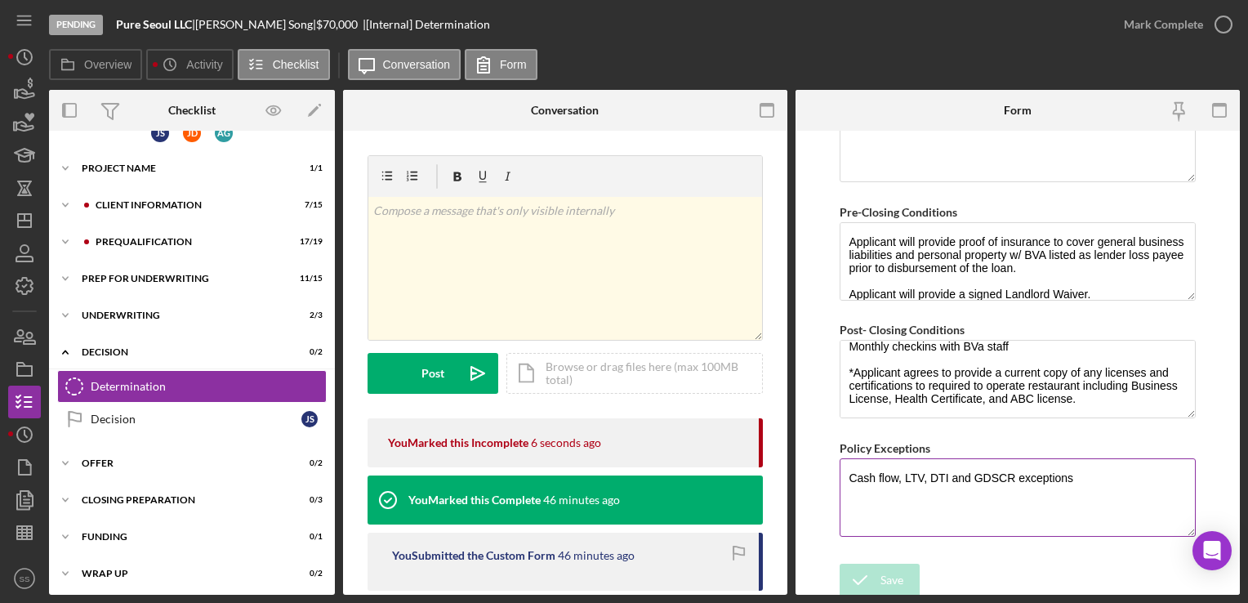
click at [978, 470] on textarea "Cash flow, LTV, DTI and GDSCR exceptions" at bounding box center [1017, 497] width 355 height 78
click at [975, 471] on textarea "Cash flow, LTV, DTI and GDSCR exceptions" at bounding box center [1017, 497] width 355 height 78
click at [995, 474] on textarea "Cash flow, LTV, DTI, GDSCR exceptions" at bounding box center [1017, 497] width 355 height 78
click at [1002, 483] on textarea "Cash flow, LTV, DTI, GDSCR, and co-owners not applying as primary borrowers exc…" at bounding box center [1017, 497] width 355 height 78
type textarea "Cash flow, LTV, DTI, GDSCR, and co-owners not applying as primary borrowers exc…"
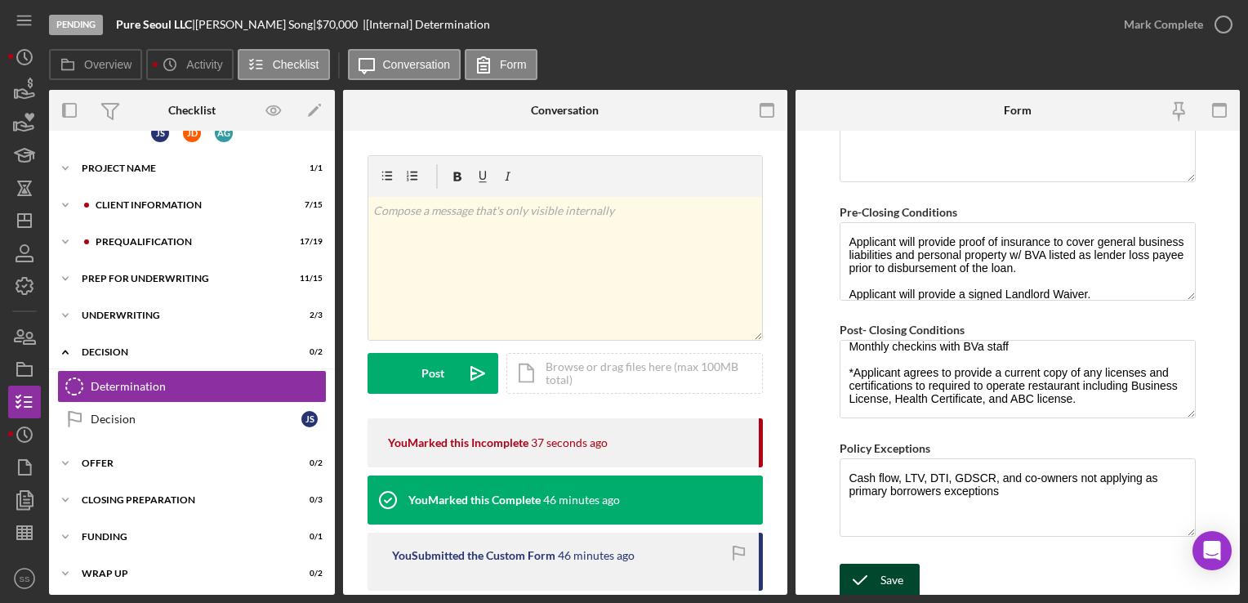
click at [881, 569] on div "Save" at bounding box center [892, 580] width 23 height 33
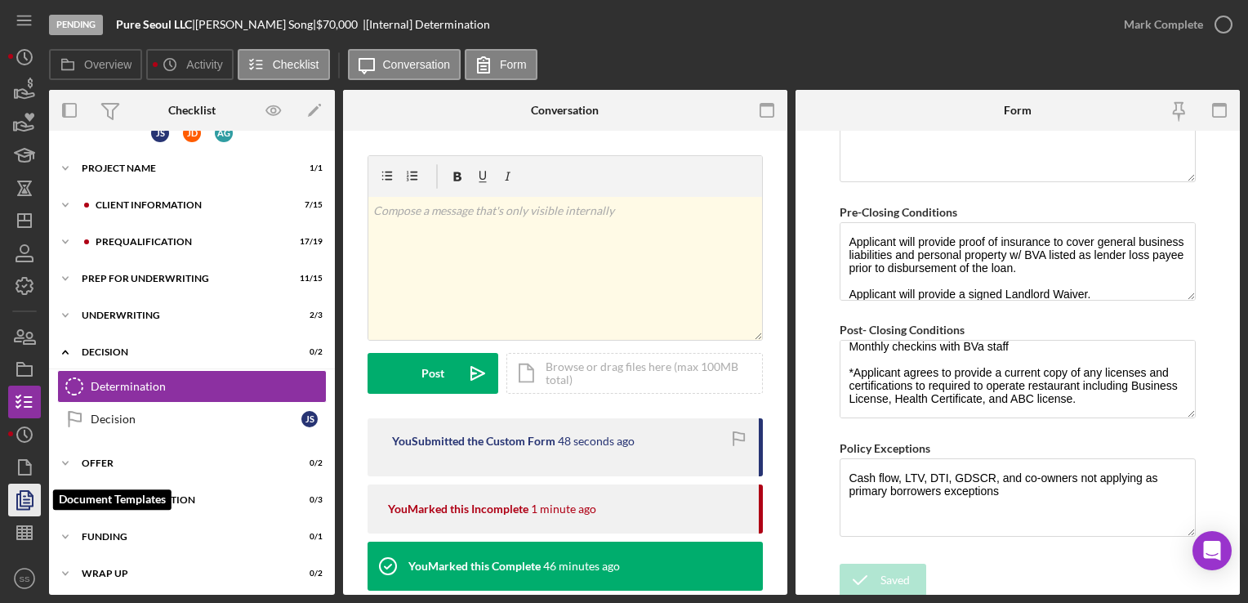
click at [30, 502] on icon "button" at bounding box center [24, 500] width 41 height 41
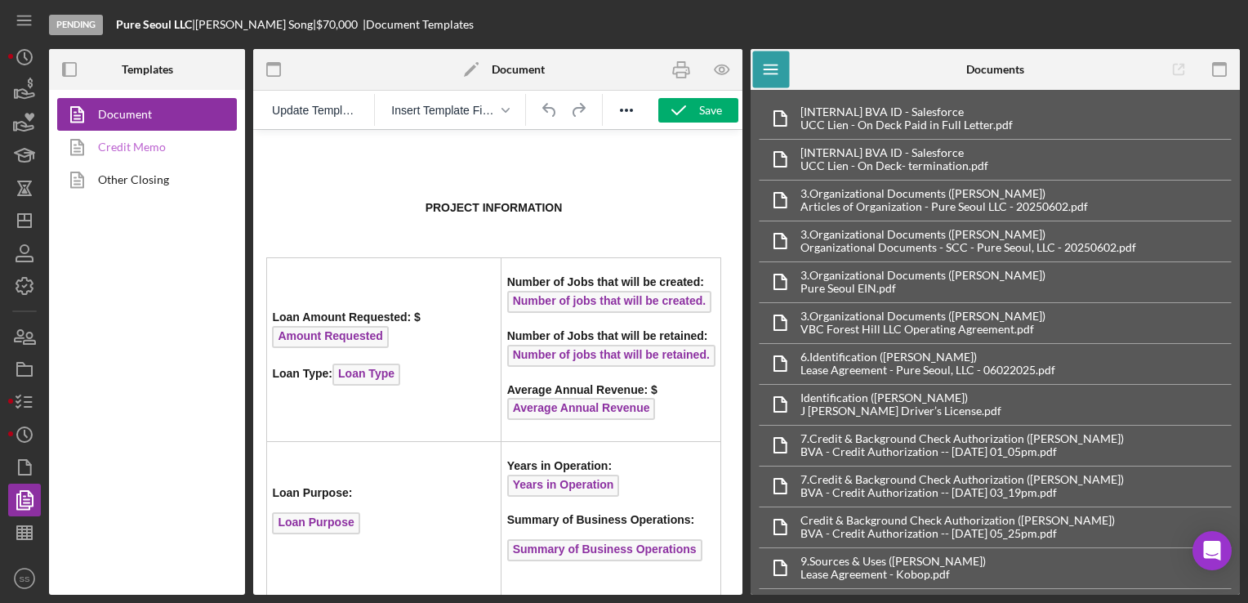
click at [142, 140] on link "Credit Memo" at bounding box center [143, 147] width 172 height 33
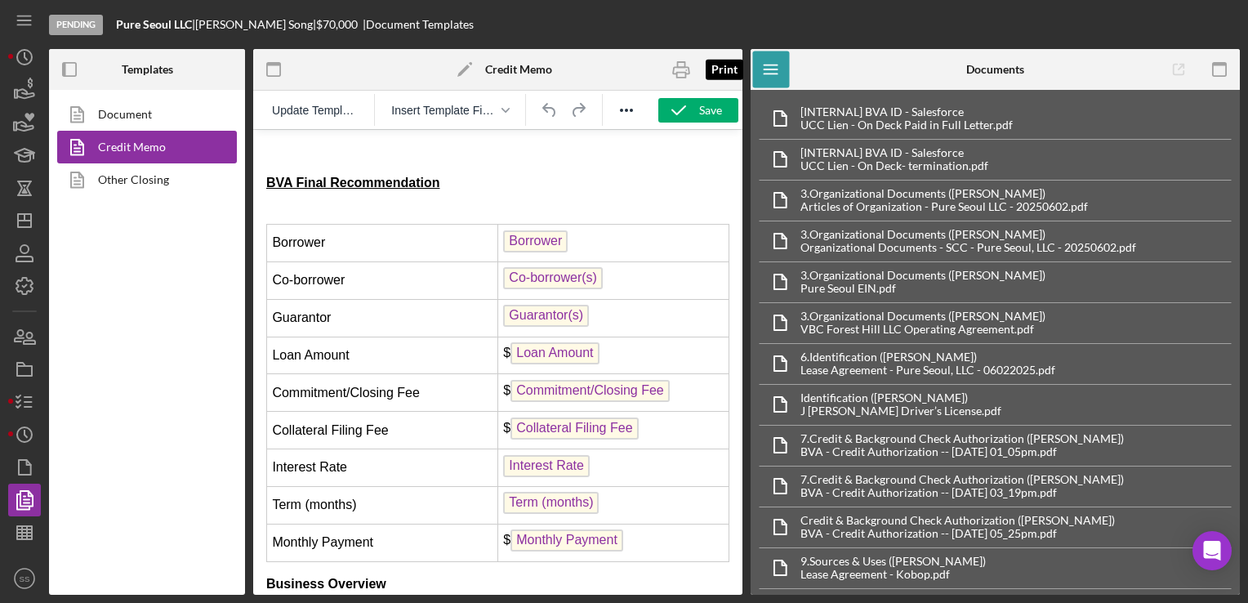
click at [681, 50] on div at bounding box center [681, 69] width 41 height 41
click at [681, 69] on icon "button" at bounding box center [681, 69] width 37 height 37
